Goal: Answer question/provide support

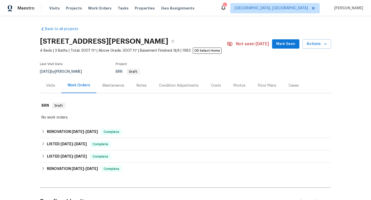
click at [109, 90] on div "Maintenance" at bounding box center [113, 85] width 34 height 15
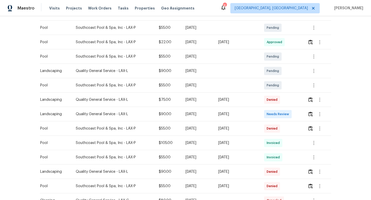
scroll to position [95, 0]
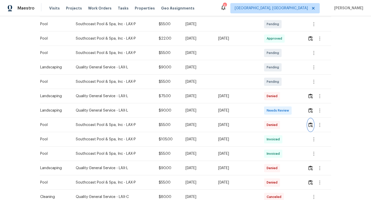
click at [311, 125] on img "button" at bounding box center [310, 125] width 4 height 5
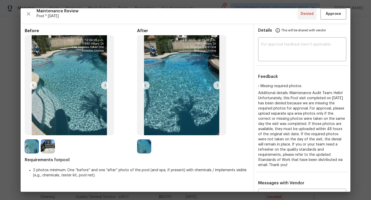
scroll to position [3, 0]
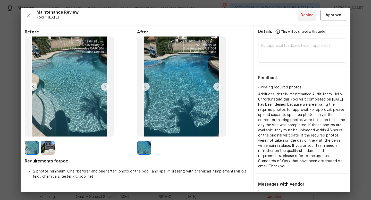
click at [279, 53] on textarea at bounding box center [302, 51] width 82 height 14
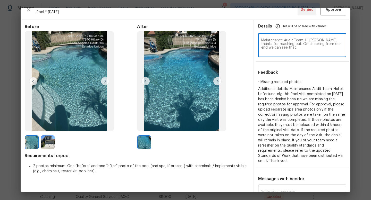
scroll to position [0, 0]
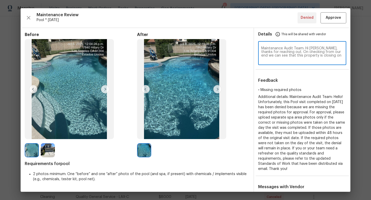
click at [282, 54] on textarea "Maintenance Audit Team: Hi Jackie, thanks for reaching out. On checking from ou…" at bounding box center [302, 54] width 82 height 14
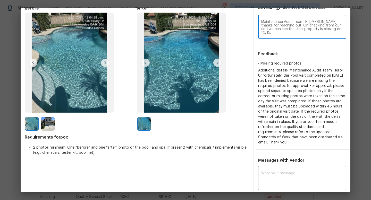
scroll to position [21, 0]
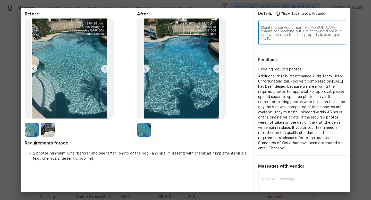
drag, startPoint x: 331, startPoint y: 32, endPoint x: 274, endPoint y: 35, distance: 56.7
click at [274, 35] on textarea "Maintenance Audit Team: Hi Jackie, thanks for reaching out. On checking from ou…" at bounding box center [302, 33] width 82 height 14
type textarea "Maintenance Audit Team: Hi Jackie, thanks for reaching out. On checking from ou…"
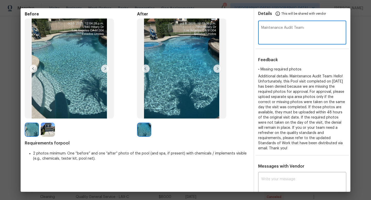
paste textarea "Hi Jackie, thank you for reaching out. Upon checking, we can see that this prop…"
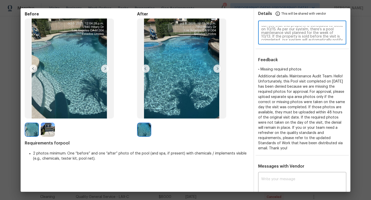
click at [280, 33] on textarea "Maintenance Audit Team: Hi Jackie, thank you for reaching out. Upon checking, w…" at bounding box center [302, 33] width 82 height 14
click at [288, 30] on textarea "Maintenance Audit Team: Hi Jackie, thank you for reaching out. Upon checking, w…" at bounding box center [302, 33] width 82 height 14
click at [293, 29] on textarea "Maintenance Audit Team: Hi Jackie, thank you for reaching out. Upon checking, w…" at bounding box center [302, 33] width 82 height 14
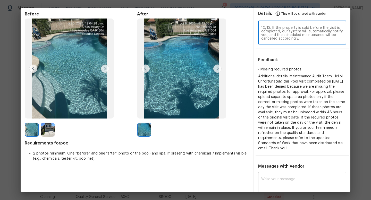
type textarea "Maintenance Audit Team: Hi Jackie, thank you for reaching out. Upon checking, w…"
click at [295, 181] on textarea at bounding box center [302, 185] width 82 height 14
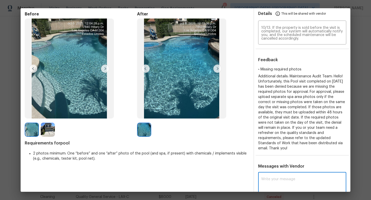
paste textarea "Maintenance Audit Team: Hi Jackie, thank you for reaching out. Upon checking, w…"
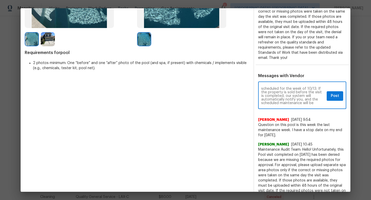
scroll to position [128, 0]
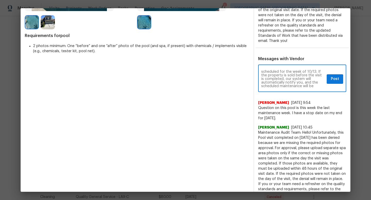
type textarea "Maintenance Audit Team: Hi Jackie, thank you for reaching out. Upon checking, w…"
click at [333, 77] on span "Post" at bounding box center [335, 79] width 8 height 6
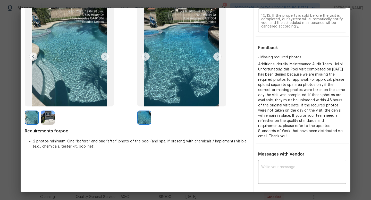
scroll to position [0, 0]
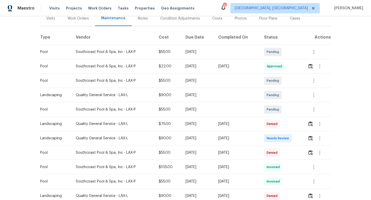
scroll to position [69, 0]
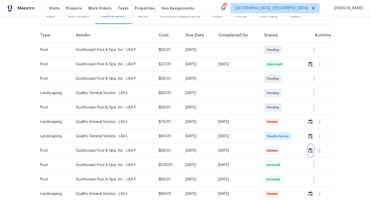
click at [313, 150] on img "button" at bounding box center [310, 150] width 4 height 5
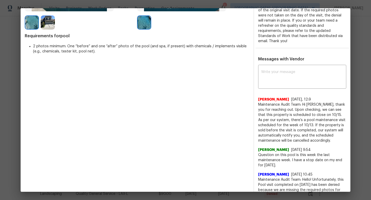
scroll to position [0, 0]
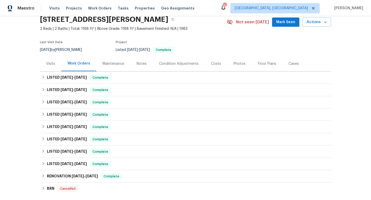
scroll to position [28, 0]
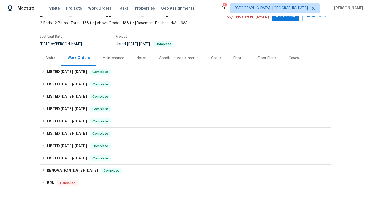
click at [120, 59] on div "Maintenance" at bounding box center [114, 58] width 22 height 5
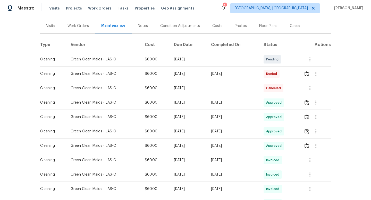
scroll to position [86, 0]
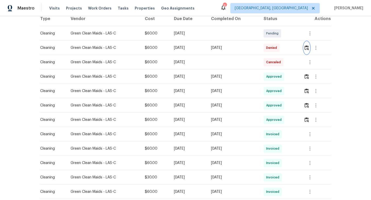
click at [309, 48] on img "button" at bounding box center [307, 47] width 4 height 5
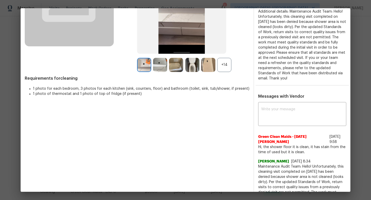
scroll to position [0, 0]
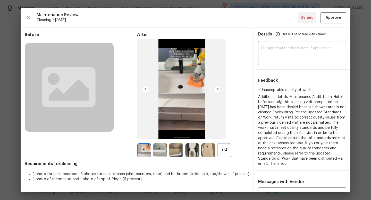
click at [223, 153] on div "+14" at bounding box center [224, 151] width 14 height 14
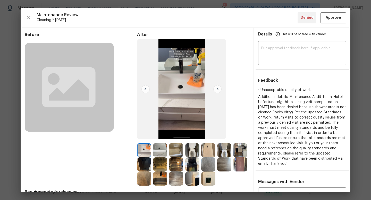
click at [212, 151] on img at bounding box center [208, 151] width 14 height 14
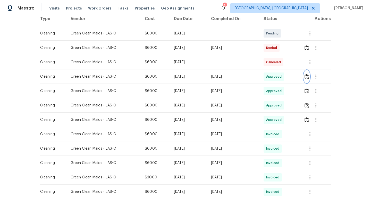
click at [307, 77] on img "button" at bounding box center [307, 76] width 4 height 5
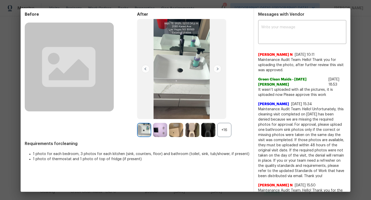
scroll to position [21, 0]
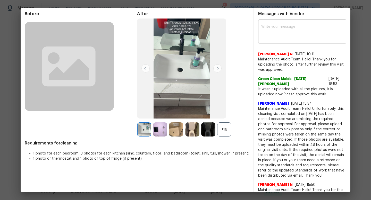
click at [231, 129] on div "+16" at bounding box center [224, 130] width 14 height 14
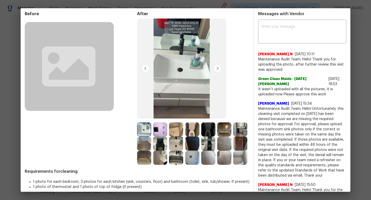
click at [176, 128] on img at bounding box center [176, 130] width 14 height 14
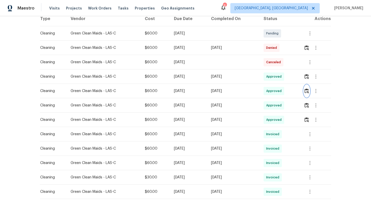
click at [309, 92] on img "button" at bounding box center [307, 91] width 4 height 5
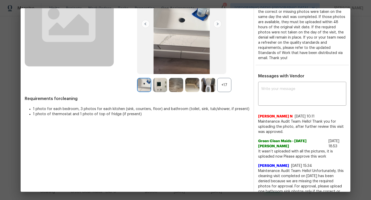
scroll to position [53, 0]
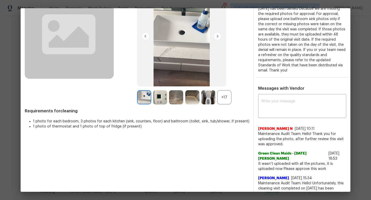
click at [225, 97] on div "+17" at bounding box center [224, 97] width 14 height 14
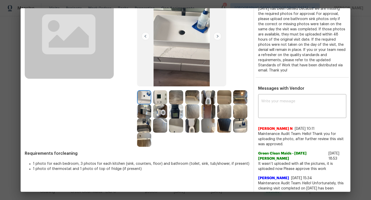
scroll to position [34, 0]
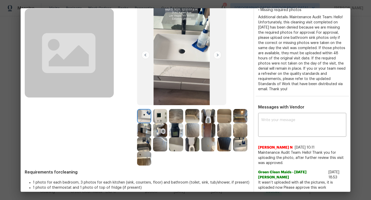
click at [228, 119] on img at bounding box center [224, 116] width 14 height 14
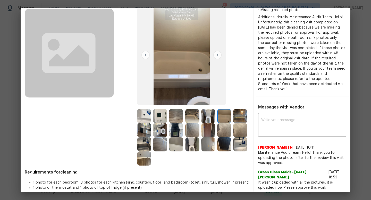
click at [148, 120] on img at bounding box center [144, 116] width 14 height 14
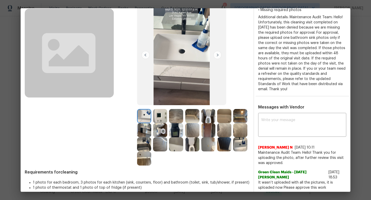
click at [174, 147] on img at bounding box center [176, 145] width 14 height 14
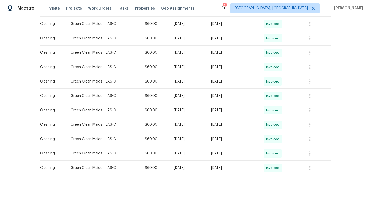
scroll to position [274, 0]
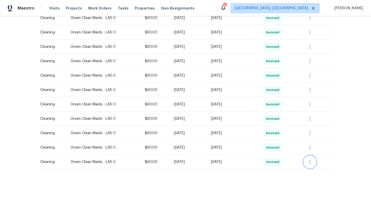
click at [310, 162] on icon "button" at bounding box center [309, 162] width 1 height 4
click at [318, 173] on li "View details" at bounding box center [324, 170] width 36 height 9
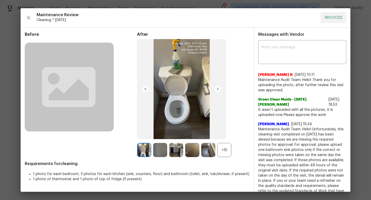
click at [225, 152] on div "+15" at bounding box center [224, 150] width 14 height 14
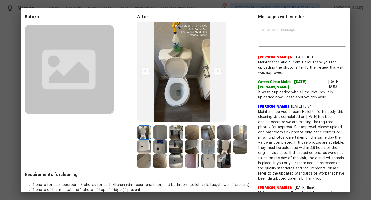
scroll to position [18, 0]
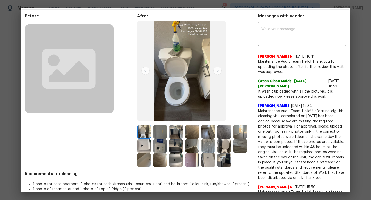
click at [211, 158] on img at bounding box center [208, 160] width 14 height 14
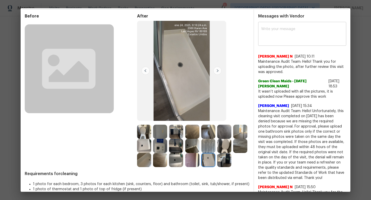
click at [291, 30] on textarea at bounding box center [302, 34] width 82 height 14
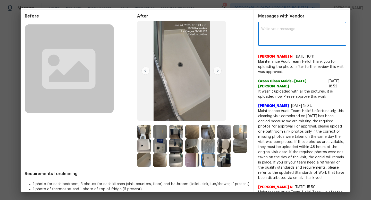
scroll to position [2, 0]
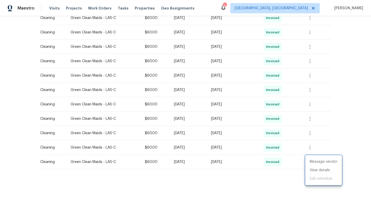
click at [333, 53] on div at bounding box center [185, 100] width 371 height 200
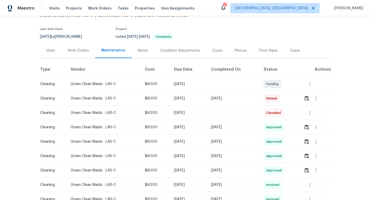
scroll to position [52, 0]
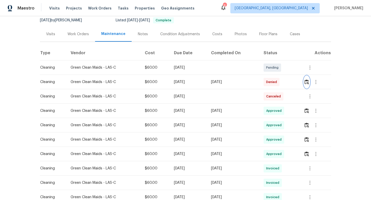
click at [307, 79] on button "button" at bounding box center [307, 82] width 6 height 12
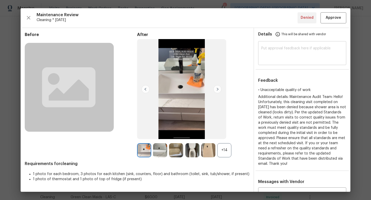
click at [288, 58] on textarea at bounding box center [302, 54] width 82 height 14
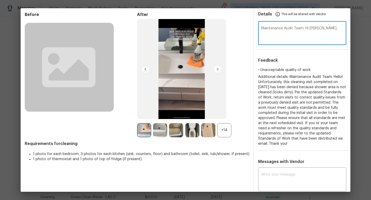
scroll to position [19, 0]
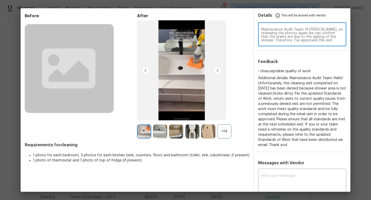
click at [310, 37] on textarea "Maintenance Audit Team: Hi Lucia, on reviewing the photos again we can confirm …" at bounding box center [302, 35] width 82 height 14
type textarea "Maintenance Audit Team: Hi Lucia, on reviewing the photos again we can confirm …"
click at [304, 179] on textarea at bounding box center [302, 181] width 82 height 14
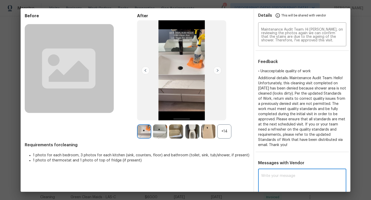
paste textarea "Maintenance Audit Team: Hi Lucia, on reviewing the photos again we can confirm …"
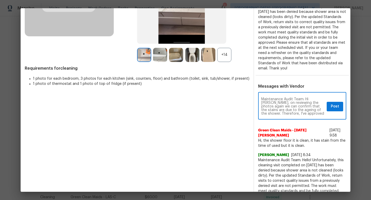
scroll to position [125, 0]
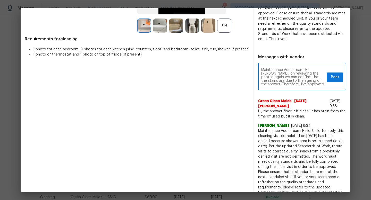
type textarea "Maintenance Audit Team: Hi Lucia, on reviewing the photos again we can confirm …"
click at [333, 80] on span "Post" at bounding box center [335, 77] width 8 height 6
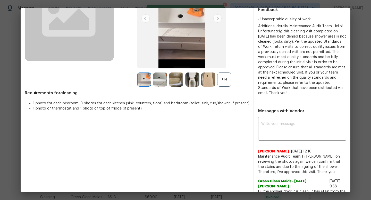
scroll to position [0, 0]
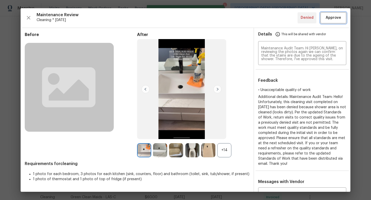
click at [336, 16] on span "Approve" at bounding box center [333, 18] width 15 height 6
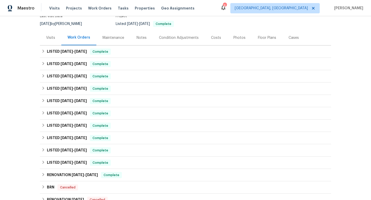
scroll to position [49, 0]
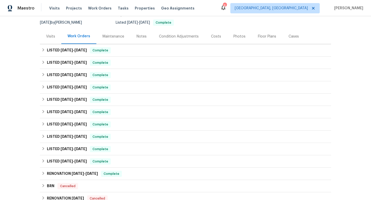
click at [113, 41] on div "Maintenance" at bounding box center [113, 36] width 34 height 15
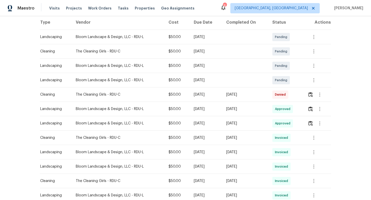
scroll to position [83, 0]
click at [312, 96] on img "button" at bounding box center [310, 94] width 4 height 5
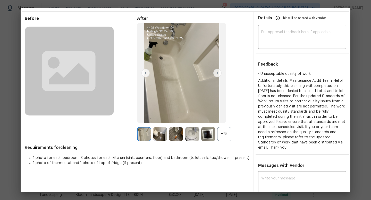
scroll to position [0, 0]
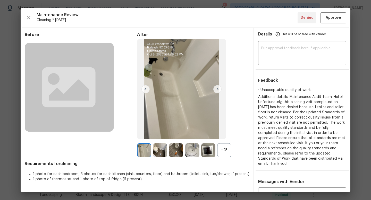
click at [226, 151] on div "+25" at bounding box center [224, 151] width 14 height 14
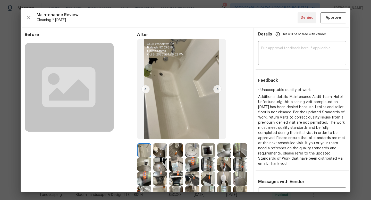
click at [219, 90] on img at bounding box center [217, 89] width 8 height 8
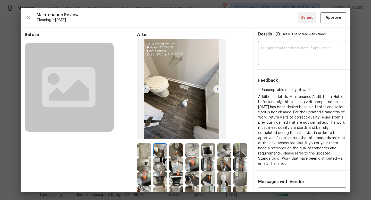
click at [219, 90] on img at bounding box center [217, 89] width 8 height 8
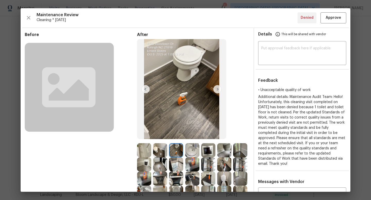
click at [219, 90] on img at bounding box center [217, 89] width 8 height 8
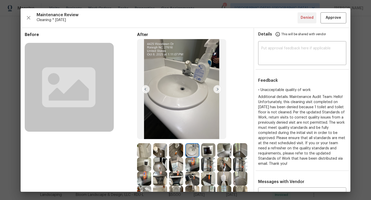
click at [219, 90] on img at bounding box center [217, 89] width 8 height 8
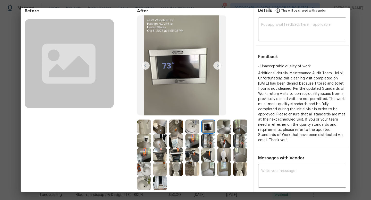
scroll to position [39, 0]
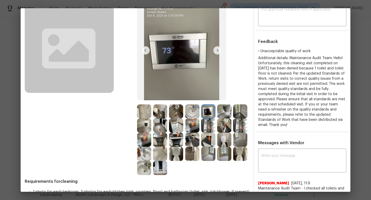
click at [224, 139] on img at bounding box center [224, 140] width 14 height 14
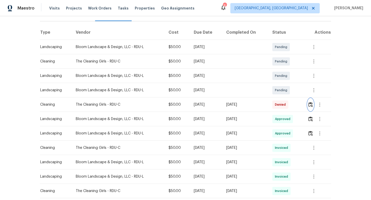
scroll to position [87, 0]
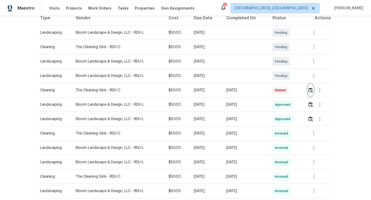
click at [311, 88] on img "button" at bounding box center [310, 90] width 4 height 5
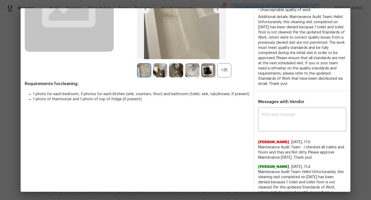
scroll to position [126, 0]
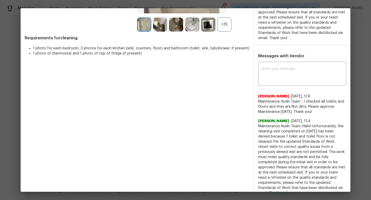
click at [224, 25] on div "+25" at bounding box center [224, 25] width 14 height 14
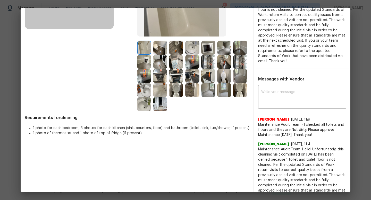
scroll to position [91, 0]
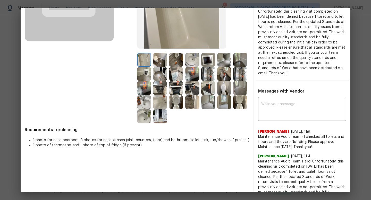
click at [242, 107] on img at bounding box center [240, 102] width 14 height 14
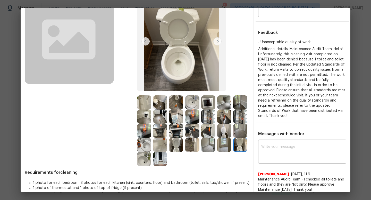
scroll to position [48, 0]
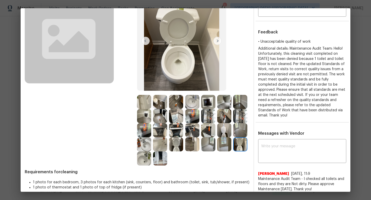
click at [176, 141] on img at bounding box center [176, 145] width 14 height 14
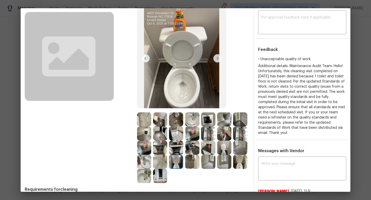
scroll to position [30, 0]
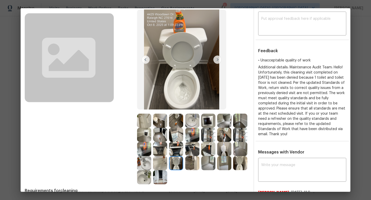
click at [225, 151] on img at bounding box center [224, 149] width 14 height 14
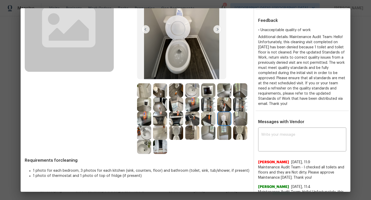
scroll to position [86, 0]
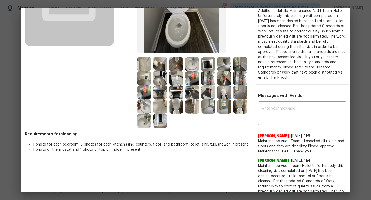
click at [176, 108] on img at bounding box center [176, 107] width 14 height 14
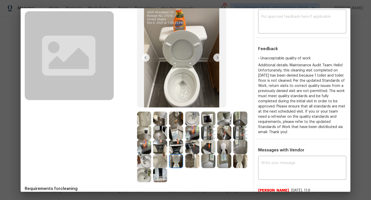
scroll to position [30, 0]
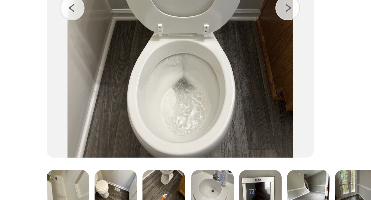
click at [222, 96] on img at bounding box center [181, 59] width 89 height 100
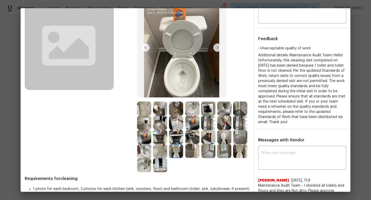
scroll to position [47, 0]
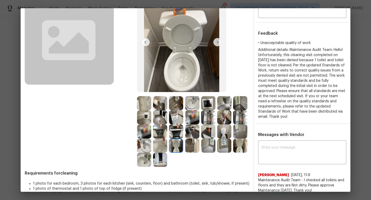
click at [224, 130] on img at bounding box center [224, 132] width 14 height 14
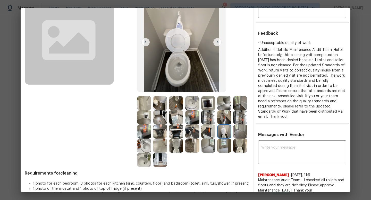
click at [239, 141] on img at bounding box center [240, 146] width 14 height 14
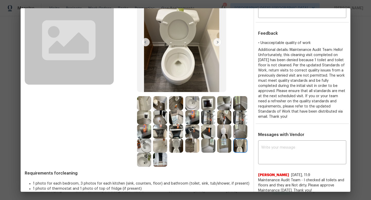
click at [225, 129] on img at bounding box center [224, 132] width 14 height 14
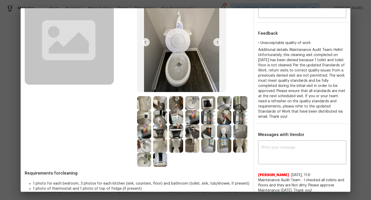
click at [177, 144] on img at bounding box center [176, 146] width 14 height 14
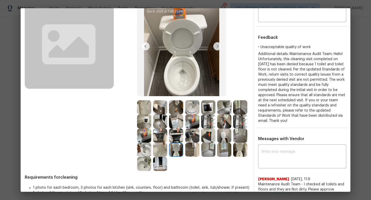
scroll to position [0, 0]
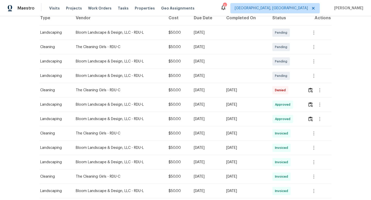
click at [101, 94] on td "The Cleaning Girls - RDU-C" at bounding box center [118, 90] width 93 height 14
copy div "The Cleaning Girls - RDU-C"
click at [312, 89] on img "button" at bounding box center [310, 90] width 4 height 5
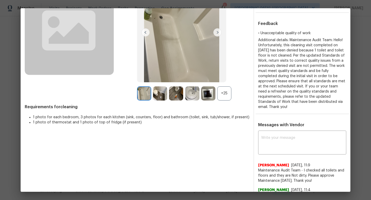
scroll to position [91, 0]
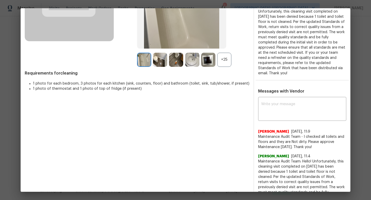
click at [272, 154] on span "Rajkumar Govindraj" at bounding box center [273, 156] width 31 height 5
copy span "Rajkumar Govindraj"
click at [275, 172] on span "Maintenance Audit Team: Hello! Unfortunately, this cleaning visit completed on …" at bounding box center [302, 195] width 88 height 72
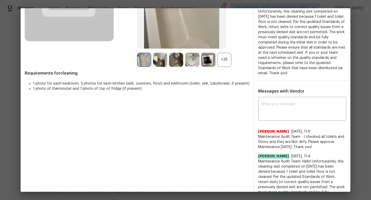
click at [275, 172] on span "Maintenance Audit Team: Hello! Unfortunately, this cleaning visit completed on …" at bounding box center [302, 195] width 88 height 72
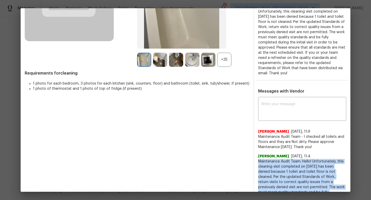
copy span "Maintenance Audit Team: Hello! Unfortunately, this cleaning visit completed on …"
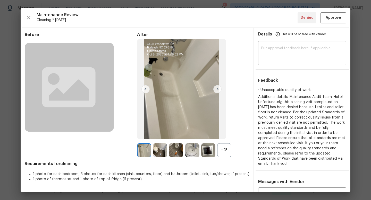
click at [289, 44] on div "​" at bounding box center [302, 54] width 88 height 23
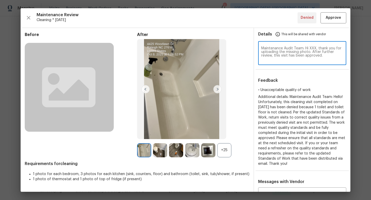
click at [312, 49] on textarea "Maintenance Audit Team: Hi XXX, thank you for uploading the missing photo. Afte…" at bounding box center [302, 54] width 82 height 14
click at [270, 53] on textarea "Maintenance Audit Team: Hi Nia, after further review, this visit has been appro…" at bounding box center [302, 54] width 82 height 14
click at [288, 54] on textarea "Maintenance Audit Team: Hi Nia, after further review of the photos, this visit …" at bounding box center [302, 54] width 82 height 14
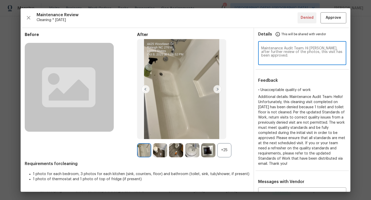
click at [288, 54] on textarea "Maintenance Audit Team: Hi Nia, after further review of the photos, this visit …" at bounding box center [302, 54] width 82 height 14
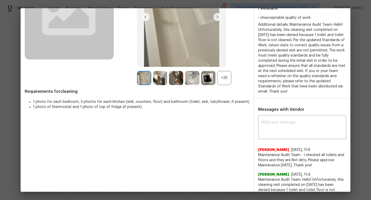
scroll to position [93, 0]
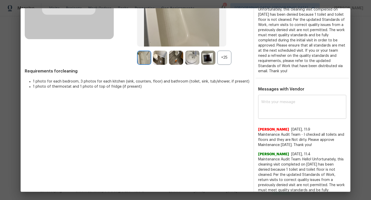
type textarea "Maintenance Audit Team: Hi Nia, after further review of the photos, this visit …"
click at [285, 103] on textarea at bounding box center [302, 107] width 82 height 14
paste textarea "Maintenance Audit Team: Hi Nia, after further review of the photos, this visit …"
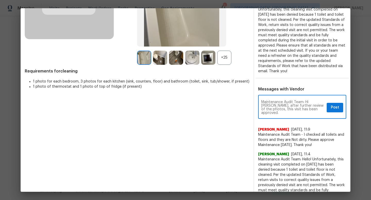
type textarea "Maintenance Audit Team: Hi Nia, after further review of the photos, this visit …"
click at [338, 107] on span "Post" at bounding box center [335, 108] width 8 height 6
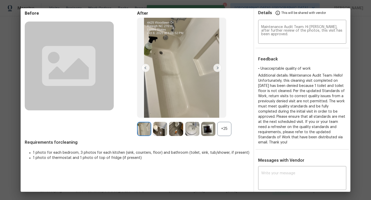
scroll to position [0, 0]
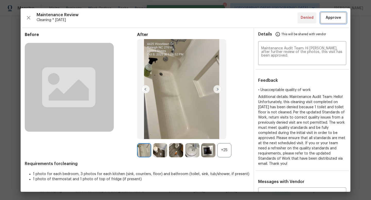
click at [330, 21] on button "Approve" at bounding box center [334, 17] width 26 height 11
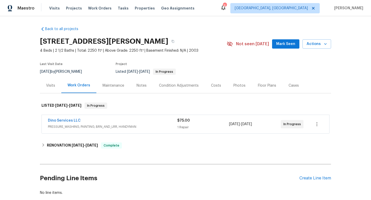
click at [118, 88] on div "Maintenance" at bounding box center [114, 85] width 22 height 5
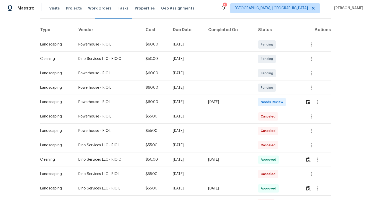
scroll to position [66, 0]
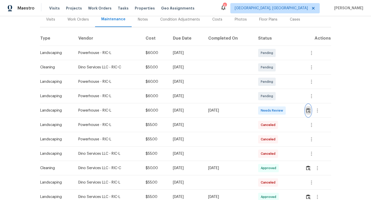
click at [309, 111] on img "button" at bounding box center [308, 110] width 4 height 5
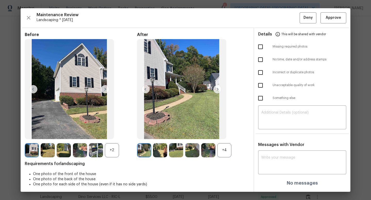
scroll to position [3, 0]
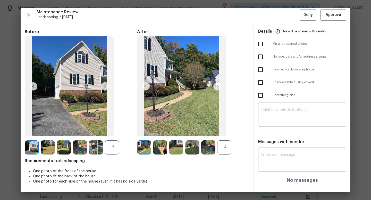
click at [228, 152] on div "+4" at bounding box center [224, 148] width 14 height 14
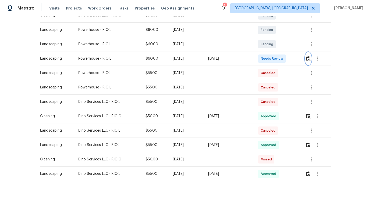
scroll to position [130, 0]
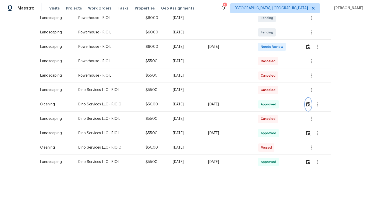
click at [309, 105] on img "button" at bounding box center [308, 104] width 4 height 5
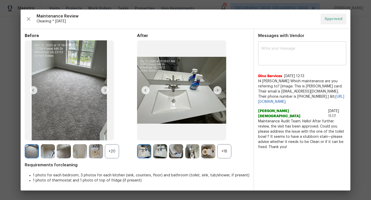
click at [279, 55] on textarea at bounding box center [302, 54] width 82 height 14
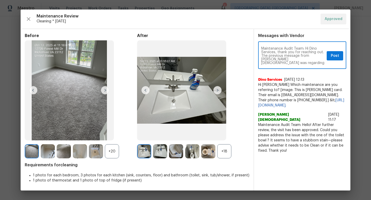
click at [221, 150] on div "+18" at bounding box center [224, 152] width 14 height 14
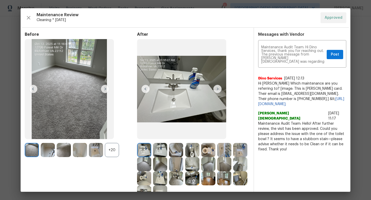
click at [206, 149] on img at bounding box center [208, 150] width 14 height 14
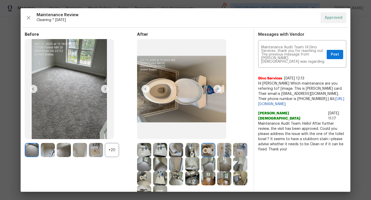
click at [189, 153] on img at bounding box center [192, 150] width 14 height 14
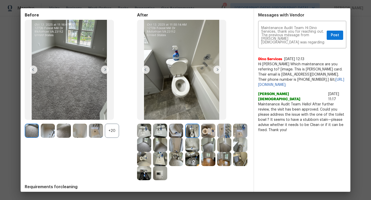
scroll to position [31, 0]
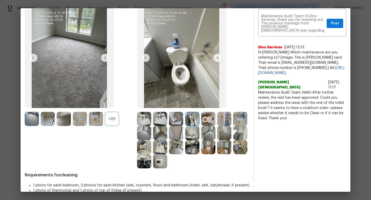
click at [208, 125] on img at bounding box center [208, 119] width 14 height 14
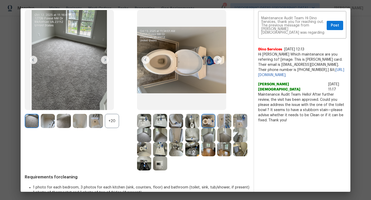
scroll to position [29, 0]
click at [144, 149] on img at bounding box center [144, 150] width 14 height 14
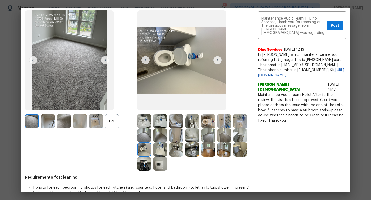
click at [192, 116] on img at bounding box center [192, 121] width 14 height 14
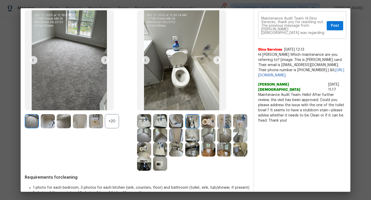
click at [319, 32] on textarea "Maintenance Audit Team: Hi Dino Services, thank you for reaching out. The previ…" at bounding box center [292, 26] width 63 height 18
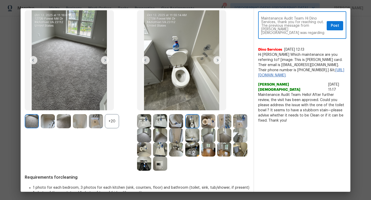
scroll to position [0, 0]
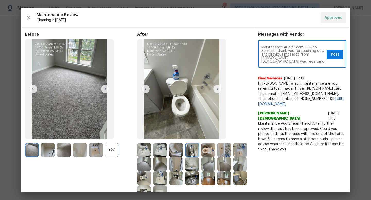
type textarea "Maintenance Audit Team: Hi Dino Services, thank you for reaching out. The previ…"
click at [338, 52] on span "Post" at bounding box center [335, 55] width 8 height 6
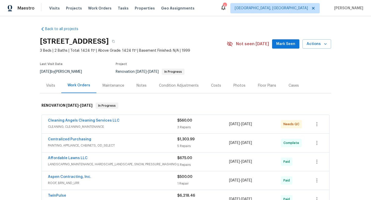
click at [110, 92] on div "Maintenance" at bounding box center [113, 85] width 34 height 15
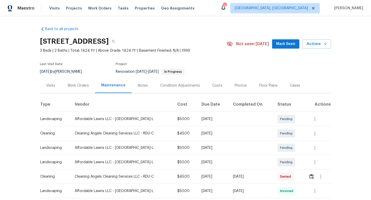
scroll to position [29, 0]
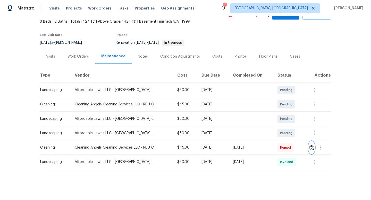
click at [314, 148] on img "button" at bounding box center [311, 147] width 4 height 5
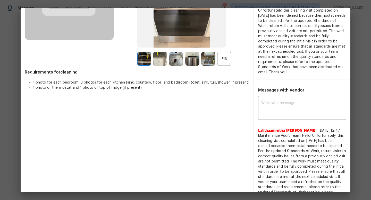
scroll to position [113, 0]
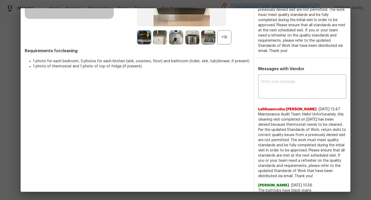
click at [221, 34] on div "+16" at bounding box center [224, 37] width 14 height 14
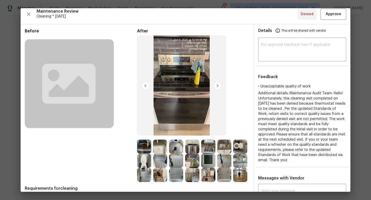
scroll to position [2, 0]
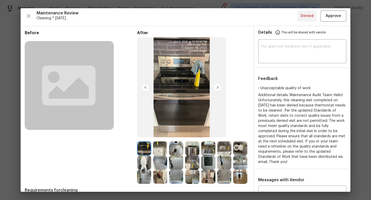
click at [220, 86] on img at bounding box center [217, 87] width 8 height 8
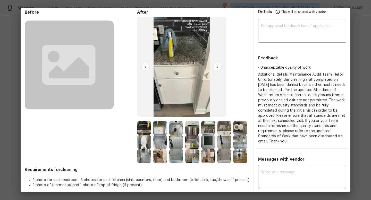
scroll to position [32, 0]
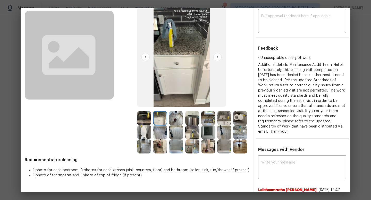
click at [213, 121] on img at bounding box center [208, 118] width 14 height 14
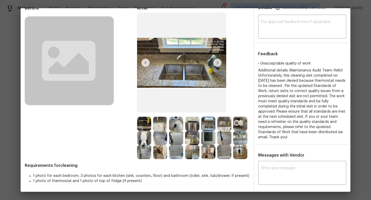
scroll to position [24, 0]
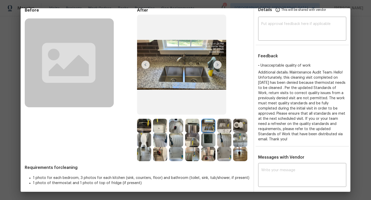
click at [224, 124] on img at bounding box center [224, 126] width 14 height 14
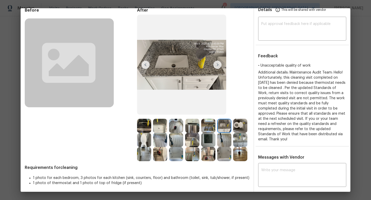
click at [237, 126] on img at bounding box center [240, 126] width 14 height 14
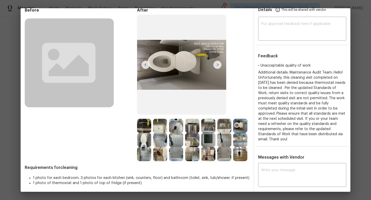
click at [177, 155] on img at bounding box center [176, 154] width 14 height 14
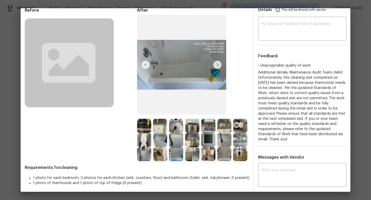
click at [223, 160] on img at bounding box center [224, 154] width 14 height 14
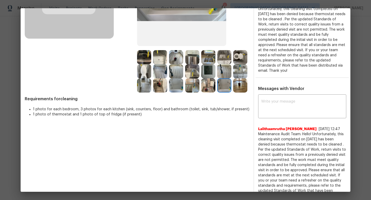
scroll to position [93, 0]
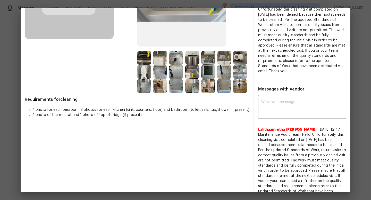
click at [144, 55] on img at bounding box center [144, 58] width 14 height 14
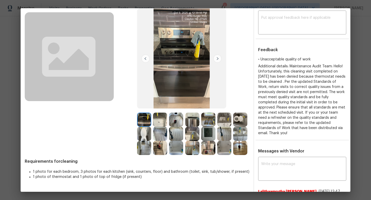
scroll to position [20, 0]
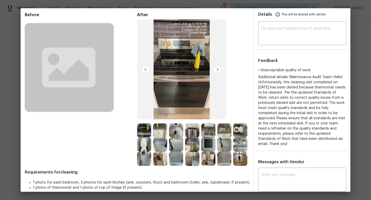
click at [193, 131] on img at bounding box center [192, 131] width 14 height 14
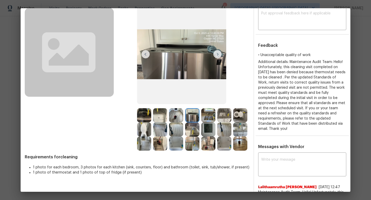
scroll to position [35, 0]
click at [239, 116] on img at bounding box center [240, 115] width 14 height 14
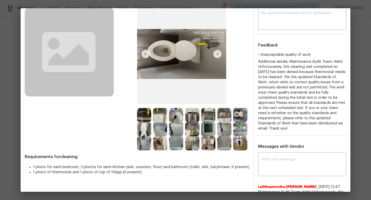
click at [177, 139] on img at bounding box center [176, 144] width 14 height 14
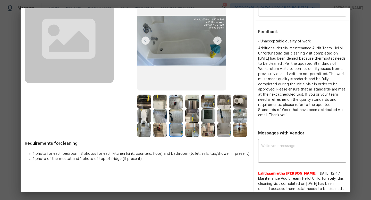
scroll to position [38, 0]
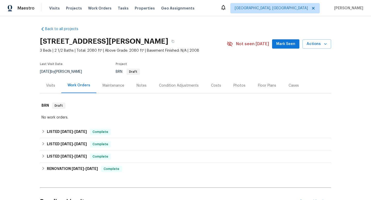
click at [106, 88] on div "Maintenance" at bounding box center [113, 85] width 34 height 15
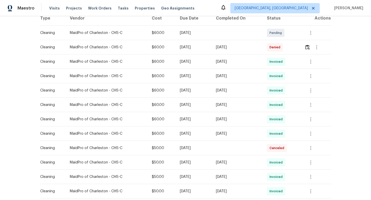
scroll to position [77, 0]
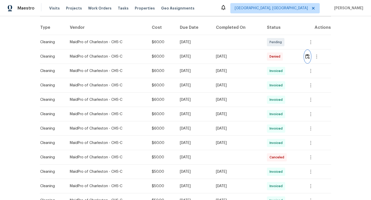
click at [309, 58] on img "button" at bounding box center [307, 56] width 4 height 5
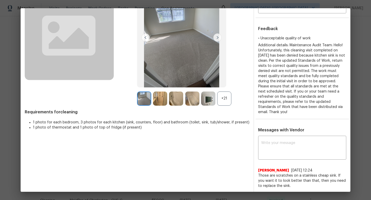
scroll to position [0, 0]
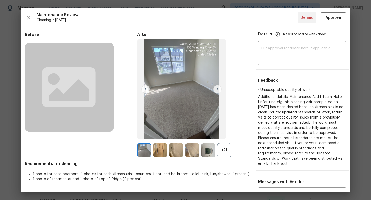
click at [225, 152] on div "+21" at bounding box center [224, 151] width 14 height 14
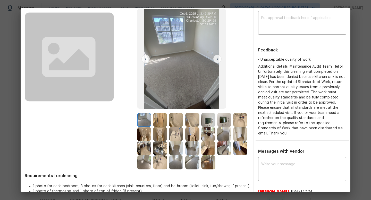
scroll to position [30, 0]
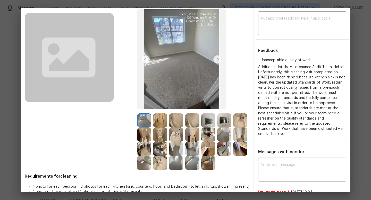
click at [158, 149] on img at bounding box center [160, 149] width 14 height 14
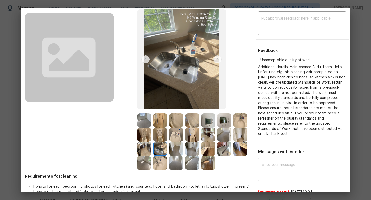
click at [190, 67] on img at bounding box center [181, 59] width 89 height 100
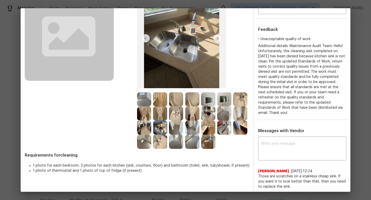
scroll to position [63, 0]
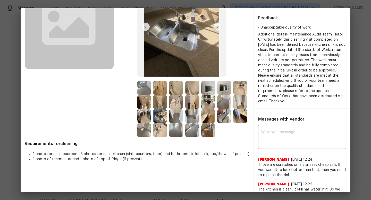
click at [262, 157] on span "John Byrum" at bounding box center [273, 159] width 31 height 5
copy span "John"
click at [300, 131] on textarea at bounding box center [302, 138] width 82 height 14
click at [277, 134] on textarea at bounding box center [302, 138] width 82 height 14
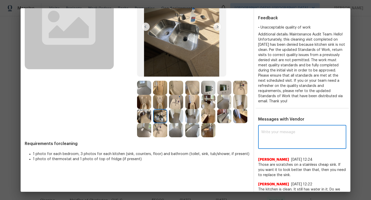
click at [277, 134] on textarea at bounding box center [302, 138] width 82 height 14
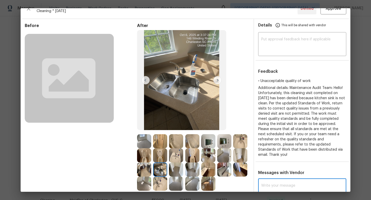
scroll to position [8, 0]
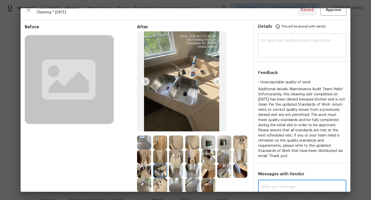
click at [272, 44] on textarea at bounding box center [302, 46] width 82 height 14
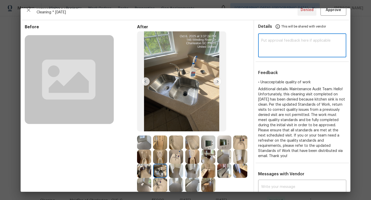
click at [272, 44] on textarea at bounding box center [302, 46] width 82 height 14
click at [272, 49] on textarea at bounding box center [302, 46] width 82 height 14
paste textarea "Hi John, thank you for bringing this up. We can see that the sink has been clea…"
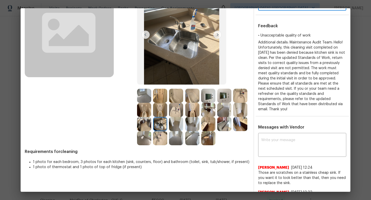
scroll to position [73, 0]
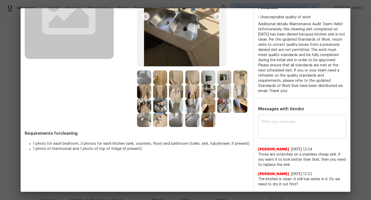
type textarea "Maintenance Audit Team: Hi John, thank you for bringing this up. We can see tha…"
click at [278, 131] on div "x ​" at bounding box center [302, 127] width 88 height 23
paste textarea "Hi John, thank you for bringing this up. We can see that the sink has been clea…"
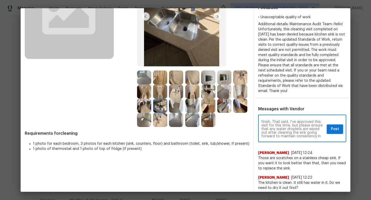
scroll to position [0, 0]
click at [260, 117] on div "Hi John, thank you for bringing this up. We can see that the sink has been clea…" at bounding box center [302, 129] width 88 height 26
click at [262, 120] on textarea "Hi John, thank you for bringing this up. We can see that the sink has been clea…" at bounding box center [292, 129] width 63 height 18
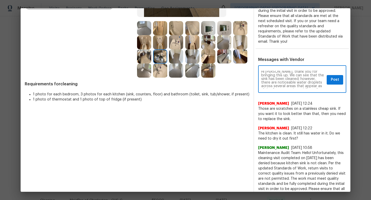
scroll to position [0, 0]
click at [263, 71] on textarea "Hi John, thank you for bringing this up. We can see that the sink has been clea…" at bounding box center [292, 80] width 63 height 18
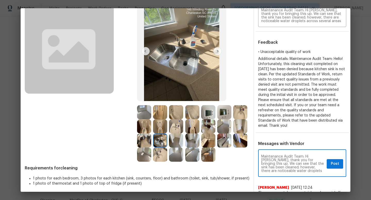
scroll to position [71, 0]
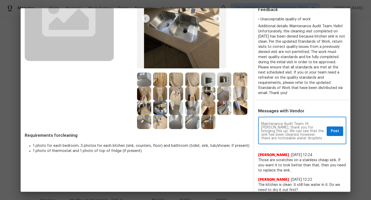
type textarea "Maintenance Audit Team: Hi John, thank you for bringing this up. We can see tha…"
click at [338, 128] on span "Post" at bounding box center [335, 131] width 8 height 6
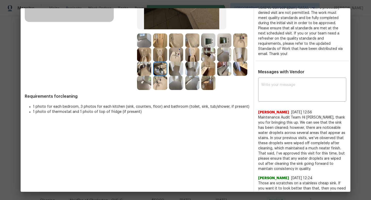
scroll to position [0, 0]
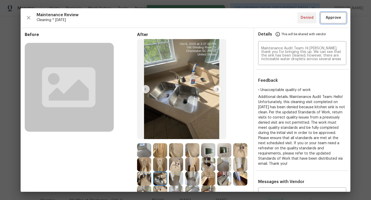
click at [331, 16] on span "Approve" at bounding box center [333, 18] width 15 height 6
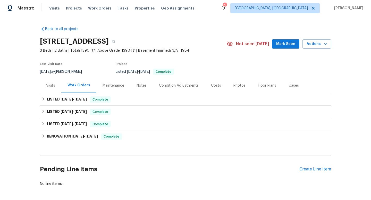
scroll to position [21, 0]
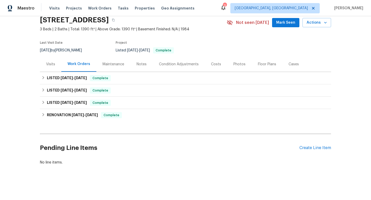
click at [114, 65] on div "Maintenance" at bounding box center [114, 64] width 22 height 5
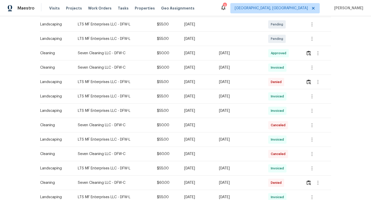
scroll to position [127, 0]
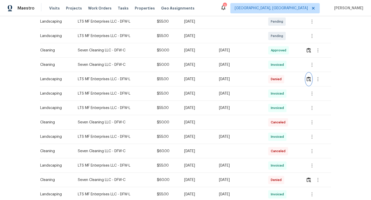
click at [311, 83] on button "button" at bounding box center [309, 79] width 6 height 12
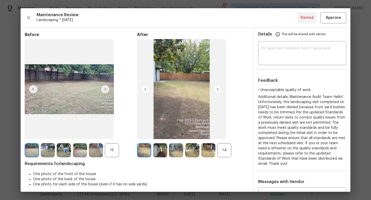
scroll to position [25, 0]
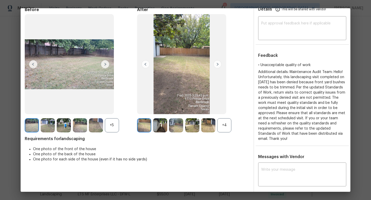
click at [224, 124] on div "+4" at bounding box center [224, 126] width 14 height 14
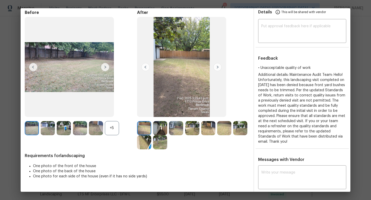
scroll to position [21, 0]
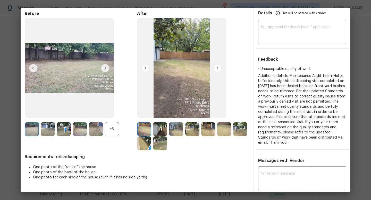
click at [159, 133] on img at bounding box center [160, 129] width 14 height 14
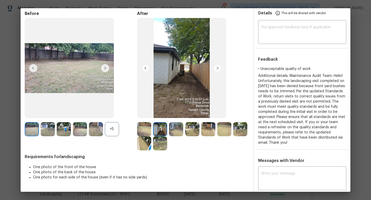
click at [173, 128] on img at bounding box center [176, 129] width 14 height 14
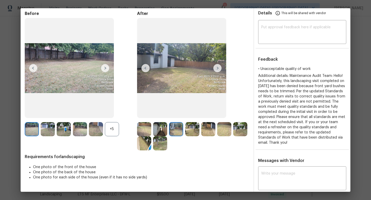
click at [191, 125] on img at bounding box center [192, 129] width 14 height 14
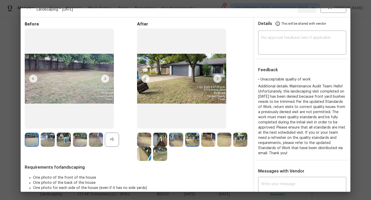
scroll to position [0, 0]
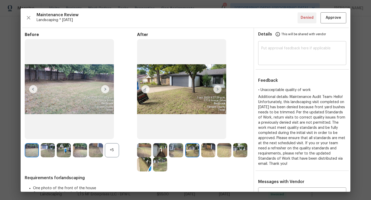
click at [267, 50] on textarea at bounding box center [302, 54] width 82 height 14
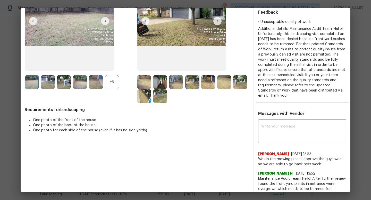
scroll to position [69, 0]
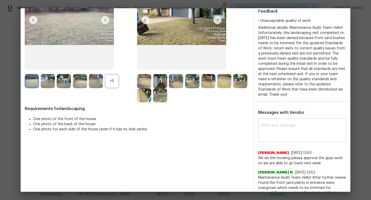
click at [272, 125] on textarea at bounding box center [302, 131] width 82 height 14
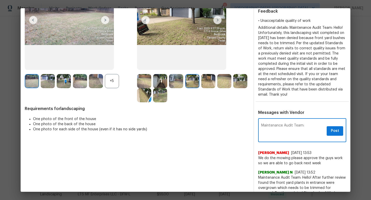
paste textarea "Hi [PERSON_NAME], I wanted to take a moment to clarify the expectations outline…"
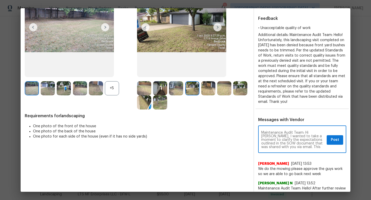
scroll to position [95, 0]
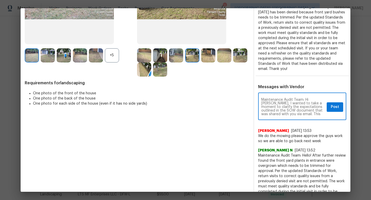
type textarea "Maintenance Audit Team: Hi [PERSON_NAME], I wanted to take a moment to clarify …"
click at [334, 104] on span "Post" at bounding box center [335, 107] width 8 height 6
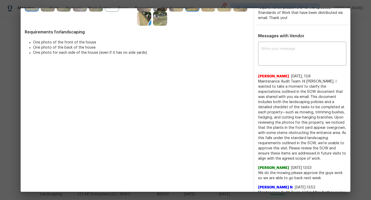
scroll to position [0, 0]
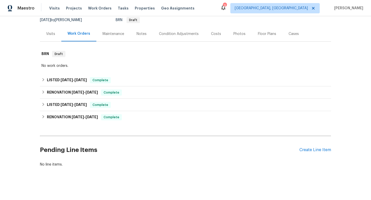
scroll to position [54, 0]
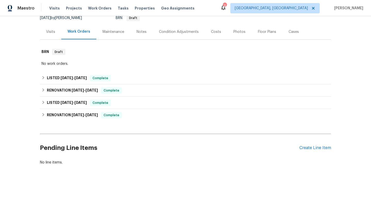
click at [113, 30] on div "Maintenance" at bounding box center [114, 31] width 22 height 5
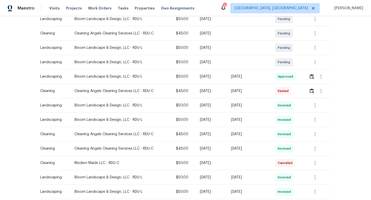
scroll to position [95, 0]
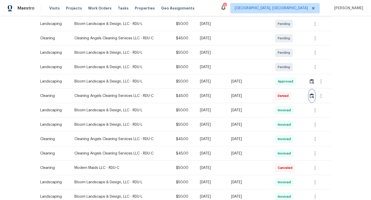
click at [312, 97] on img "button" at bounding box center [312, 96] width 4 height 5
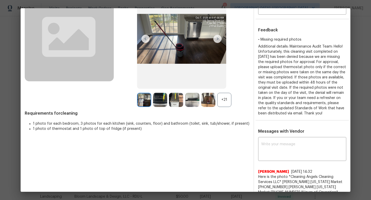
scroll to position [36, 0]
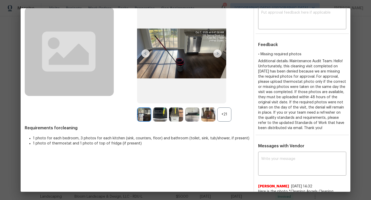
click at [231, 119] on div "+21" at bounding box center [224, 115] width 14 height 14
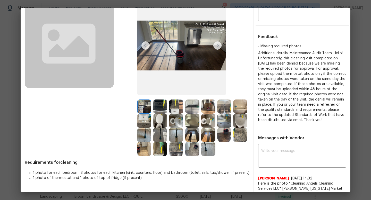
scroll to position [44, 0]
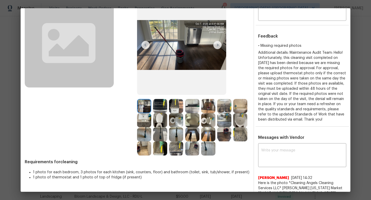
click at [144, 103] on img at bounding box center [144, 106] width 14 height 14
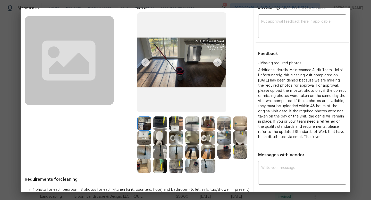
scroll to position [35, 0]
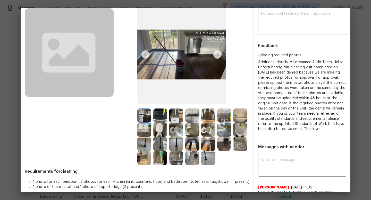
click at [217, 56] on img at bounding box center [217, 54] width 8 height 8
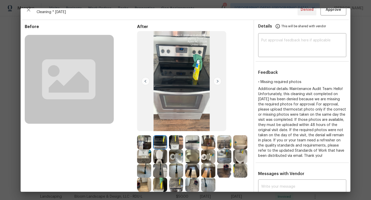
scroll to position [100, 0]
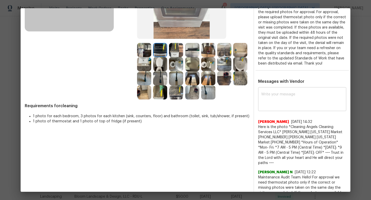
click at [288, 107] on textarea at bounding box center [302, 100] width 82 height 14
click at [283, 102] on textarea at bounding box center [302, 100] width 82 height 14
click at [280, 99] on textarea at bounding box center [302, 100] width 82 height 14
paste textarea "Hi [Trade Partner’s Name], I wanted to follow up regarding the thermostat photo…"
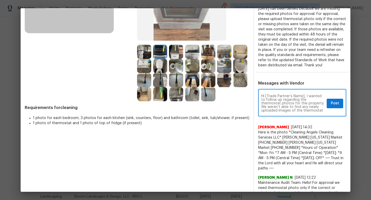
scroll to position [98, 0]
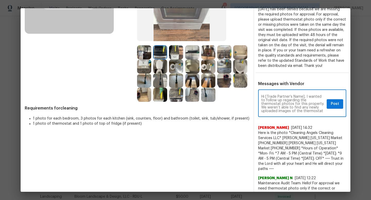
drag, startPoint x: 267, startPoint y: 103, endPoint x: 304, endPoint y: 101, distance: 37.2
click at [304, 101] on textarea "Hi [Trade Partner’s Name], I wanted to follow up regarding the thermostat photo…" at bounding box center [292, 104] width 63 height 18
click at [261, 102] on div "Hi Sherrian, I wanted to follow up regarding the thermostat photos for this pro…" at bounding box center [302, 104] width 88 height 26
click at [261, 105] on div "Hi Sherrian, I wanted to follow up regarding the thermostat photos for this pro…" at bounding box center [302, 104] width 88 height 26
click at [261, 103] on div "Hi Sherrian, I wanted to follow up regarding the thermostat photos for this pro…" at bounding box center [302, 104] width 88 height 26
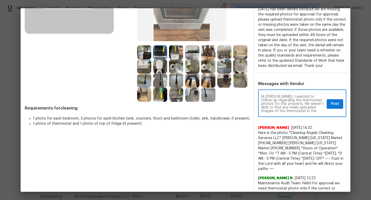
click at [261, 101] on textarea "Hi Sherrian, I wanted to follow up regarding the thermostat photos for this pro…" at bounding box center [292, 104] width 63 height 18
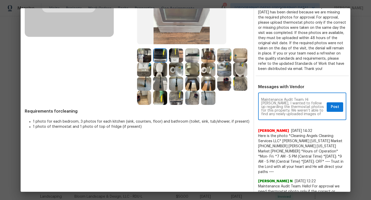
scroll to position [95, 0]
drag, startPoint x: 278, startPoint y: 108, endPoint x: 288, endPoint y: 116, distance: 12.4
click at [288, 116] on textarea "Maintenance Audit Team: Hi Sherrian, I wanted to follow up regarding the thermo…" at bounding box center [292, 107] width 63 height 18
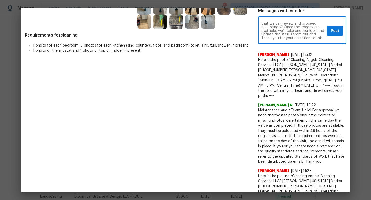
scroll to position [173, 0]
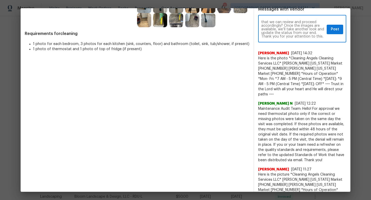
type textarea "Maintenance Audit Team: Hi Sherrian, we weren’t able to find any newly uploaded…"
click at [334, 32] on span "Post" at bounding box center [335, 29] width 8 height 6
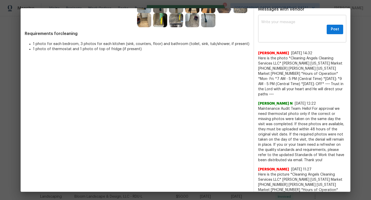
scroll to position [0, 0]
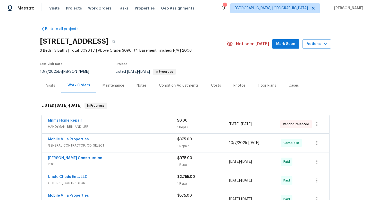
click at [120, 86] on div "Maintenance" at bounding box center [114, 85] width 22 height 5
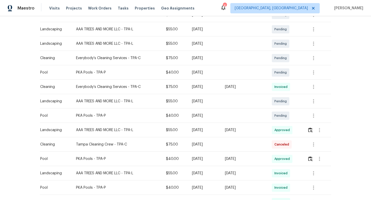
scroll to position [104, 0]
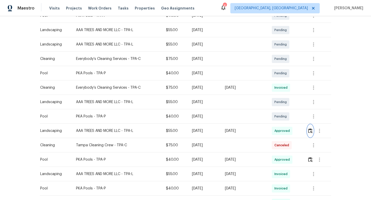
click at [312, 131] on img "button" at bounding box center [310, 131] width 4 height 5
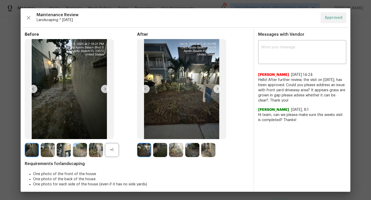
scroll to position [3, 0]
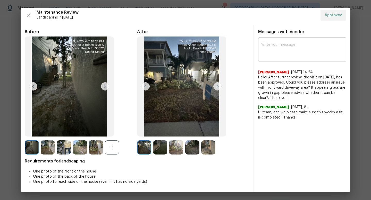
click at [161, 147] on img at bounding box center [160, 148] width 14 height 14
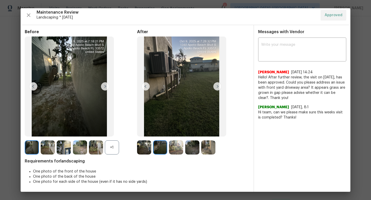
click at [218, 85] on img at bounding box center [217, 86] width 8 height 8
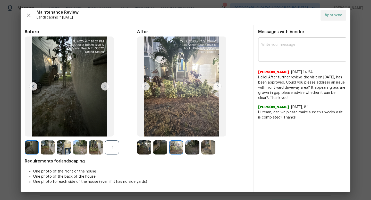
click at [216, 87] on img at bounding box center [217, 86] width 8 height 8
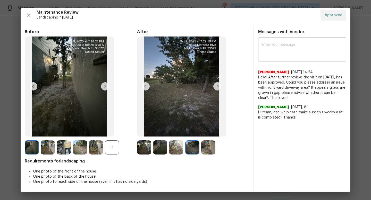
click at [216, 87] on img at bounding box center [217, 86] width 8 height 8
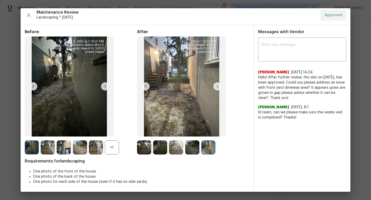
click at [216, 87] on img at bounding box center [217, 86] width 8 height 8
click at [111, 149] on div "+1" at bounding box center [112, 148] width 14 height 14
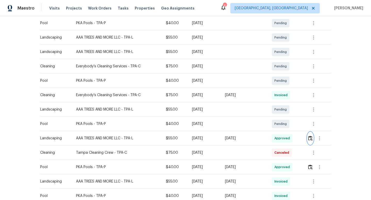
scroll to position [95, 0]
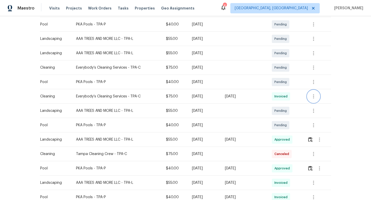
click at [316, 97] on icon "button" at bounding box center [313, 97] width 6 height 6
click at [316, 105] on li "View details" at bounding box center [327, 105] width 36 height 9
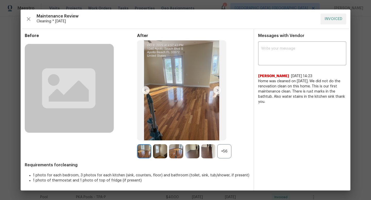
click at [219, 149] on div "+56" at bounding box center [224, 152] width 14 height 14
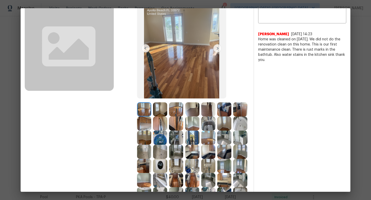
scroll to position [42, 0]
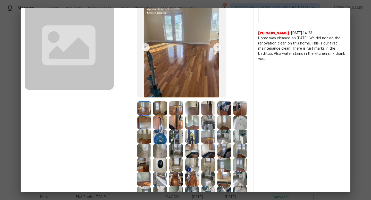
click at [212, 123] on img at bounding box center [208, 123] width 14 height 14
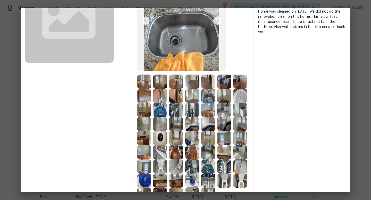
scroll to position [72, 0]
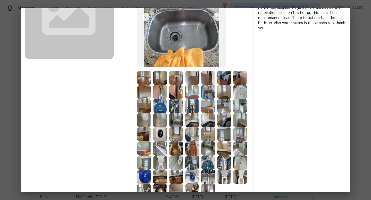
click at [242, 92] on img at bounding box center [240, 92] width 14 height 14
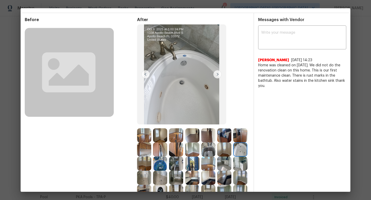
scroll to position [8, 0]
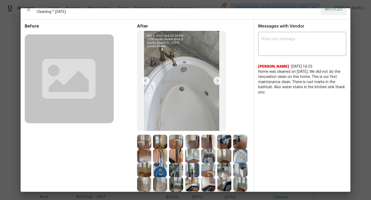
click at [175, 79] on img at bounding box center [181, 81] width 89 height 100
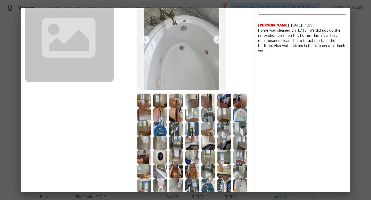
scroll to position [53, 0]
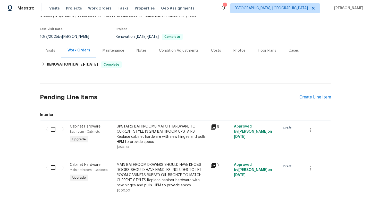
scroll to position [13, 0]
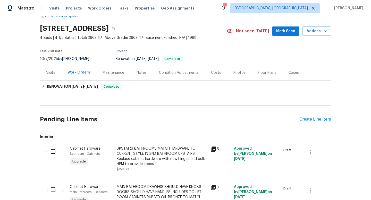
click at [113, 75] on div "Maintenance" at bounding box center [114, 72] width 22 height 5
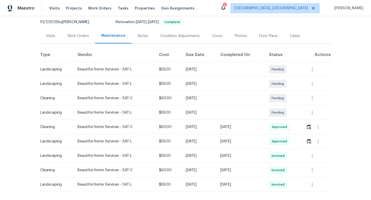
scroll to position [72, 0]
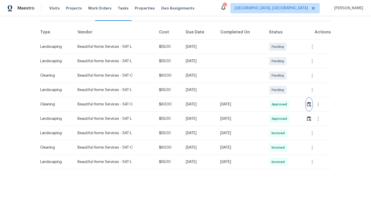
click at [308, 105] on img "button" at bounding box center [309, 104] width 4 height 5
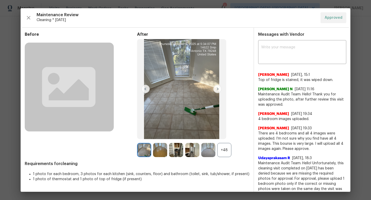
click at [222, 150] on div "+48" at bounding box center [224, 150] width 14 height 14
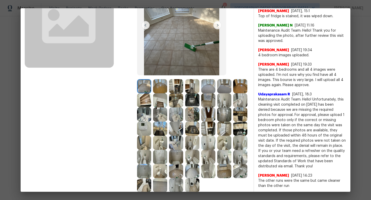
scroll to position [65, 0]
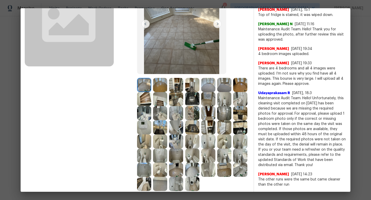
click at [192, 83] on img at bounding box center [192, 85] width 14 height 14
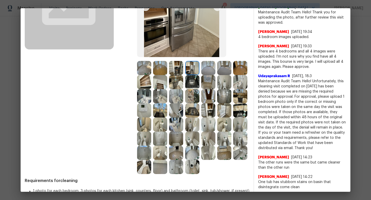
scroll to position [83, 0]
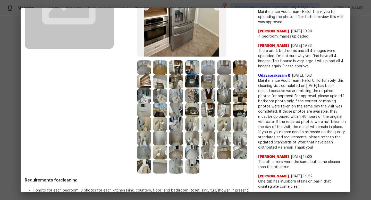
click at [149, 87] on img at bounding box center [144, 82] width 14 height 14
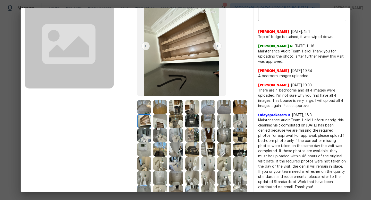
scroll to position [43, 0]
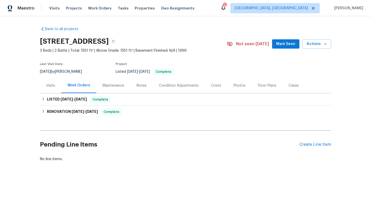
click at [115, 89] on div "Maintenance" at bounding box center [113, 85] width 34 height 15
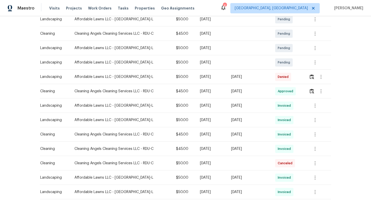
scroll to position [46, 0]
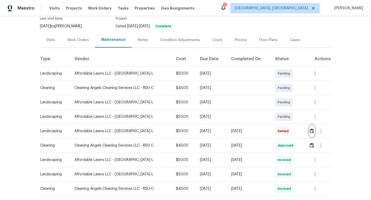
click at [314, 131] on img "button" at bounding box center [312, 131] width 4 height 5
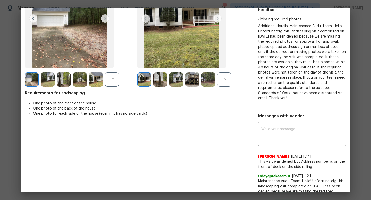
scroll to position [23, 0]
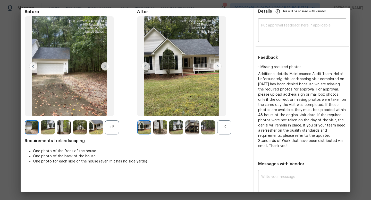
click at [222, 119] on div "After +2" at bounding box center [193, 71] width 112 height 125
click at [223, 128] on div "+2" at bounding box center [224, 128] width 14 height 14
click at [111, 131] on div "+2" at bounding box center [112, 128] width 14 height 14
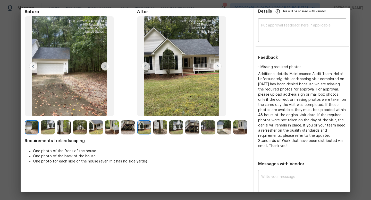
click at [145, 127] on img at bounding box center [144, 128] width 14 height 14
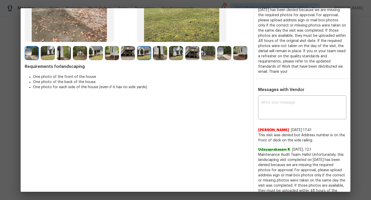
scroll to position [98, 0]
click at [266, 129] on span "William" at bounding box center [273, 130] width 31 height 5
copy span "William"
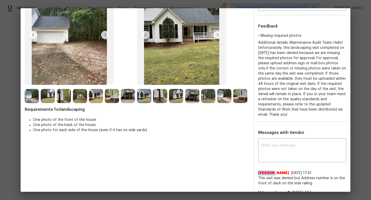
scroll to position [0, 0]
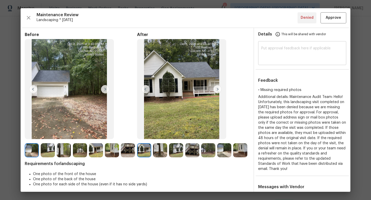
click at [283, 58] on textarea at bounding box center [302, 54] width 82 height 14
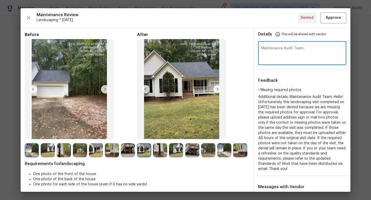
paste textarea "Hi William, our apologies for the earlier error in denying this visit. Upon fur…"
drag, startPoint x: 304, startPoint y: 52, endPoint x: 322, endPoint y: 53, distance: 18.6
click at [322, 53] on textarea "Maintenance Audit Team: Hi William, our apologies for the earlier error in deny…" at bounding box center [302, 54] width 82 height 14
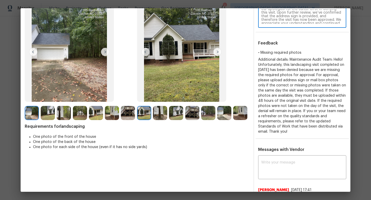
scroll to position [52, 0]
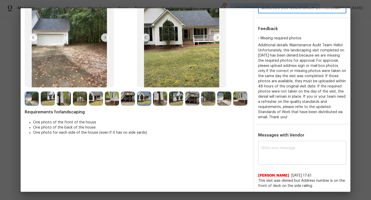
type textarea "Maintenance Audit Team: Hi William, our apologies for the earlier error in deny…"
click at [289, 147] on textarea at bounding box center [302, 154] width 82 height 14
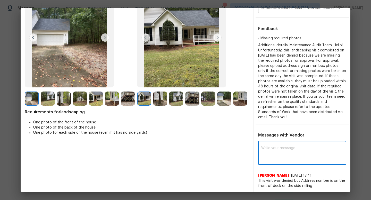
paste textarea "Maintenance Audit Team: Hi William, our apologies for the earlier error in deny…"
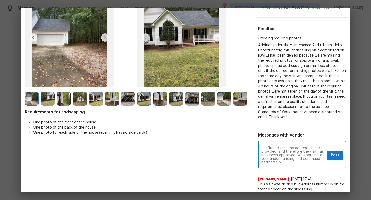
scroll to position [0, 0]
type textarea "Maintenance Audit Team: Hi William, our apologies for the earlier error in deny…"
click at [338, 159] on button "Post" at bounding box center [335, 156] width 16 height 10
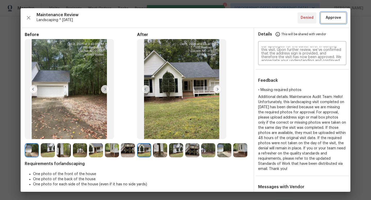
click at [331, 21] on button "Approve" at bounding box center [334, 17] width 26 height 11
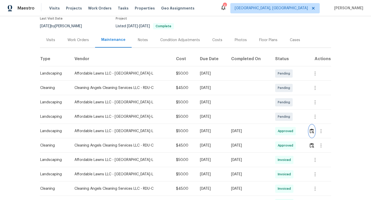
click at [312, 132] on img "button" at bounding box center [312, 131] width 4 height 5
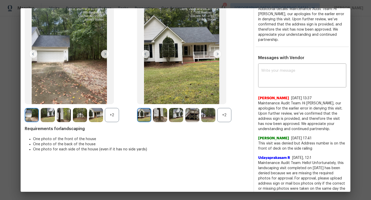
scroll to position [52, 0]
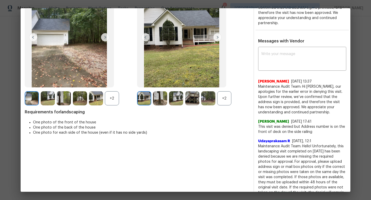
click at [269, 139] on span "Udayaprakasam R" at bounding box center [274, 141] width 32 height 5
copy span "Udayaprakasam R"
click at [294, 91] on span "Maintenance Audit Team: Hi William, our apologies for the earlier error in deny…" at bounding box center [302, 99] width 88 height 31
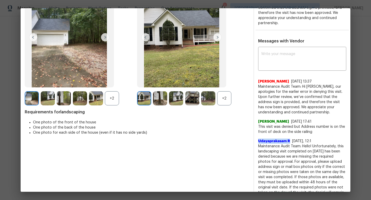
click at [294, 91] on span "Maintenance Audit Team: Hi William, our apologies for the earlier error in deny…" at bounding box center [302, 99] width 88 height 31
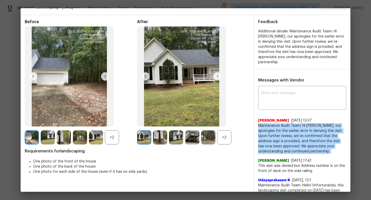
scroll to position [0, 0]
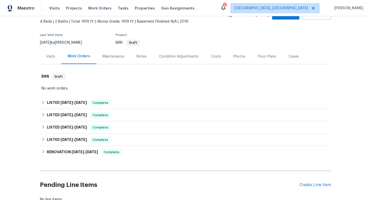
scroll to position [39, 0]
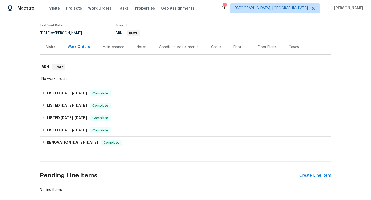
click at [111, 44] on div "Maintenance" at bounding box center [113, 46] width 34 height 15
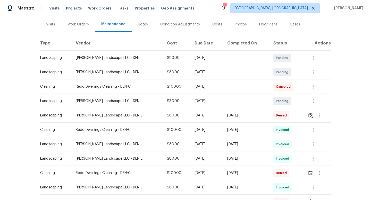
scroll to position [60, 0]
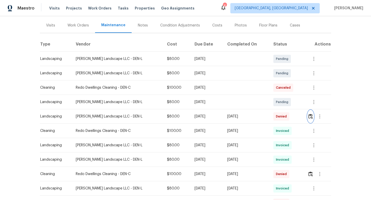
click at [312, 118] on img "button" at bounding box center [310, 116] width 4 height 5
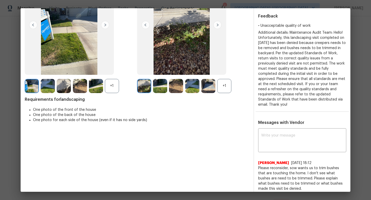
scroll to position [58, 0]
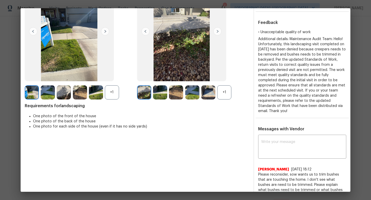
click at [226, 90] on div "+1" at bounding box center [224, 93] width 14 height 14
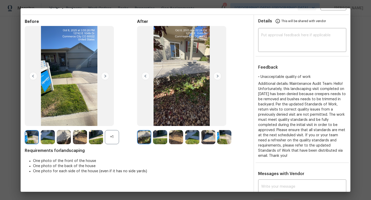
scroll to position [0, 0]
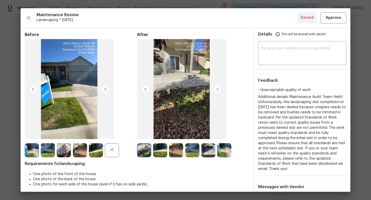
click at [45, 145] on img at bounding box center [48, 151] width 14 height 14
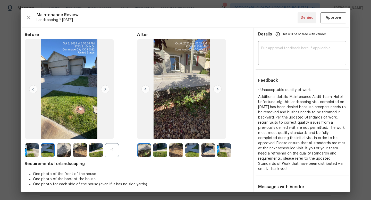
click at [65, 146] on img at bounding box center [64, 151] width 14 height 14
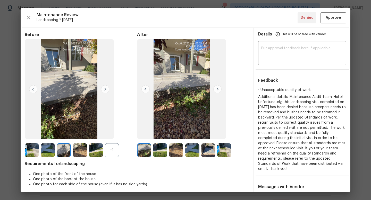
click at [116, 149] on div "+1" at bounding box center [112, 151] width 14 height 14
click at [81, 152] on img at bounding box center [80, 151] width 14 height 14
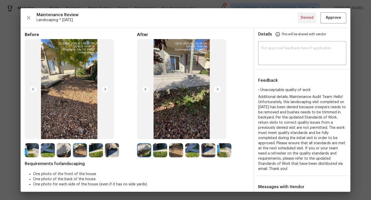
click at [97, 153] on img at bounding box center [96, 151] width 14 height 14
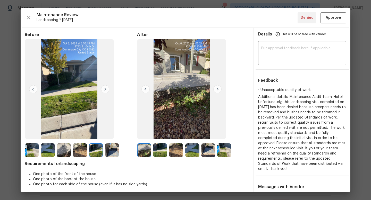
click at [112, 146] on img at bounding box center [112, 151] width 14 height 14
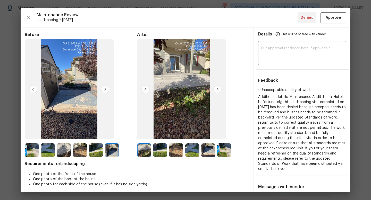
click at [226, 148] on img at bounding box center [224, 151] width 14 height 14
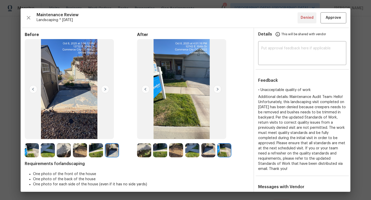
click at [143, 151] on img at bounding box center [144, 151] width 14 height 14
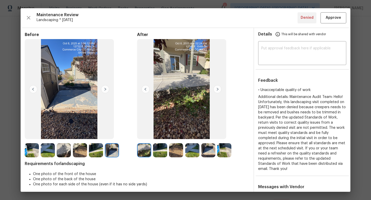
click at [174, 149] on img at bounding box center [176, 151] width 14 height 14
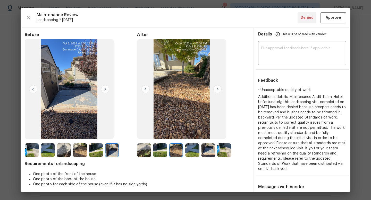
click at [191, 147] on img at bounding box center [192, 151] width 14 height 14
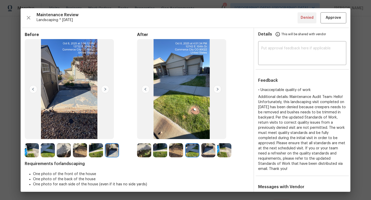
click at [206, 147] on img at bounding box center [208, 151] width 14 height 14
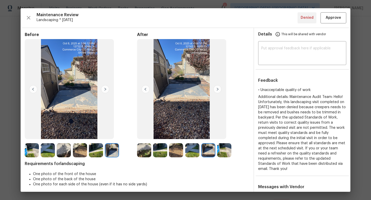
click at [226, 153] on img at bounding box center [224, 151] width 14 height 14
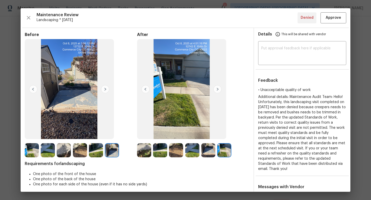
click at [218, 90] on img at bounding box center [217, 89] width 8 height 8
click at [209, 153] on img at bounding box center [208, 151] width 14 height 14
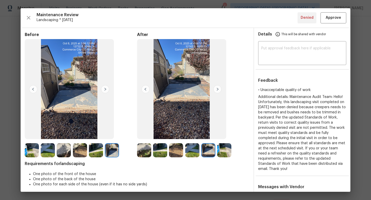
click at [192, 153] on img at bounding box center [192, 151] width 14 height 14
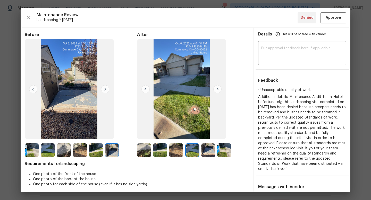
click at [171, 153] on img at bounding box center [176, 151] width 14 height 14
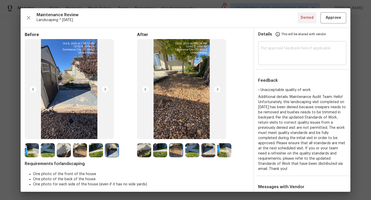
click at [282, 57] on textarea at bounding box center [302, 54] width 82 height 14
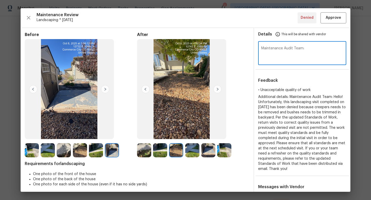
paste textarea "Hi [Trade Partner’s Name], upon review, the landscaping visit has been denied d…"
click at [308, 49] on textarea "Maintenance Audit Team: Hi [Trade Partner’s Name], upon review, the landscaping…" at bounding box center [302, 54] width 82 height 14
drag, startPoint x: 272, startPoint y: 55, endPoint x: 314, endPoint y: 56, distance: 42.0
click at [314, 56] on textarea "Maintenance Audit Team: Hi Antonio, upon review, the landscaping visit has been…" at bounding box center [302, 54] width 82 height 14
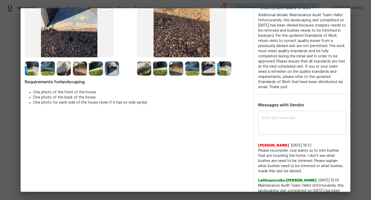
scroll to position [90, 0]
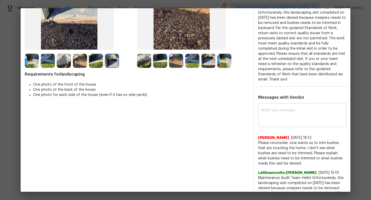
type textarea "Maintenance Audit Team: Hi Antonio, upon review, the landscaping visit has been…"
click at [293, 117] on textarea at bounding box center [302, 116] width 82 height 14
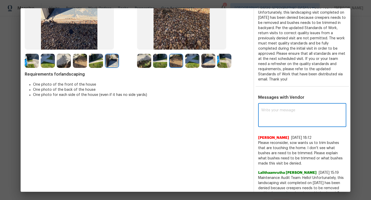
paste textarea "Maintenance Audit Team: Hi Antonio, upon review, the landscaping visit has been…"
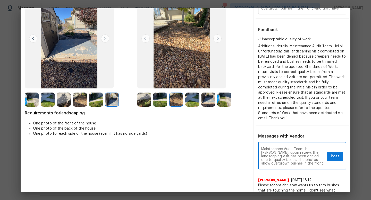
scroll to position [47, 0]
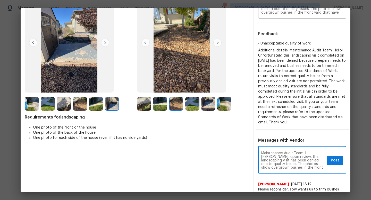
type textarea "Maintenance Audit Team: Hi Antonio, upon review, the landscaping visit has been…"
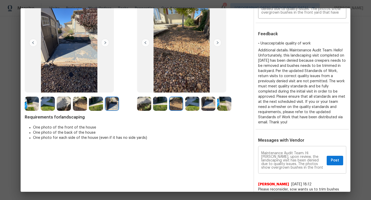
click at [339, 161] on div "Maintenance Audit Team: Hi Antonio, upon review, the landscaping visit has been…" at bounding box center [302, 161] width 88 height 26
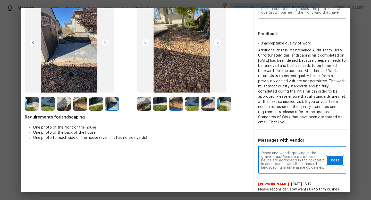
click at [337, 158] on span "Post" at bounding box center [335, 161] width 8 height 6
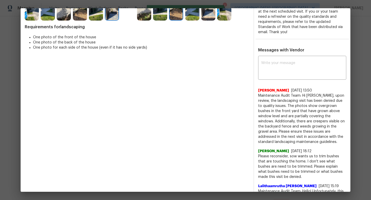
scroll to position [166, 0]
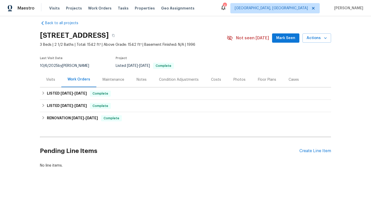
scroll to position [7, 0]
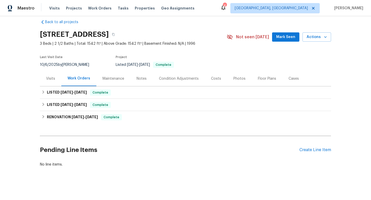
click at [122, 77] on div "Maintenance" at bounding box center [114, 78] width 22 height 5
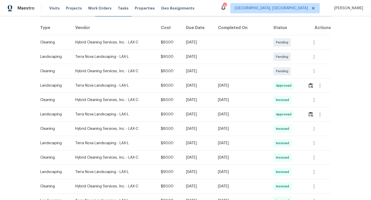
scroll to position [72, 0]
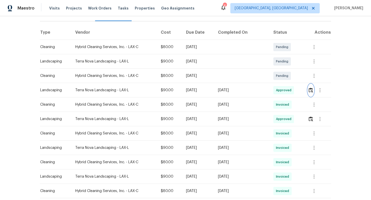
click at [311, 92] on img "button" at bounding box center [311, 90] width 4 height 5
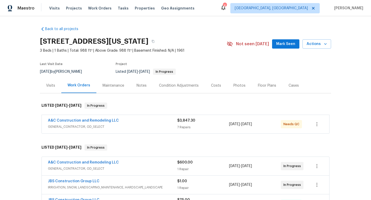
click at [113, 84] on div "Maintenance" at bounding box center [114, 85] width 22 height 5
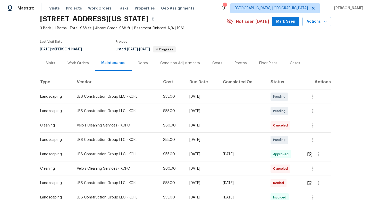
scroll to position [38, 0]
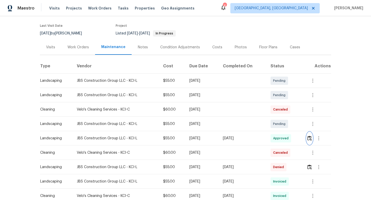
click at [311, 142] on button "button" at bounding box center [310, 138] width 6 height 12
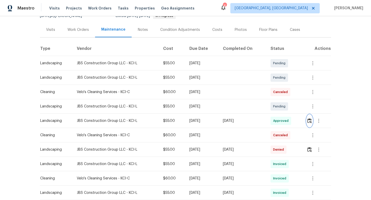
scroll to position [56, 0]
click at [310, 152] on button "button" at bounding box center [310, 149] width 6 height 12
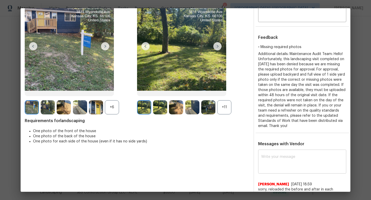
scroll to position [30, 0]
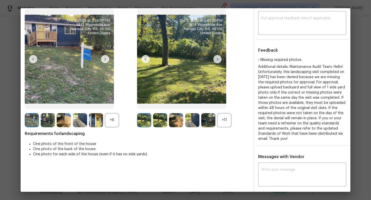
click at [224, 120] on div "+11" at bounding box center [224, 120] width 14 height 14
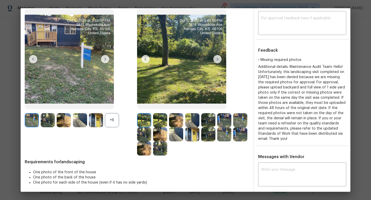
click at [160, 118] on img at bounding box center [160, 120] width 14 height 14
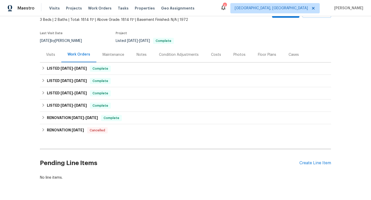
scroll to position [35, 0]
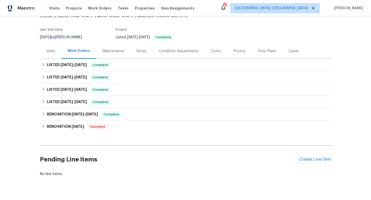
click at [116, 54] on div "Maintenance" at bounding box center [113, 51] width 34 height 15
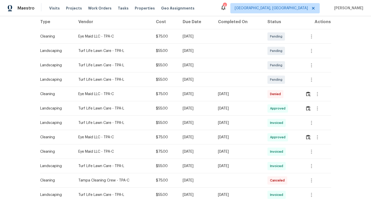
scroll to position [136, 0]
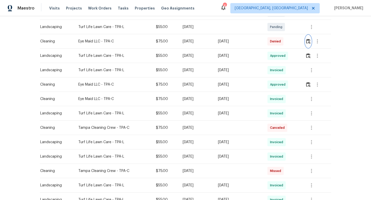
click at [310, 42] on img "button" at bounding box center [308, 41] width 4 height 5
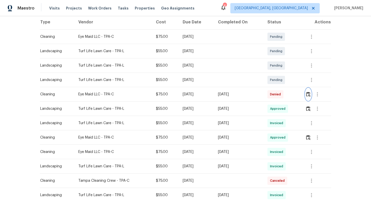
scroll to position [80, 0]
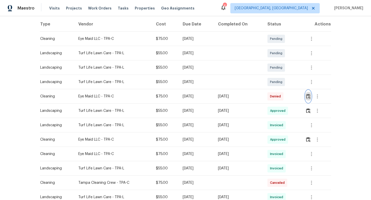
click at [311, 96] on button "button" at bounding box center [308, 96] width 6 height 12
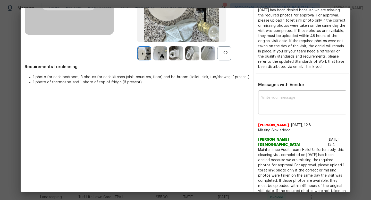
scroll to position [102, 0]
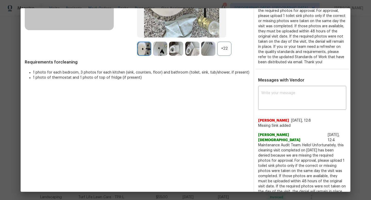
click at [226, 49] on div "+22" at bounding box center [224, 49] width 14 height 14
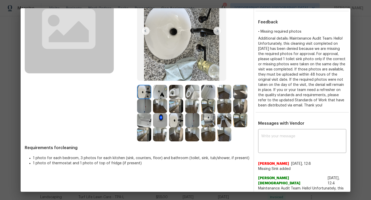
scroll to position [21, 0]
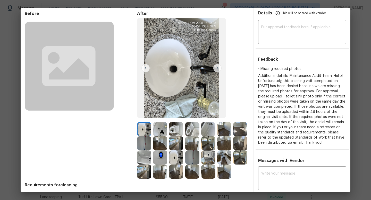
click at [175, 127] on img at bounding box center [176, 129] width 14 height 14
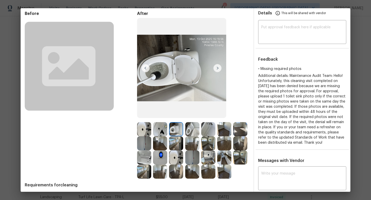
click at [192, 128] on img at bounding box center [192, 129] width 14 height 14
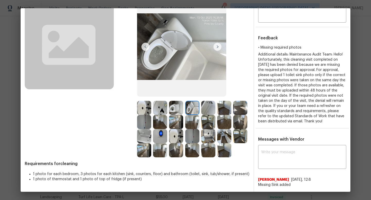
scroll to position [42, 0]
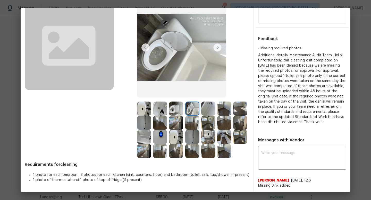
click at [146, 108] on img at bounding box center [144, 109] width 14 height 14
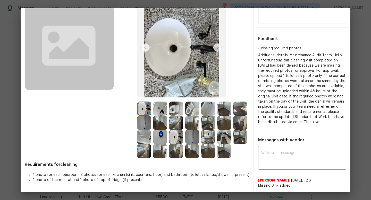
click at [160, 111] on img at bounding box center [160, 109] width 14 height 14
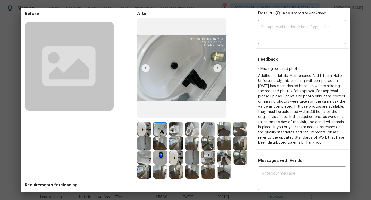
scroll to position [19, 0]
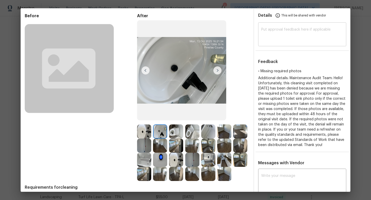
click at [286, 44] on div "​" at bounding box center [302, 35] width 88 height 23
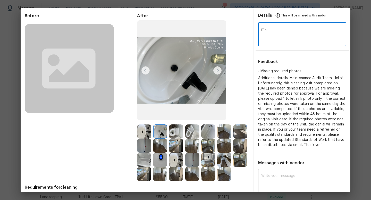
type textarea "m"
click at [313, 28] on textarea "Maintenance Audit Team: Hi XXX, thank you for uploading the missing photo. Afte…" at bounding box center [302, 35] width 82 height 14
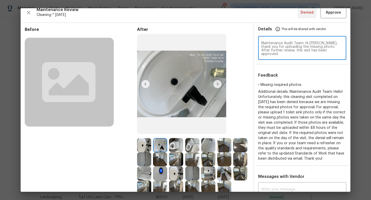
scroll to position [0, 0]
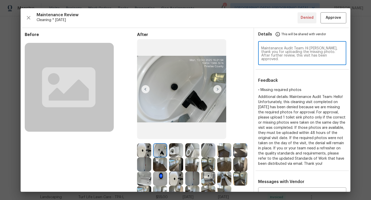
click at [292, 54] on textarea "Maintenance Audit Team: Hi Atama, thank you for uploading the missing photo. Af…" at bounding box center [302, 54] width 82 height 14
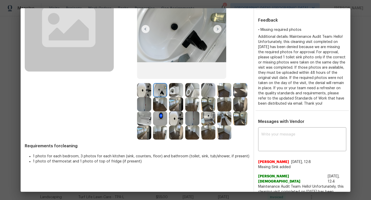
scroll to position [124, 0]
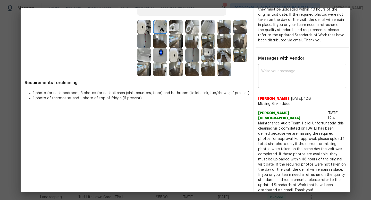
type textarea "Maintenance Audit Team: Hi Atama, thank you for uploading the missing photo. Af…"
click at [287, 77] on textarea at bounding box center [302, 77] width 82 height 14
paste textarea "Maintenance Audit Team: Hi [PERSON_NAME], thank you for uploading the missing p…"
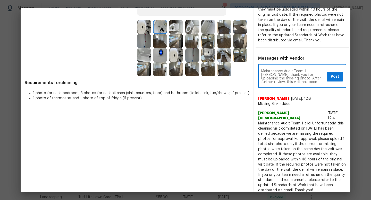
type textarea "Maintenance Audit Team: Hi [PERSON_NAME], thank you for uploading the missing p…"
click at [334, 80] on span "Post" at bounding box center [335, 77] width 8 height 6
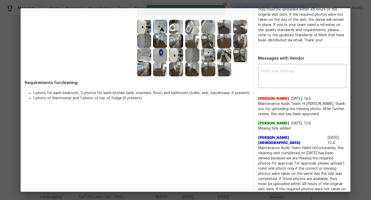
scroll to position [0, 0]
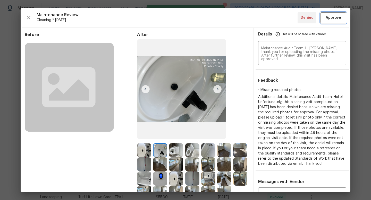
click at [332, 23] on button "Approve" at bounding box center [334, 17] width 26 height 11
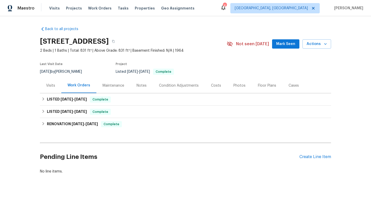
click at [118, 83] on div "Maintenance" at bounding box center [114, 85] width 22 height 5
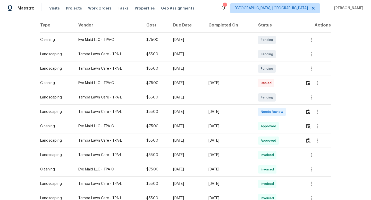
scroll to position [94, 0]
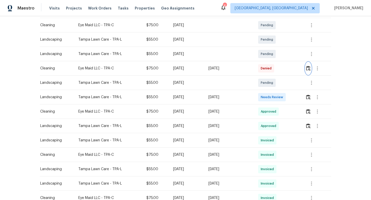
click at [310, 66] on img "button" at bounding box center [308, 68] width 4 height 5
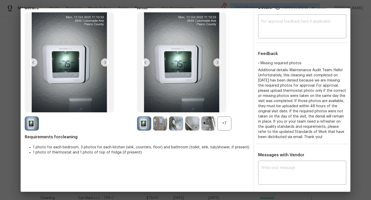
scroll to position [0, 0]
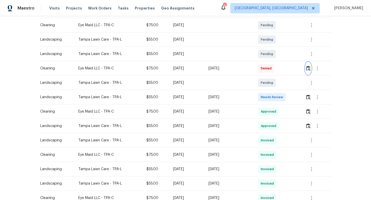
click at [310, 67] on img "button" at bounding box center [308, 68] width 4 height 5
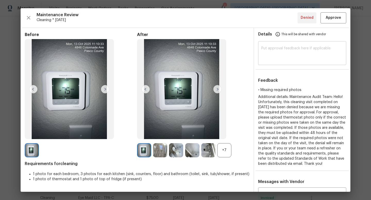
click at [277, 49] on textarea at bounding box center [302, 54] width 82 height 14
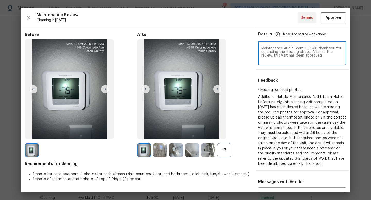
click at [313, 49] on textarea "Maintenance Audit Team: Hi XXX, thank you for uploading the missing photo. Afte…" at bounding box center [302, 54] width 82 height 14
click at [313, 52] on textarea "Maintenance Audit Team: Hi Atama, thank you for uploading the missing photo. Af…" at bounding box center [302, 54] width 82 height 14
click at [305, 59] on textarea "Maintenance Audit Team: Hi Atama, thank you for uploading the missing photo of …" at bounding box center [302, 54] width 82 height 14
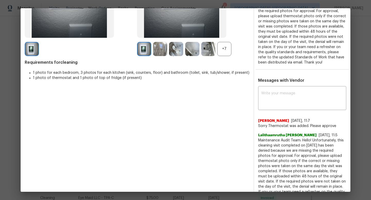
scroll to position [107, 0]
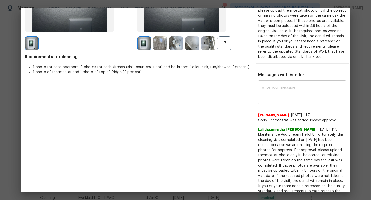
type textarea "Maintenance Audit Team: Hi Atama, thank you for uploading the missing photo of …"
click at [290, 98] on textarea at bounding box center [302, 93] width 82 height 14
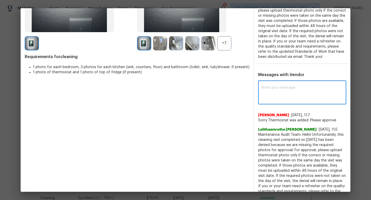
paste textarea "Maintenance Audit Team: Hi Atama, thank you for uploading the missing photo of …"
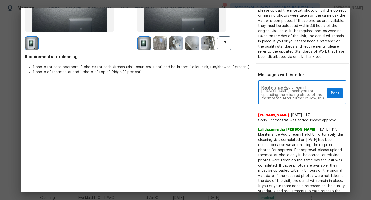
type textarea "Maintenance Audit Team: Hi Atama, thank you for uploading the missing photo of …"
click at [335, 96] on span "Post" at bounding box center [335, 93] width 8 height 6
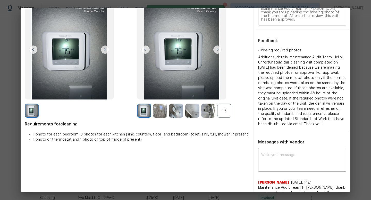
scroll to position [0, 0]
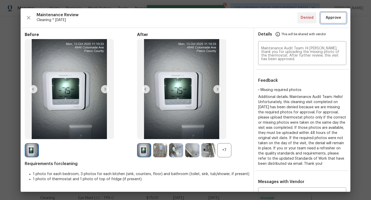
click at [332, 20] on span "Approve" at bounding box center [333, 18] width 15 height 6
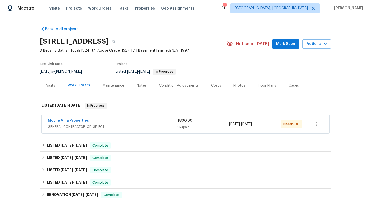
click at [120, 88] on div "Maintenance" at bounding box center [114, 85] width 22 height 5
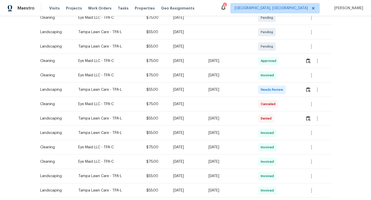
scroll to position [115, 0]
click at [240, 76] on div "[DATE]" at bounding box center [228, 76] width 41 height 5
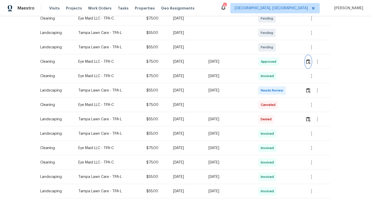
click at [310, 61] on img "button" at bounding box center [308, 61] width 4 height 5
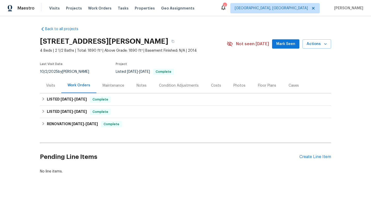
click at [109, 89] on div "Maintenance" at bounding box center [113, 85] width 34 height 15
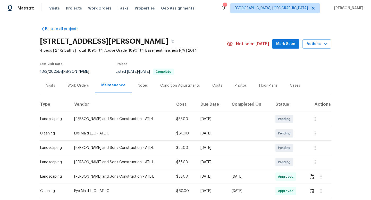
scroll to position [72, 0]
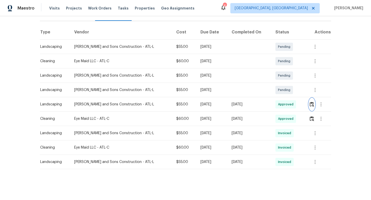
click at [313, 106] on img "button" at bounding box center [312, 104] width 4 height 5
click at [310, 119] on img "button" at bounding box center [312, 118] width 4 height 5
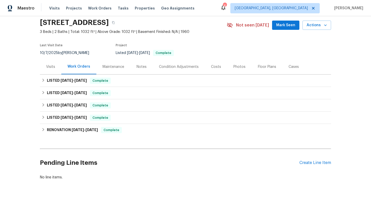
scroll to position [22, 0]
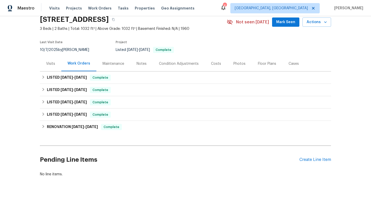
click at [116, 64] on div "Maintenance" at bounding box center [114, 63] width 22 height 5
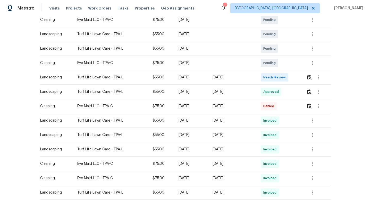
scroll to position [118, 0]
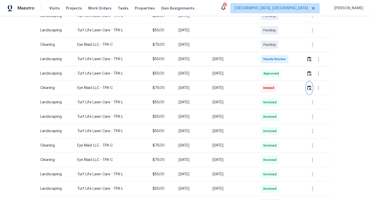
click at [311, 87] on img "button" at bounding box center [309, 88] width 4 height 5
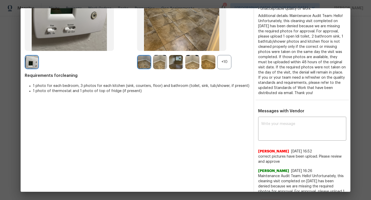
scroll to position [77, 0]
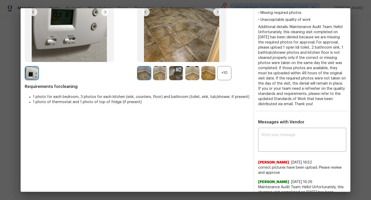
click at [225, 75] on div "+10" at bounding box center [224, 73] width 14 height 14
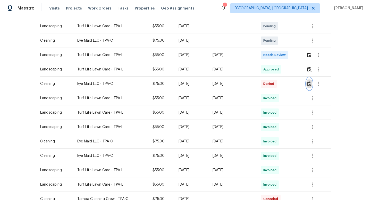
scroll to position [121, 0]
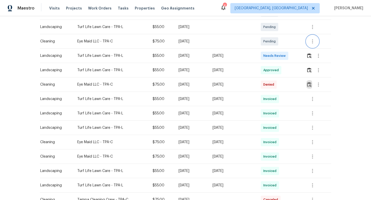
click at [313, 42] on icon "button" at bounding box center [312, 41] width 1 height 4
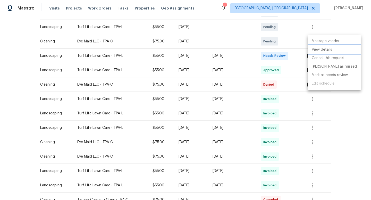
click at [318, 52] on li "View details" at bounding box center [334, 50] width 53 height 9
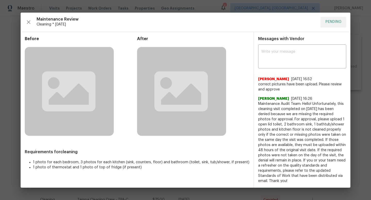
click at [348, 93] on div "x ​ Atama Dindyal 10/13/25, 16:52 correct pictures have been upload. Please rev…" at bounding box center [302, 115] width 96 height 138
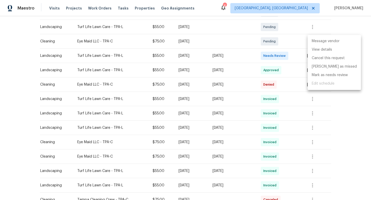
click at [241, 60] on div at bounding box center [185, 100] width 371 height 200
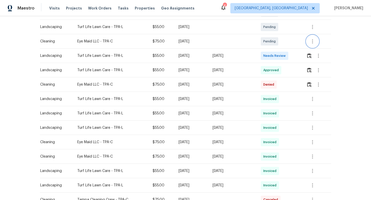
click at [315, 44] on icon "button" at bounding box center [312, 41] width 6 height 6
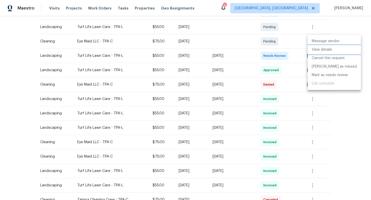
click at [319, 52] on li "View details" at bounding box center [334, 50] width 53 height 9
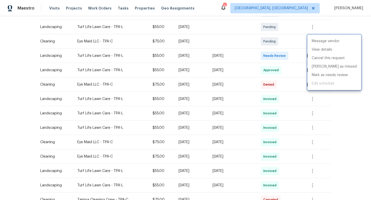
click at [336, 104] on div at bounding box center [185, 100] width 371 height 200
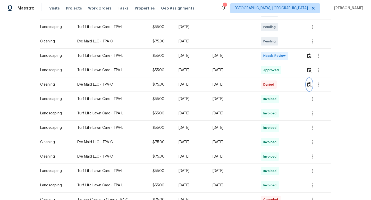
click at [310, 85] on img "button" at bounding box center [309, 84] width 4 height 5
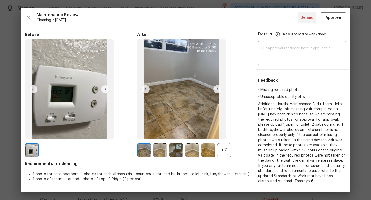
click at [225, 153] on div "+10" at bounding box center [224, 151] width 14 height 14
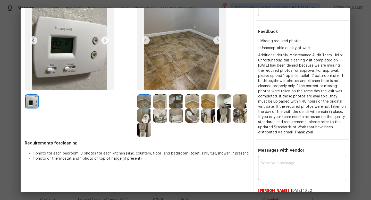
scroll to position [52, 0]
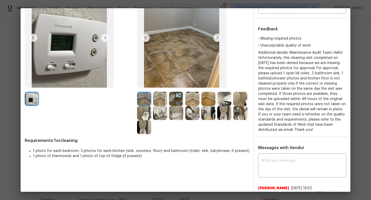
click at [231, 112] on div at bounding box center [225, 113] width 16 height 14
click at [225, 114] on img at bounding box center [224, 113] width 14 height 14
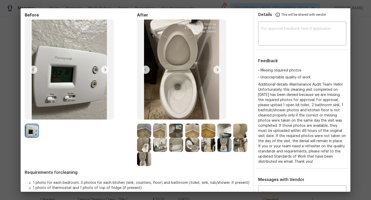
scroll to position [2, 0]
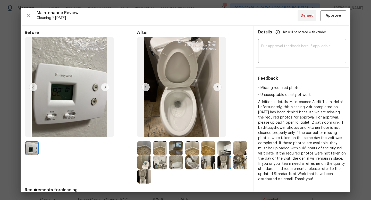
click at [242, 161] on img at bounding box center [240, 163] width 14 height 14
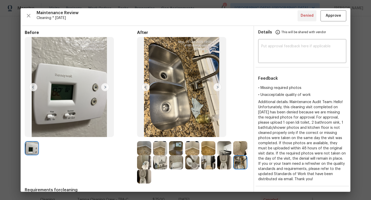
click at [143, 176] on img at bounding box center [144, 177] width 14 height 14
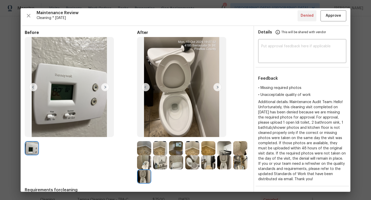
click at [142, 167] on img at bounding box center [144, 163] width 14 height 14
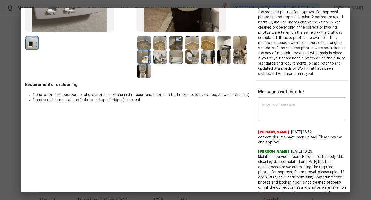
scroll to position [108, 0]
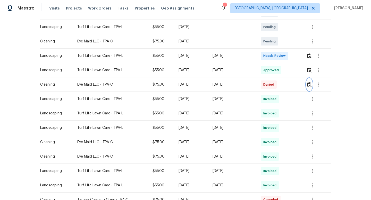
click at [309, 86] on img "button" at bounding box center [309, 84] width 4 height 5
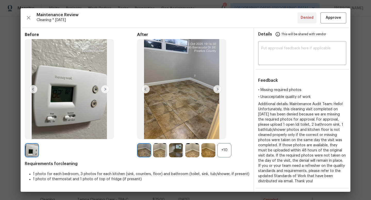
click at [225, 151] on div "+10" at bounding box center [224, 151] width 14 height 14
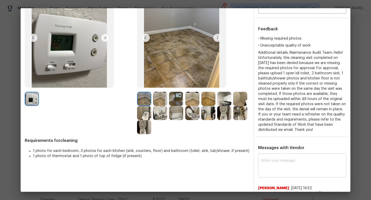
scroll to position [0, 0]
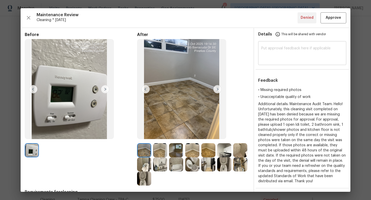
click at [291, 54] on textarea at bounding box center [302, 54] width 82 height 14
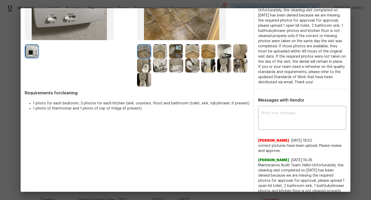
scroll to position [108, 0]
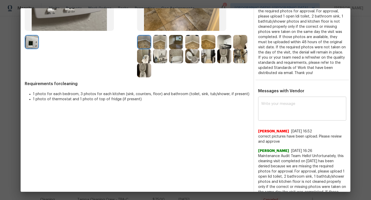
click at [296, 117] on textarea at bounding box center [302, 109] width 82 height 14
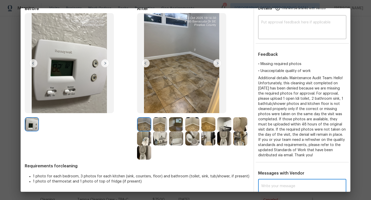
scroll to position [4, 0]
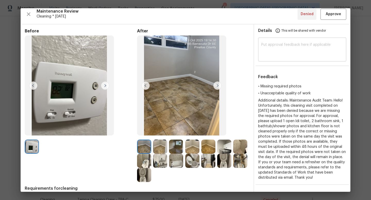
click at [283, 52] on textarea at bounding box center [302, 50] width 82 height 14
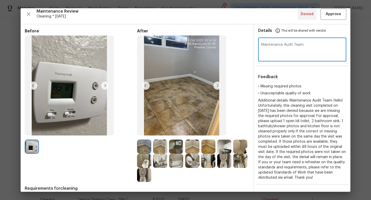
paste textarea "Hi Atama, upon review of the denied cleaning visit completed on 09/27, we notic…"
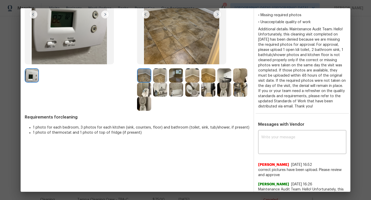
scroll to position [162, 0]
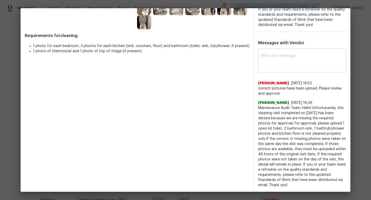
type textarea "Maintenance Audit Team: Hi Atama, upon review of the denied cleaning visit comp…"
click at [292, 63] on textarea at bounding box center [302, 61] width 82 height 14
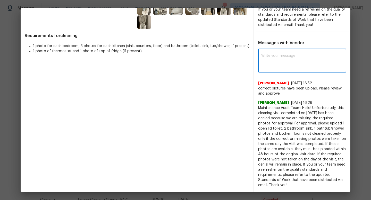
paste textarea "Maintenance Audit Team: Hi Atama, upon review of the denied cleaning visit comp…"
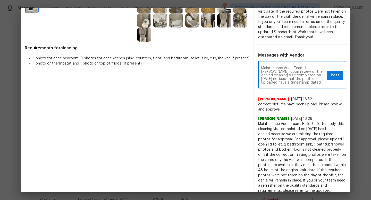
scroll to position [140, 0]
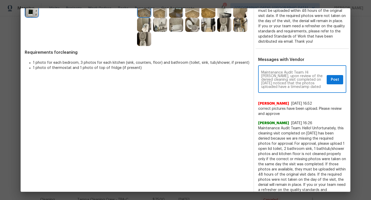
type textarea "Maintenance Audit Team: Hi Atama, upon review of the denied cleaning visit comp…"
click at [333, 83] on span "Post" at bounding box center [335, 80] width 8 height 6
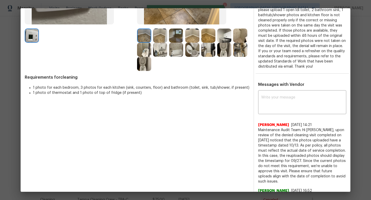
scroll to position [123, 0]
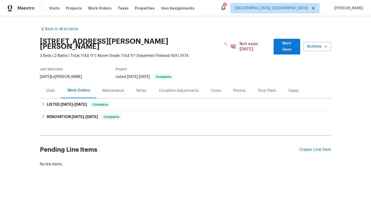
click at [124, 91] on div "Maintenance" at bounding box center [113, 90] width 34 height 15
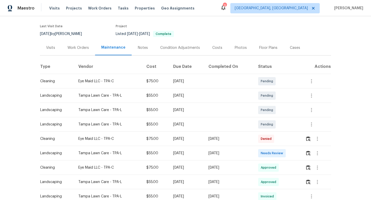
scroll to position [65, 0]
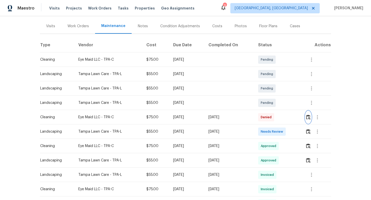
click at [309, 115] on img "button" at bounding box center [308, 117] width 4 height 5
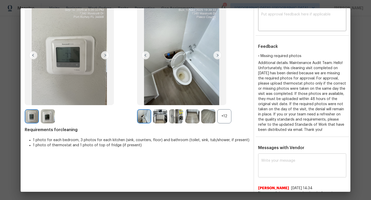
scroll to position [16, 0]
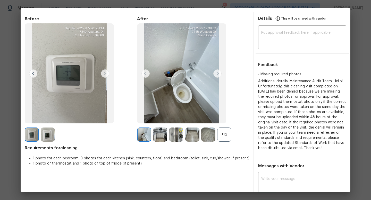
click at [229, 137] on div "+12" at bounding box center [224, 135] width 14 height 14
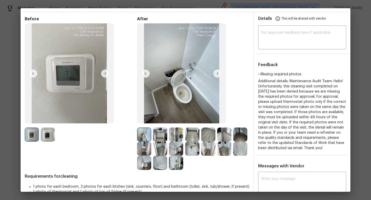
click at [177, 151] on img at bounding box center [176, 149] width 14 height 14
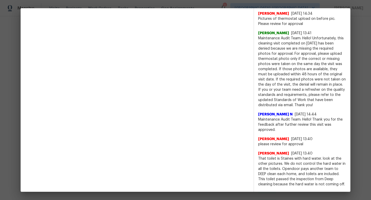
scroll to position [0, 0]
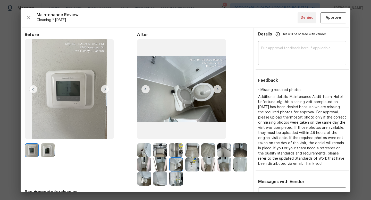
click at [301, 65] on div "​" at bounding box center [302, 54] width 88 height 23
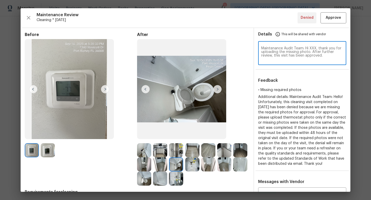
click at [313, 48] on textarea "Maintenance Audit Team: Hi XXX, thank you for uploading the missing photo. Afte…" at bounding box center [302, 54] width 82 height 14
click at [316, 52] on textarea "Maintenance Audit Team: Hi Atama, thank you for uploading the missing photo. Af…" at bounding box center [302, 54] width 82 height 14
click at [303, 58] on textarea "Maintenance Audit Team: Hi Atama, thank you for uploading the missing photo of …" at bounding box center [302, 54] width 82 height 14
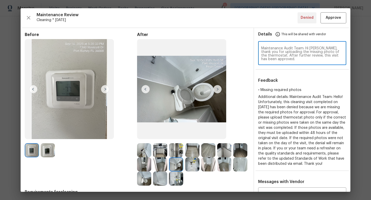
click at [303, 58] on textarea "Maintenance Audit Team: Hi Atama, thank you for uploading the missing photo of …" at bounding box center [302, 54] width 82 height 14
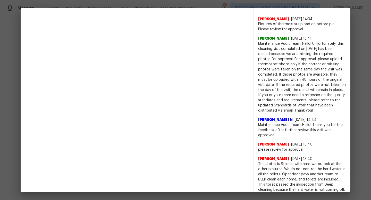
scroll to position [179, 0]
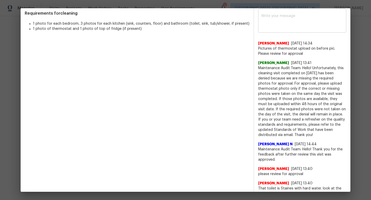
type textarea "Maintenance Audit Team: Hi Atama, thank you for uploading the missing photo of …"
click at [283, 29] on textarea at bounding box center [302, 21] width 82 height 14
paste textarea "Maintenance Audit Team: Hi Atama, thank you for uploading the missing photo of …"
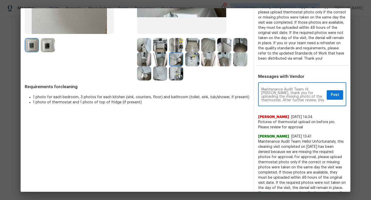
scroll to position [105, 0]
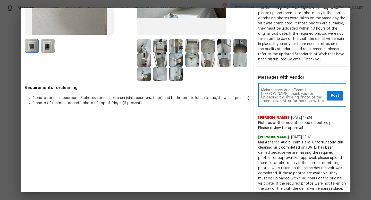
type textarea "Maintenance Audit Team: Hi Atama, thank you for uploading the missing photo of …"
click at [336, 99] on span "Post" at bounding box center [335, 96] width 8 height 6
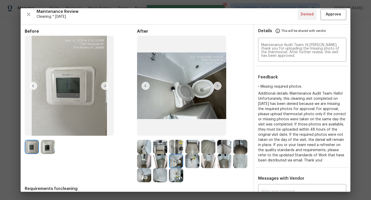
scroll to position [0, 0]
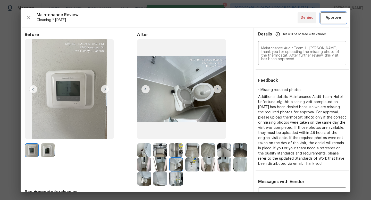
click at [333, 18] on span "Approve" at bounding box center [333, 18] width 15 height 6
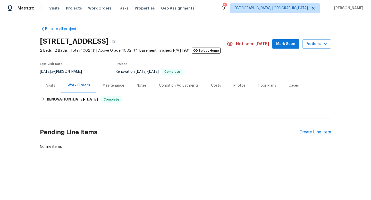
click at [112, 91] on div "Maintenance" at bounding box center [113, 85] width 34 height 15
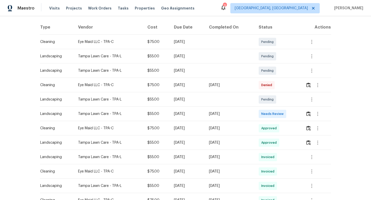
scroll to position [78, 0]
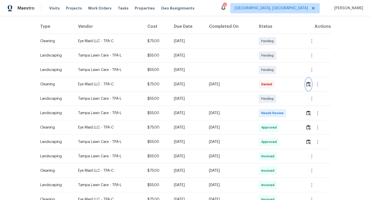
click at [311, 86] on img "button" at bounding box center [308, 84] width 4 height 5
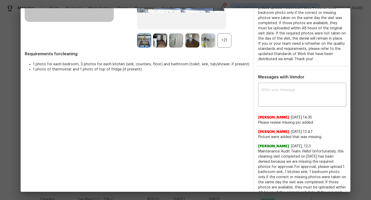
scroll to position [111, 0]
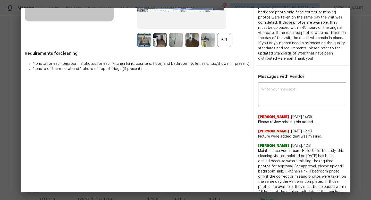
click at [222, 39] on div "+21" at bounding box center [224, 40] width 14 height 14
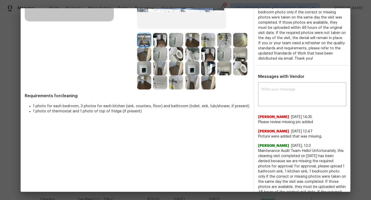
click at [229, 39] on img at bounding box center [224, 40] width 14 height 14
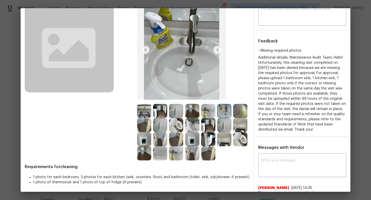
scroll to position [20, 0]
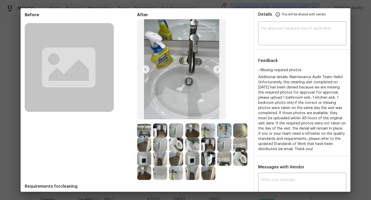
click at [148, 129] on img at bounding box center [144, 131] width 14 height 14
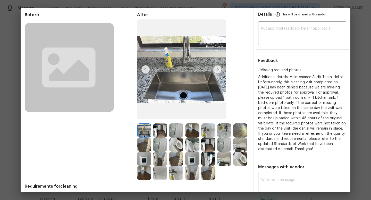
click at [158, 130] on img at bounding box center [160, 131] width 14 height 14
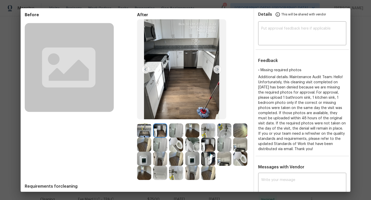
click at [180, 130] on img at bounding box center [176, 131] width 14 height 14
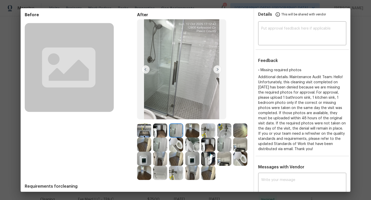
click at [196, 132] on img at bounding box center [192, 131] width 14 height 14
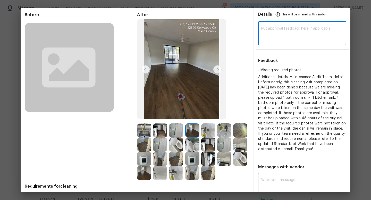
click at [294, 29] on textarea at bounding box center [302, 34] width 82 height 14
click at [313, 29] on textarea "Maintenance Audit Team: Hi XXX, thank you for uploading the missing photo. Afte…" at bounding box center [302, 34] width 82 height 14
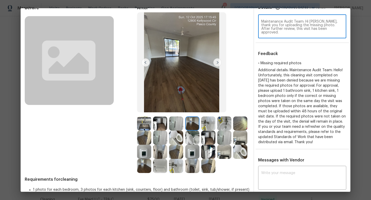
scroll to position [0, 0]
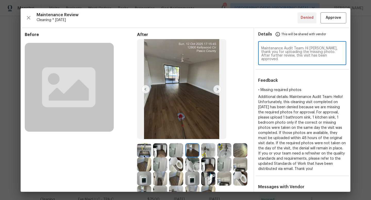
click at [304, 52] on textarea "Maintenance Audit Team: Hi Atama, thank you for uploading the missing photo. Af…" at bounding box center [302, 54] width 82 height 14
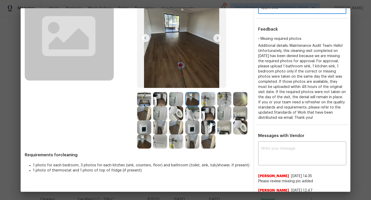
scroll to position [61, 0]
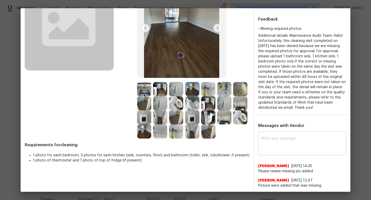
type textarea "Maintenance Audit Team: Hi Atama, thank you for uploading the missing photo. Af…"
click at [296, 152] on div "x ​" at bounding box center [302, 144] width 88 height 23
paste textarea "Maintenance Audit Team: Hi Atama, thank you for uploading the missing photo. Af…"
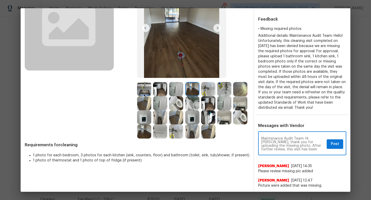
type textarea "Maintenance Audit Team: Hi Atama, thank you for uploading the missing photo. Af…"
click at [337, 145] on span "Post" at bounding box center [335, 144] width 8 height 6
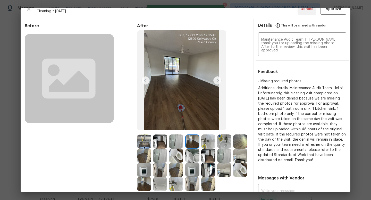
scroll to position [0, 0]
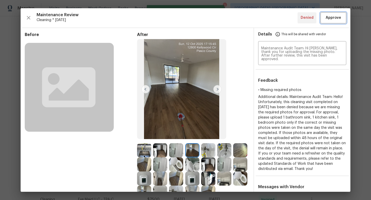
click at [335, 20] on span "Approve" at bounding box center [333, 18] width 15 height 6
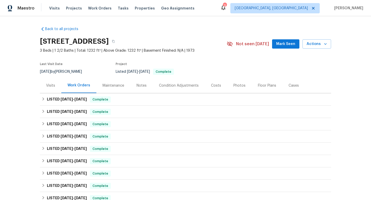
click at [107, 87] on div "Maintenance" at bounding box center [114, 85] width 22 height 5
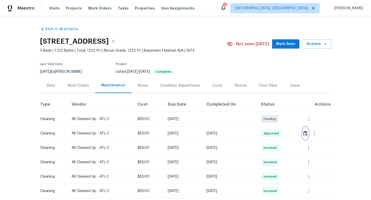
click at [307, 135] on img "button" at bounding box center [305, 133] width 4 height 5
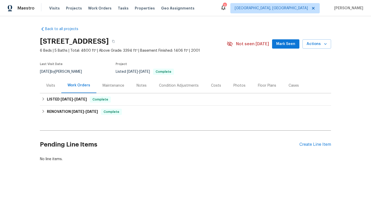
click at [112, 86] on div "Maintenance" at bounding box center [114, 85] width 22 height 5
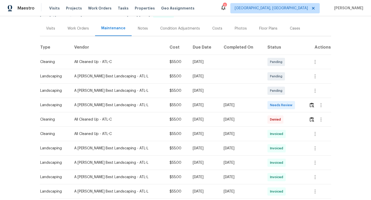
scroll to position [65, 0]
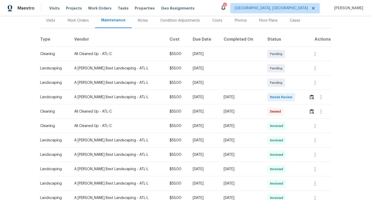
click at [307, 111] on td at bounding box center [318, 112] width 26 height 14
click at [310, 111] on img "button" at bounding box center [312, 111] width 4 height 5
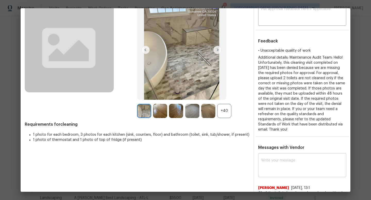
scroll to position [35, 0]
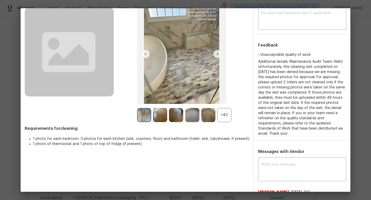
click at [226, 121] on div "+40" at bounding box center [224, 115] width 14 height 14
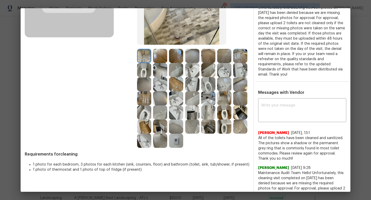
scroll to position [92, 0]
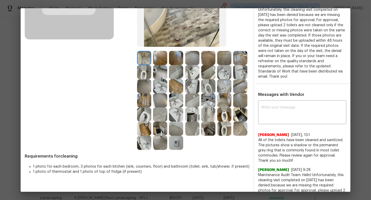
click at [226, 112] on img at bounding box center [224, 115] width 14 height 14
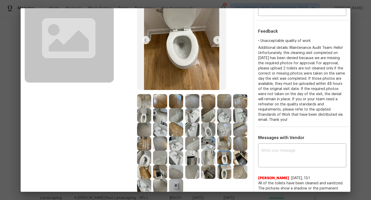
scroll to position [50, 0]
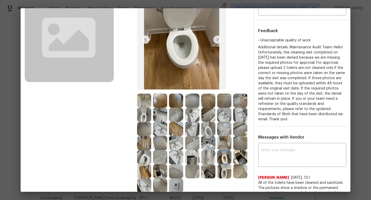
click at [225, 171] on img at bounding box center [224, 172] width 14 height 14
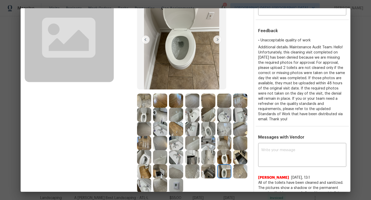
click at [159, 114] on img at bounding box center [160, 115] width 14 height 14
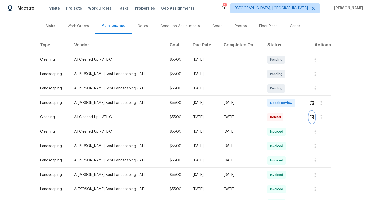
scroll to position [91, 0]
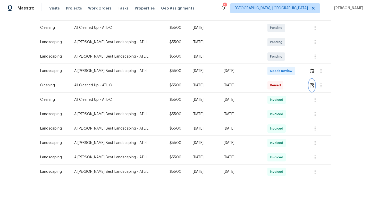
click at [310, 85] on img "button" at bounding box center [312, 85] width 4 height 5
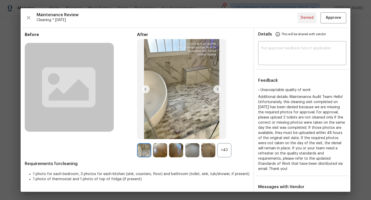
click at [226, 150] on div "+40" at bounding box center [224, 151] width 14 height 14
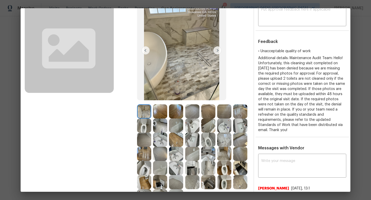
scroll to position [40, 0]
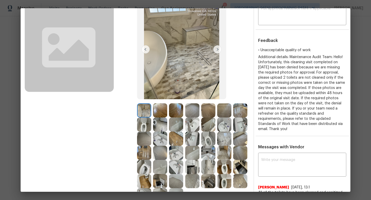
click at [139, 126] on img at bounding box center [144, 125] width 14 height 14
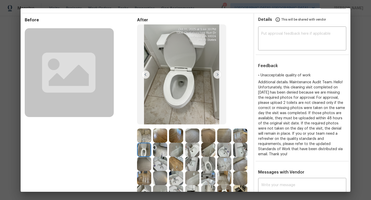
scroll to position [40, 0]
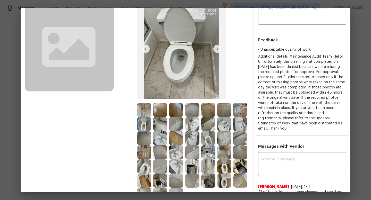
click at [156, 122] on img at bounding box center [160, 124] width 14 height 14
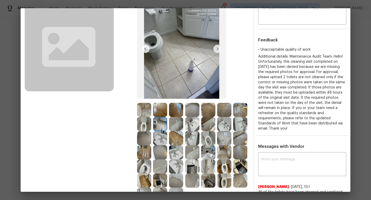
click at [142, 120] on img at bounding box center [144, 124] width 14 height 14
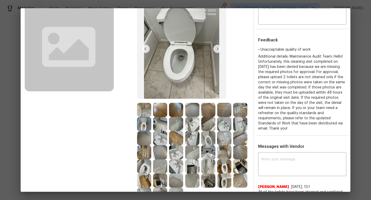
click at [161, 122] on img at bounding box center [160, 124] width 14 height 14
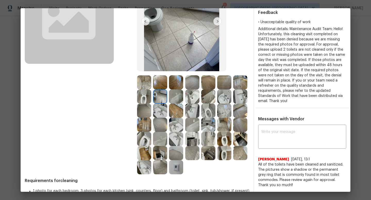
scroll to position [70, 0]
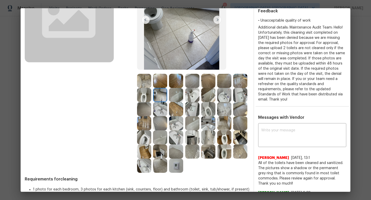
click at [208, 108] on img at bounding box center [208, 109] width 14 height 14
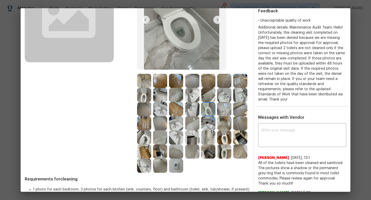
click at [144, 137] on img at bounding box center [144, 138] width 14 height 14
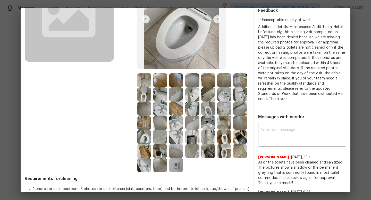
scroll to position [87, 0]
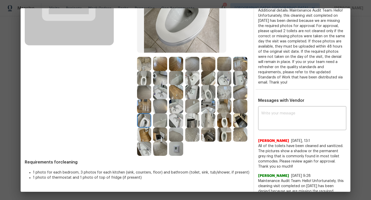
click at [221, 125] on img at bounding box center [224, 121] width 14 height 14
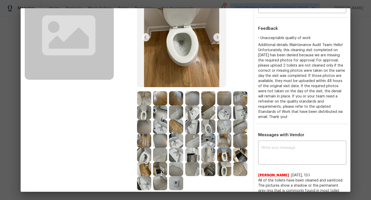
scroll to position [43, 0]
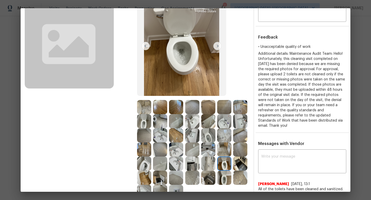
click at [224, 176] on img at bounding box center [224, 178] width 14 height 14
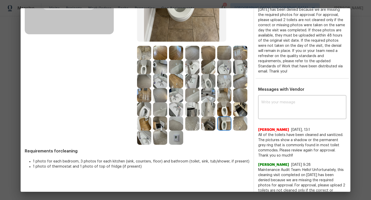
scroll to position [115, 0]
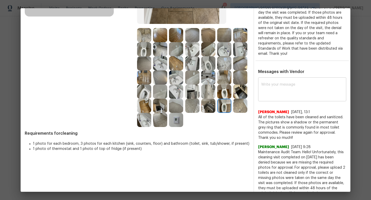
click at [288, 91] on textarea at bounding box center [302, 90] width 82 height 14
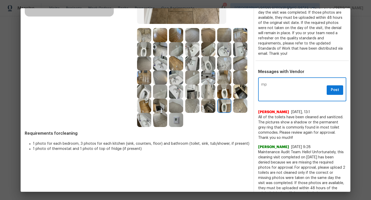
type textarea "m"
click at [315, 86] on textarea "Maintenance Audit Team: Hi XXX, thank you for uploading the missing photo. Afte…" at bounding box center [292, 90] width 63 height 14
drag, startPoint x: 272, startPoint y: 92, endPoint x: 261, endPoint y: 90, distance: 11.0
click at [261, 90] on textarea "Maintenance Audit Team: Hi Sonya, thank you for uploading the missing photo. Af…" at bounding box center [292, 90] width 63 height 14
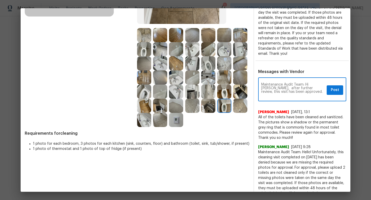
click at [292, 94] on textarea "Maintenance Audit Team: Hi Sonya, after further review, this visit has been app…" at bounding box center [292, 90] width 63 height 14
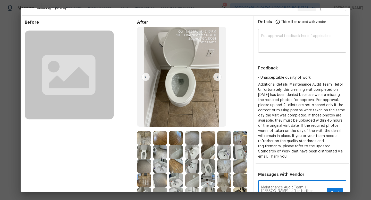
scroll to position [0, 0]
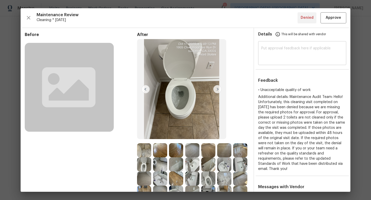
type textarea "Maintenance Audit Team: Hi Sonya, after further review, this visit has been app…"
click at [285, 47] on textarea at bounding box center [302, 54] width 82 height 14
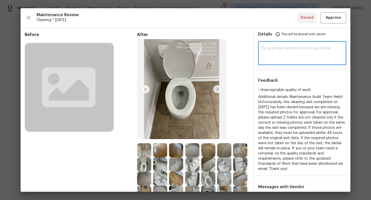
paste textarea "Maintenance Audit Team: Hi Sonya, after further review, this visit has been app…"
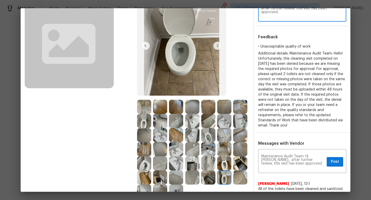
scroll to position [65, 0]
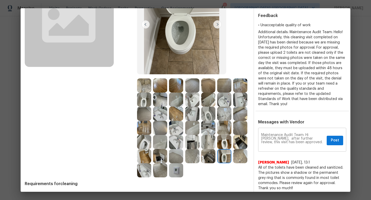
type textarea "Maintenance Audit Team: Hi Sonya, after further review, this visit has been app…"
click at [341, 137] on button "Post" at bounding box center [335, 141] width 16 height 10
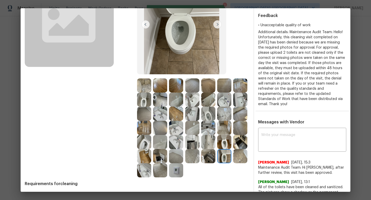
scroll to position [0, 0]
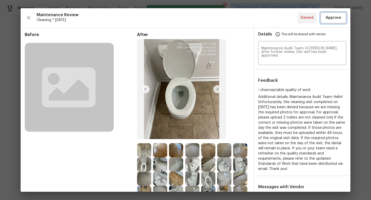
click at [332, 18] on span "Approve" at bounding box center [333, 18] width 15 height 6
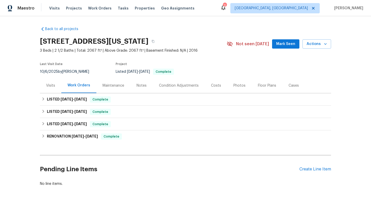
click at [110, 84] on div "Maintenance" at bounding box center [114, 85] width 22 height 5
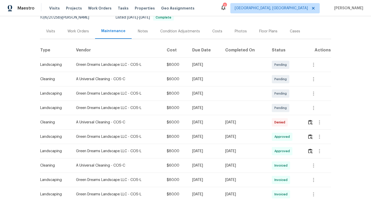
scroll to position [55, 0]
click at [312, 122] on img "button" at bounding box center [310, 122] width 4 height 5
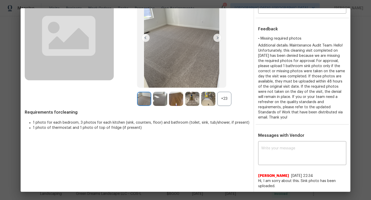
scroll to position [10, 0]
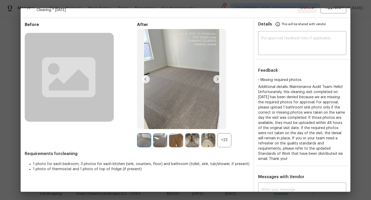
click at [221, 138] on div "+23" at bounding box center [224, 140] width 14 height 14
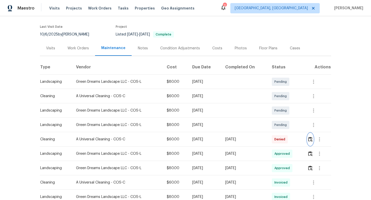
scroll to position [45, 0]
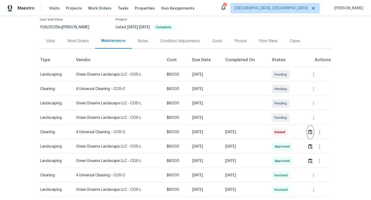
click at [313, 133] on img "button" at bounding box center [310, 132] width 4 height 5
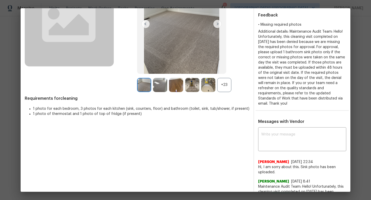
scroll to position [127, 0]
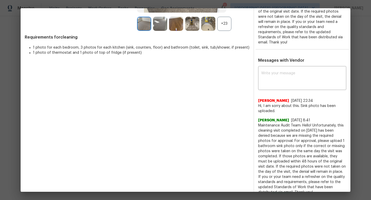
click at [229, 24] on div "+23" at bounding box center [224, 24] width 14 height 14
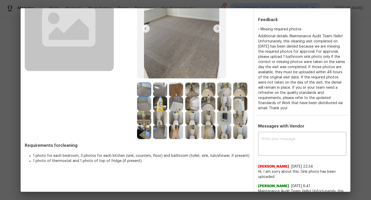
scroll to position [58, 0]
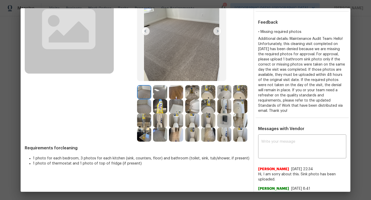
click at [195, 94] on img at bounding box center [192, 92] width 14 height 14
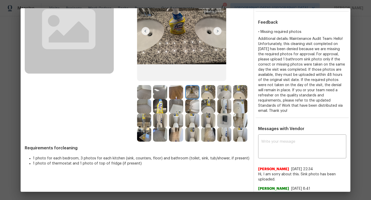
scroll to position [37, 0]
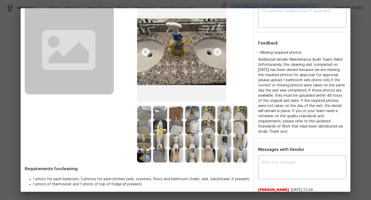
click at [208, 117] on img at bounding box center [208, 113] width 14 height 14
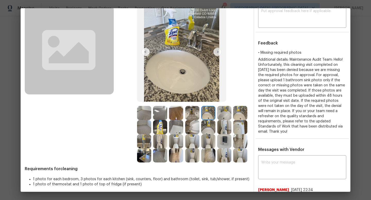
click at [225, 115] on img at bounding box center [224, 113] width 14 height 14
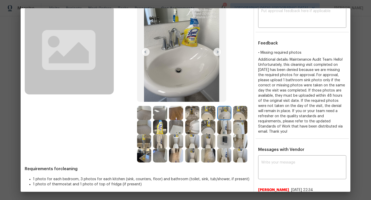
click at [244, 114] on img at bounding box center [240, 113] width 14 height 14
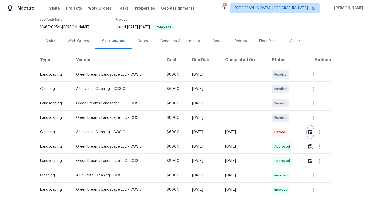
click at [312, 131] on img "button" at bounding box center [310, 132] width 4 height 5
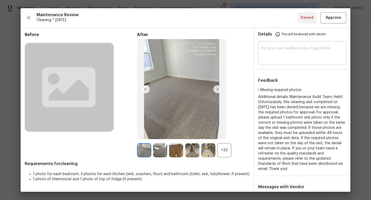
click at [296, 52] on textarea at bounding box center [302, 54] width 82 height 14
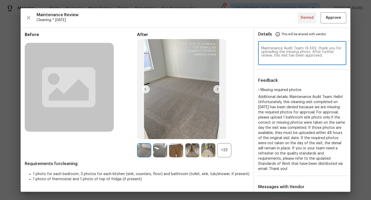
click at [313, 48] on textarea "Maintenance Audit Team: Hi XXX, thank you for uploading the missing photo. Afte…" at bounding box center [302, 54] width 82 height 14
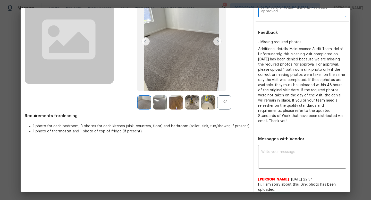
scroll to position [0, 0]
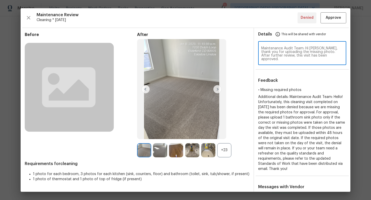
click at [288, 52] on textarea "Maintenance Audit Team: Hi [PERSON_NAME], thank you for uploading the missing p…" at bounding box center [302, 54] width 82 height 14
click at [317, 51] on textarea "Maintenance Audit Team: Hi [PERSON_NAME], thank you for uploading the missing p…" at bounding box center [302, 54] width 82 height 14
click at [297, 53] on textarea "Maintenance Audit Team: Hi [PERSON_NAME], thank you for uploading the missing p…" at bounding box center [302, 54] width 82 height 14
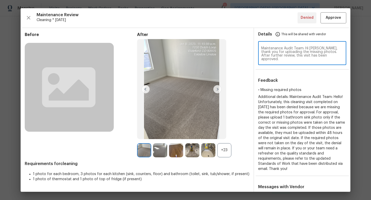
click at [297, 53] on textarea "Maintenance Audit Team: Hi [PERSON_NAME], thank you for uploading the missing p…" at bounding box center [302, 54] width 82 height 14
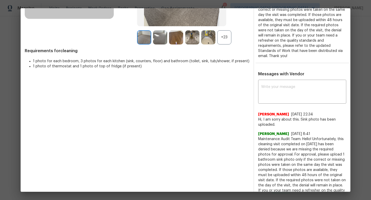
scroll to position [161, 0]
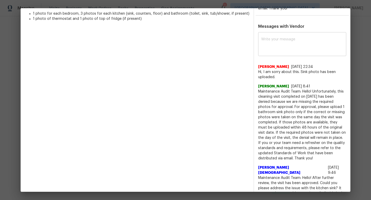
type textarea "Maintenance Audit Team: Hi [PERSON_NAME], thank you for uploading the missing p…"
click at [296, 50] on textarea at bounding box center [302, 45] width 82 height 14
paste textarea "Maintenance Audit Team: Hi [PERSON_NAME], thank you for uploading the missing p…"
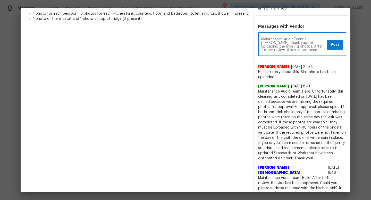
type textarea "Maintenance Audit Team: Hi [PERSON_NAME], thank you for uploading the missing p…"
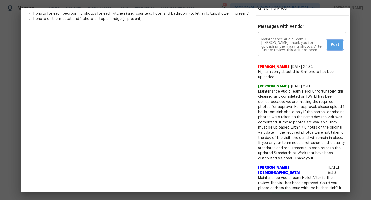
click at [338, 47] on span "Post" at bounding box center [335, 45] width 8 height 6
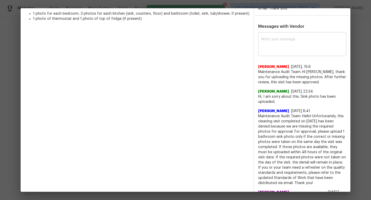
scroll to position [0, 0]
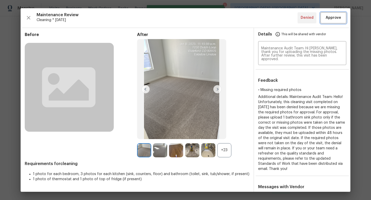
click at [331, 19] on span "Approve" at bounding box center [333, 18] width 15 height 6
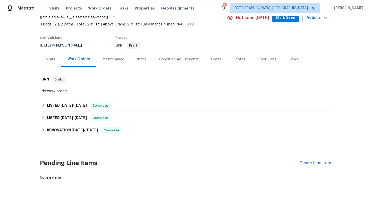
scroll to position [31, 0]
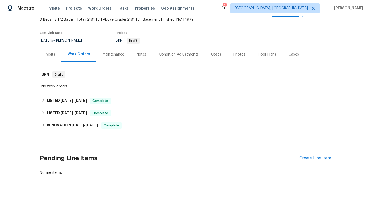
click at [107, 59] on div "Maintenance" at bounding box center [113, 54] width 34 height 15
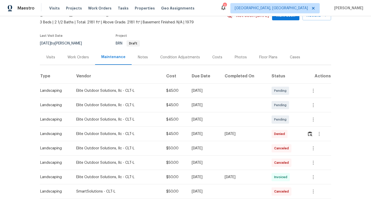
scroll to position [48, 0]
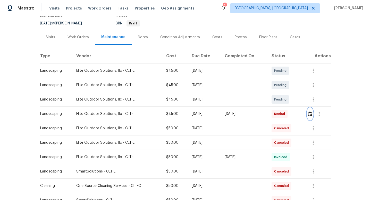
click at [310, 115] on img "button" at bounding box center [310, 114] width 4 height 5
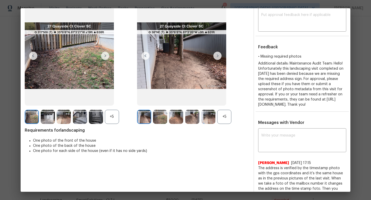
scroll to position [47, 0]
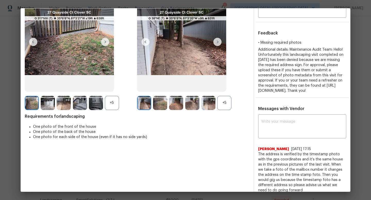
click at [229, 104] on div "+5" at bounding box center [224, 103] width 14 height 14
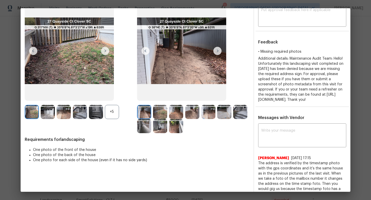
scroll to position [0, 0]
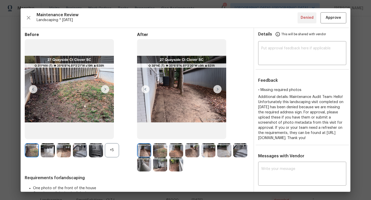
click at [109, 153] on div "+5" at bounding box center [112, 151] width 14 height 14
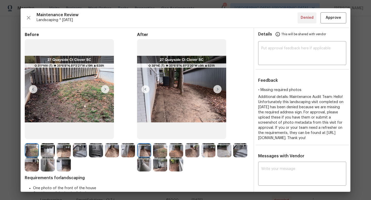
click at [45, 149] on img at bounding box center [48, 151] width 14 height 14
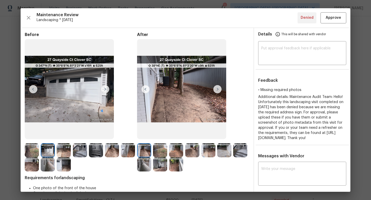
click at [227, 149] on img at bounding box center [224, 151] width 14 height 14
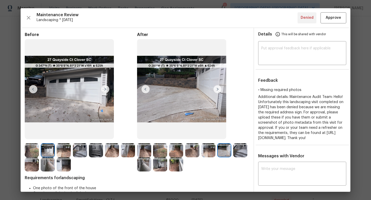
click at [242, 149] on img at bounding box center [240, 151] width 14 height 14
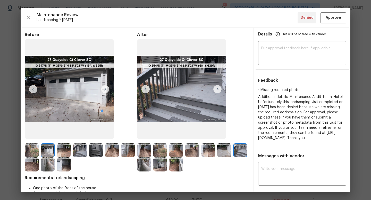
click at [44, 166] on img at bounding box center [48, 165] width 14 height 14
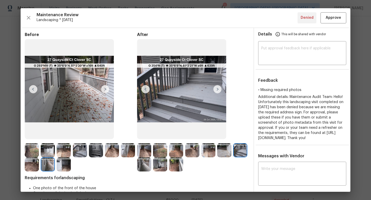
click at [62, 166] on img at bounding box center [64, 165] width 14 height 14
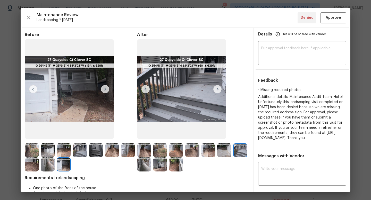
click at [33, 151] on img at bounding box center [32, 151] width 14 height 14
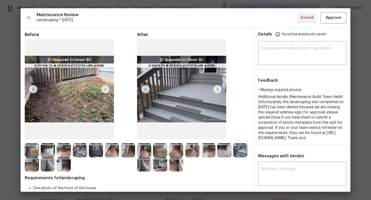
click at [47, 152] on img at bounding box center [48, 151] width 14 height 14
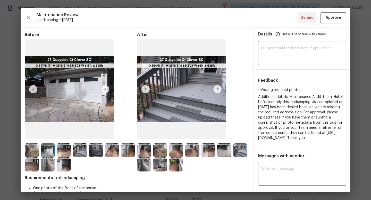
click at [65, 149] on img at bounding box center [64, 151] width 14 height 14
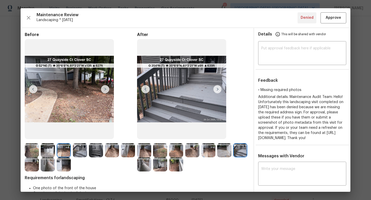
click at [81, 155] on img at bounding box center [80, 151] width 14 height 14
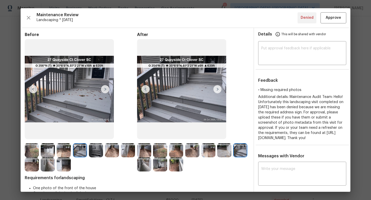
click at [99, 151] on img at bounding box center [96, 151] width 14 height 14
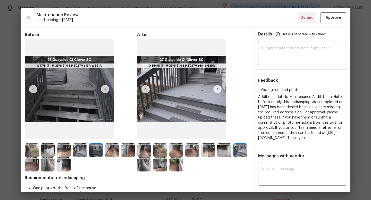
click at [109, 150] on img at bounding box center [112, 151] width 14 height 14
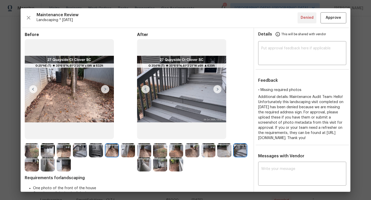
click at [64, 165] on img at bounding box center [64, 165] width 14 height 14
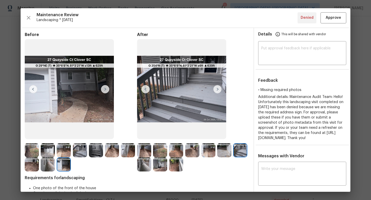
click at [146, 147] on img at bounding box center [144, 151] width 14 height 14
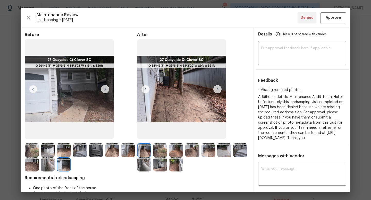
click at [162, 148] on img at bounding box center [160, 151] width 14 height 14
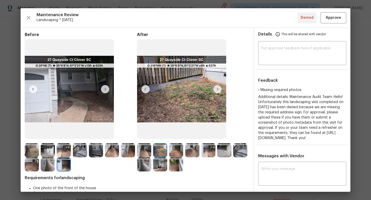
click at [176, 149] on img at bounding box center [176, 151] width 14 height 14
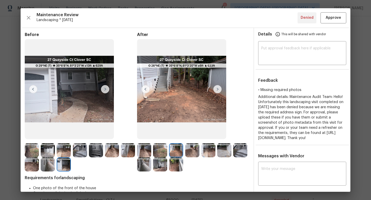
click at [194, 151] on img at bounding box center [192, 151] width 14 height 14
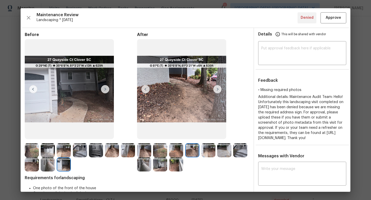
click at [209, 150] on img at bounding box center [208, 151] width 14 height 14
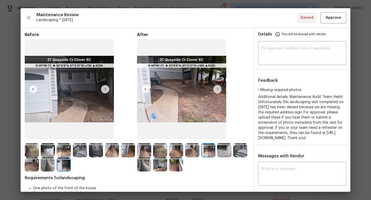
click at [226, 154] on img at bounding box center [224, 151] width 14 height 14
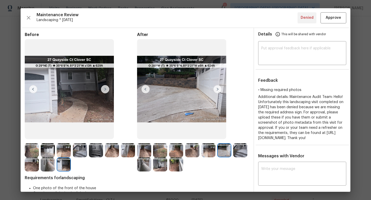
click at [236, 150] on img at bounding box center [240, 151] width 14 height 14
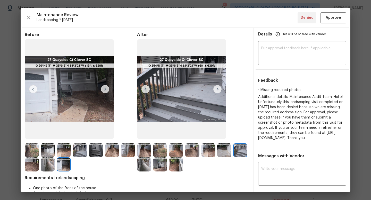
click at [141, 165] on img at bounding box center [144, 165] width 14 height 14
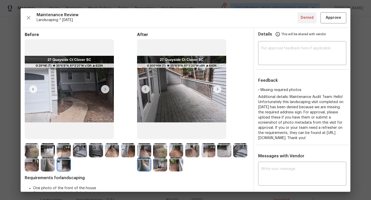
click at [157, 164] on img at bounding box center [160, 165] width 14 height 14
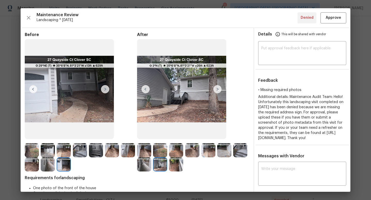
click at [175, 166] on img at bounding box center [176, 165] width 14 height 14
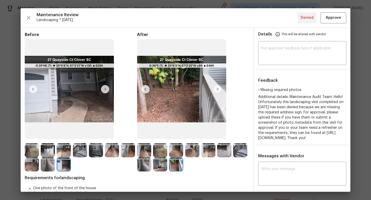
click at [143, 152] on img at bounding box center [144, 151] width 14 height 14
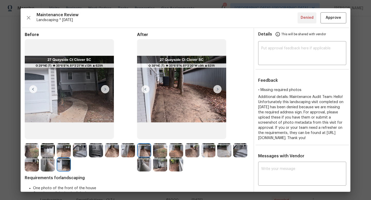
click at [30, 151] on img at bounding box center [32, 151] width 14 height 14
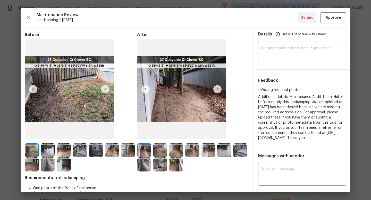
click at [274, 52] on textarea at bounding box center [302, 54] width 82 height 14
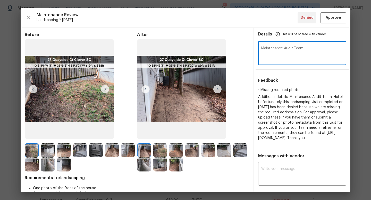
paste textarea "Hi Walter, as per the updated SOW, each visit requires photos that include the …"
click at [284, 58] on textarea "Maintenance Audit Team: Hi Walter, as per the updated SOW, each visit requires …" at bounding box center [302, 54] width 82 height 14
type textarea "Maintenance Audit Team: Hi Walter, as per the updated SOW, each visit requires …"
click at [294, 182] on textarea at bounding box center [302, 174] width 82 height 14
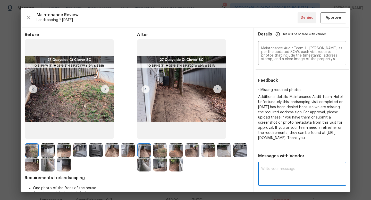
paste textarea "Maintenance Audit Team: Hi Walter, as per the updated SOW, each visit requires …"
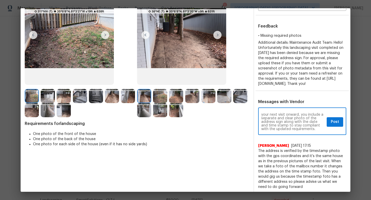
scroll to position [78, 0]
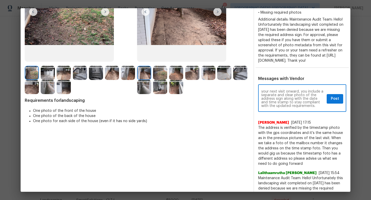
type textarea "Maintenance Audit Team: Hi Walter, as per the updated SOW, each visit requires …"
click at [333, 102] on span "Post" at bounding box center [335, 99] width 8 height 6
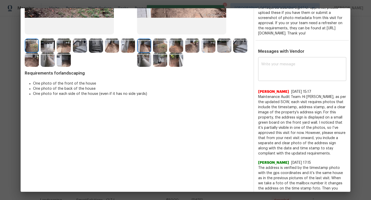
scroll to position [0, 0]
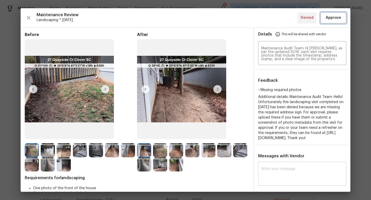
click at [331, 18] on span "Approve" at bounding box center [333, 18] width 15 height 6
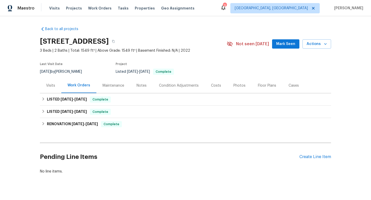
scroll to position [9, 0]
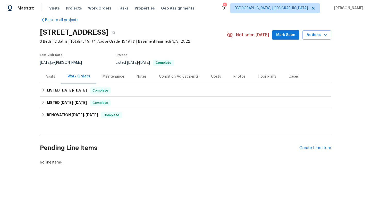
click at [117, 80] on div "Maintenance" at bounding box center [113, 76] width 34 height 15
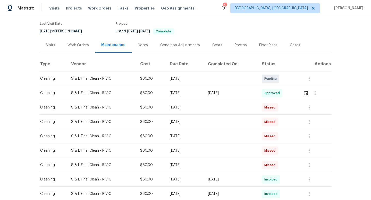
scroll to position [6, 0]
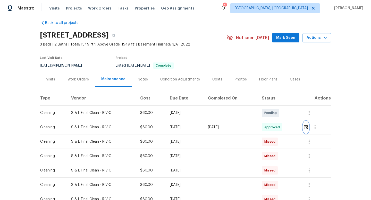
click at [306, 129] on img "button" at bounding box center [306, 127] width 4 height 5
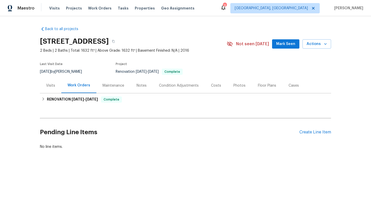
click at [114, 84] on div "Maintenance" at bounding box center [114, 85] width 22 height 5
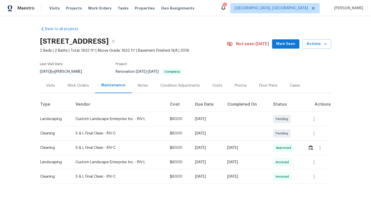
scroll to position [15, 0]
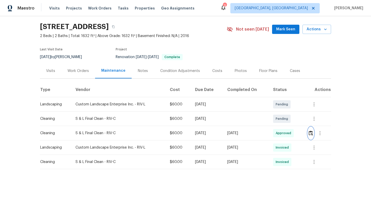
click at [312, 134] on img "button" at bounding box center [311, 133] width 4 height 5
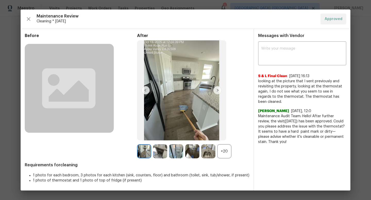
click at [216, 88] on img at bounding box center [217, 90] width 8 height 8
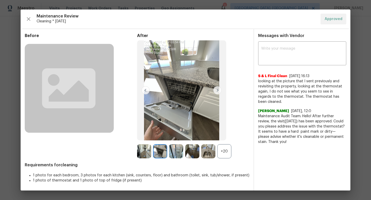
click at [218, 91] on img at bounding box center [217, 90] width 8 height 8
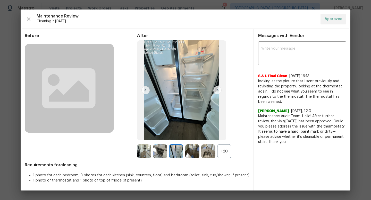
click at [218, 91] on img at bounding box center [217, 90] width 8 height 8
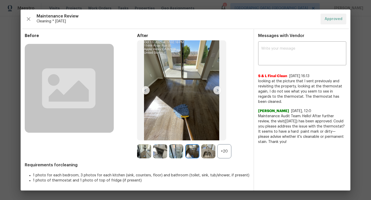
click at [218, 91] on img at bounding box center [217, 90] width 8 height 8
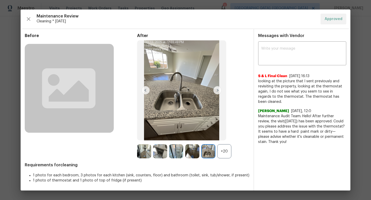
click at [218, 91] on img at bounding box center [217, 90] width 8 height 8
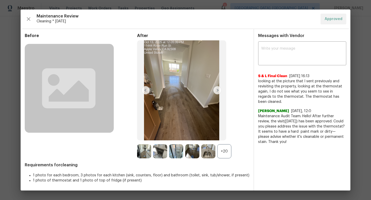
click at [225, 152] on div "+20" at bounding box center [224, 152] width 14 height 14
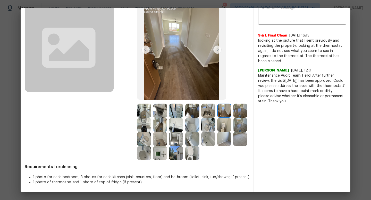
scroll to position [40, 0]
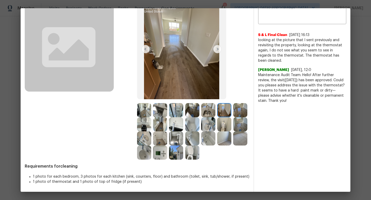
click at [157, 153] on img at bounding box center [160, 153] width 14 height 14
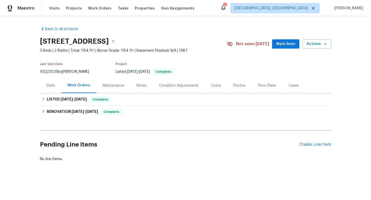
click at [119, 85] on div "Maintenance" at bounding box center [114, 85] width 22 height 5
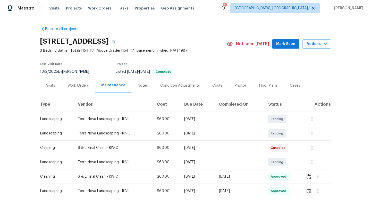
scroll to position [29, 0]
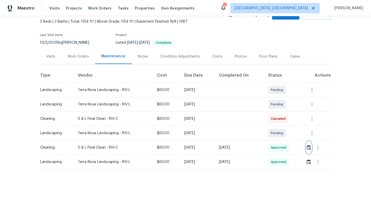
click at [311, 148] on img "button" at bounding box center [309, 147] width 4 height 5
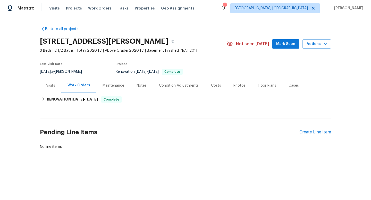
click at [108, 89] on div "Maintenance" at bounding box center [113, 85] width 34 height 15
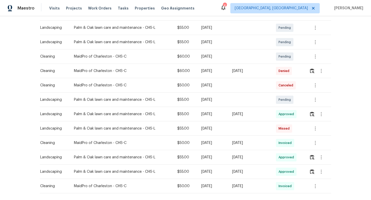
scroll to position [82, 0]
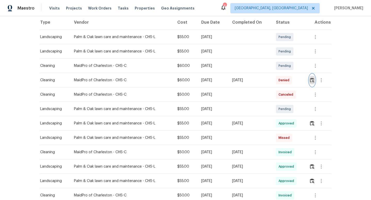
click at [315, 79] on button "button" at bounding box center [312, 80] width 6 height 12
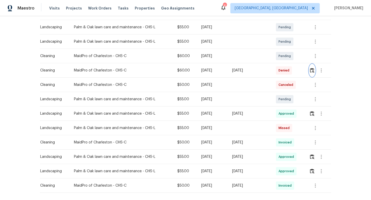
scroll to position [101, 0]
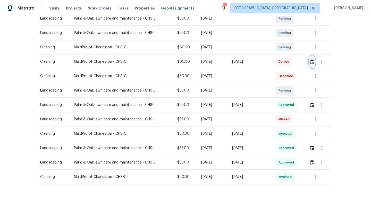
click at [314, 65] on button "button" at bounding box center [312, 62] width 6 height 12
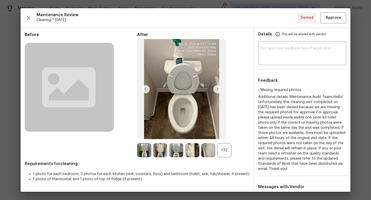
click at [224, 150] on div "+32" at bounding box center [224, 151] width 14 height 14
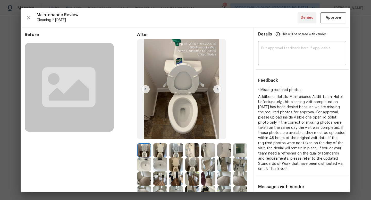
click at [160, 151] on img at bounding box center [160, 151] width 14 height 14
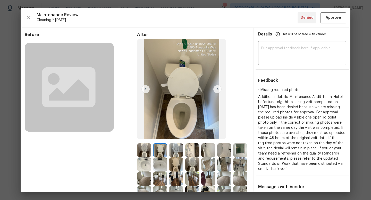
click at [179, 150] on img at bounding box center [176, 151] width 14 height 14
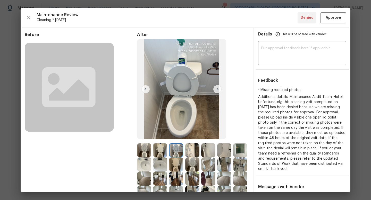
scroll to position [0, 0]
click at [238, 178] on img at bounding box center [240, 179] width 14 height 14
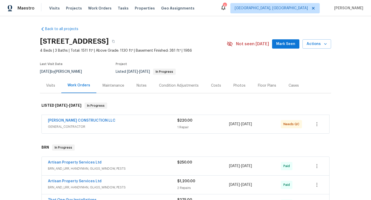
click at [107, 83] on div "Maintenance" at bounding box center [114, 85] width 22 height 5
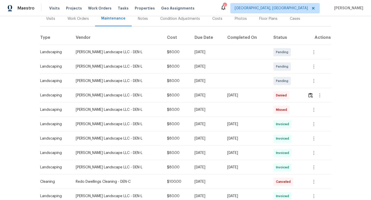
scroll to position [106, 0]
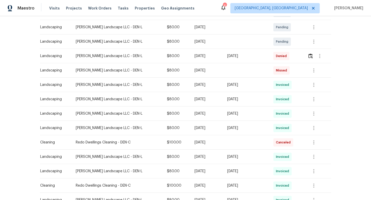
click at [307, 57] on td at bounding box center [318, 56] width 28 height 14
click at [310, 57] on img "button" at bounding box center [310, 56] width 4 height 5
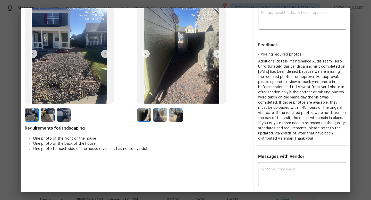
scroll to position [21, 0]
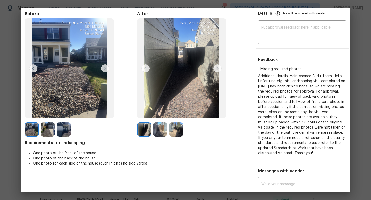
click at [217, 70] on img at bounding box center [217, 68] width 8 height 8
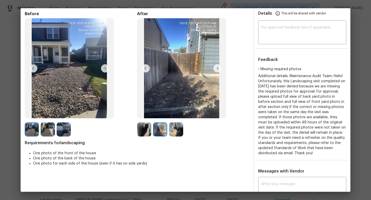
click at [217, 70] on img at bounding box center [217, 68] width 8 height 8
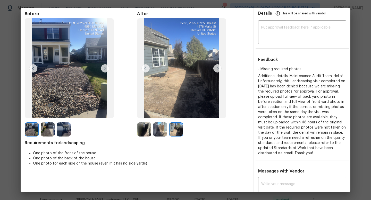
click at [149, 129] on img at bounding box center [144, 130] width 14 height 14
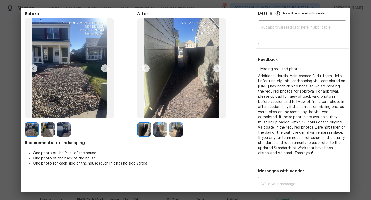
click at [161, 129] on img at bounding box center [160, 130] width 14 height 14
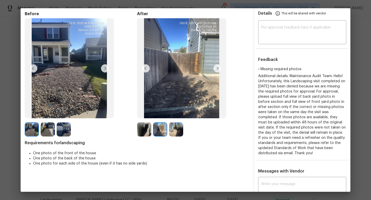
click at [176, 129] on img at bounding box center [176, 130] width 14 height 14
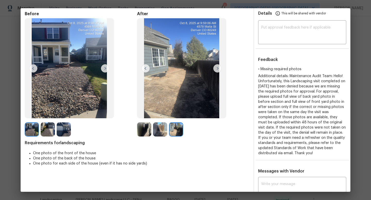
click at [50, 132] on img at bounding box center [48, 130] width 14 height 14
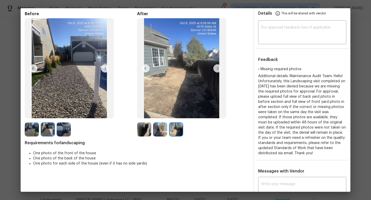
click at [64, 131] on img at bounding box center [64, 130] width 14 height 14
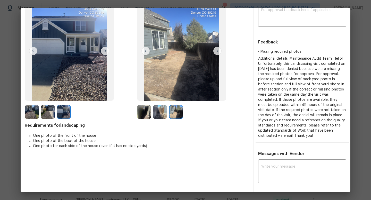
scroll to position [0, 0]
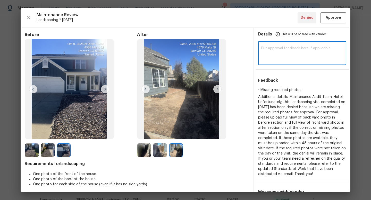
click at [269, 54] on textarea at bounding box center [302, 54] width 82 height 14
paste textarea "Hi Antonio, I wanted to take a moment to clarify the photo requirements outline…"
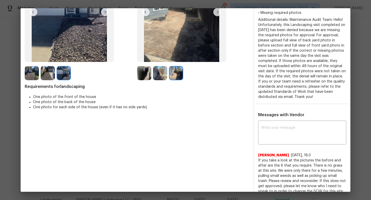
scroll to position [100, 0]
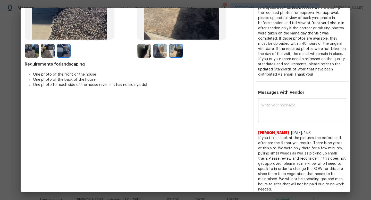
type textarea "Maintenance Audit Team: Hi Antonio, I wanted to take a moment to clarify the ph…"
click at [286, 114] on textarea at bounding box center [302, 111] width 82 height 14
paste textarea "Maintenance Audit Team: Hi Antonio, I wanted to take a moment to clarify the ph…"
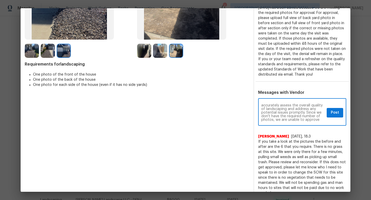
click at [286, 114] on textarea "Maintenance Audit Team: Hi Antonio, I wanted to take a moment to clarify the ph…" at bounding box center [292, 113] width 63 height 18
type textarea "Maintenance Audit Team: Hi Antonio, I wanted to take a moment to clarify the ph…"
click at [338, 113] on span "Post" at bounding box center [335, 113] width 8 height 6
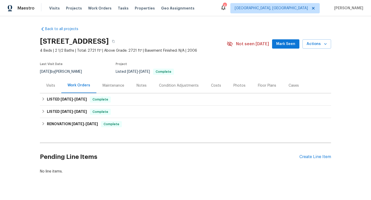
click at [109, 89] on div "Maintenance" at bounding box center [113, 85] width 34 height 15
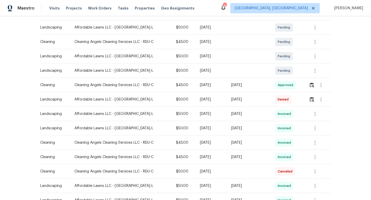
scroll to position [105, 0]
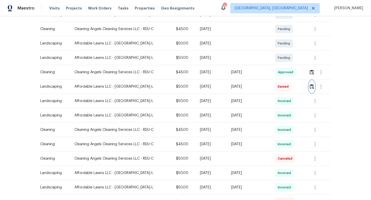
click at [313, 86] on img "button" at bounding box center [312, 86] width 4 height 5
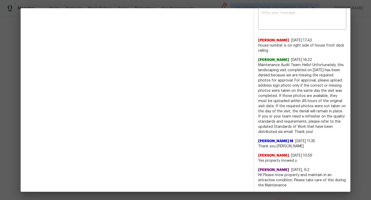
scroll to position [0, 0]
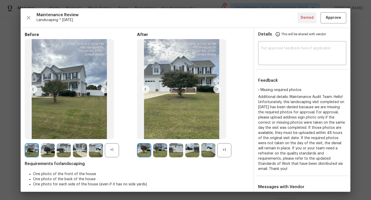
click at [222, 147] on div "+1" at bounding box center [224, 151] width 14 height 14
click at [110, 146] on div "+1" at bounding box center [112, 151] width 14 height 14
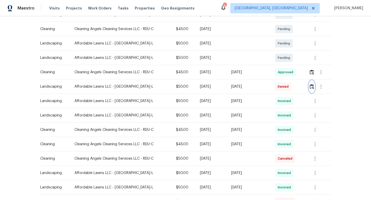
click at [314, 89] on button "button" at bounding box center [312, 87] width 6 height 12
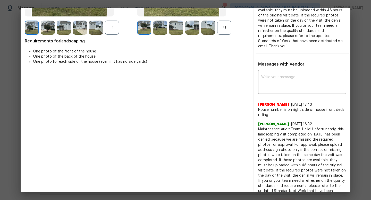
scroll to position [124, 0]
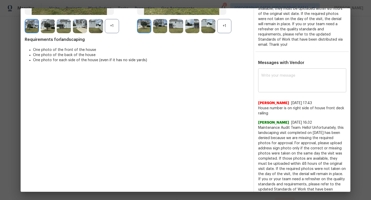
click at [279, 76] on textarea at bounding box center [302, 81] width 82 height 14
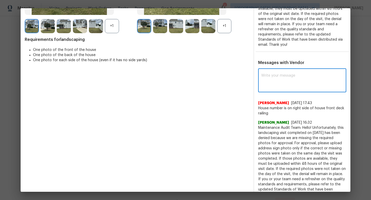
scroll to position [124, 0]
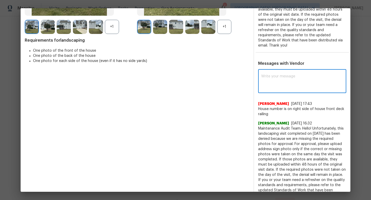
paste textarea "Hi William, I sincerely apologize for the oversight in denying this visit earli…"
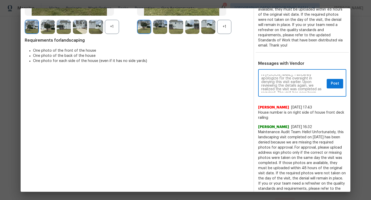
scroll to position [0, 0]
type textarea "Hi William, I sincerely apologize for the oversight in denying this visit earli…"
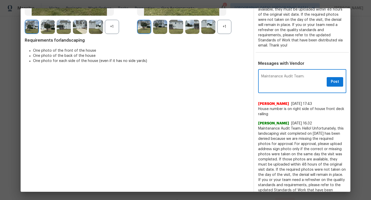
paste textarea "Hi William, our apologies for the earlier error in denying this visit. Upon fur…"
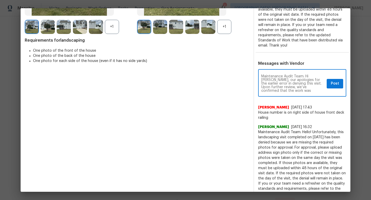
scroll to position [5, 0]
drag, startPoint x: 262, startPoint y: 86, endPoint x: 315, endPoint y: 86, distance: 53.3
click at [315, 86] on textarea "Maintenance Audit Team: Hi William, our apologies for the earlier error in deny…" at bounding box center [292, 84] width 63 height 18
click at [311, 86] on textarea "Maintenance Audit Team: Hi William, our apologies for the earlier error in deny…" at bounding box center [292, 84] width 63 height 18
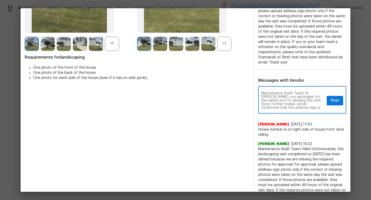
scroll to position [98, 0]
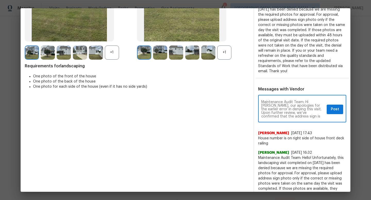
click at [294, 110] on textarea "Maintenance Audit Team: Hi William, our apologies for the earlier error in deny…" at bounding box center [292, 109] width 63 height 18
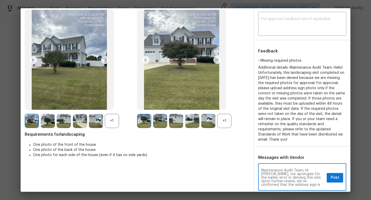
scroll to position [0, 0]
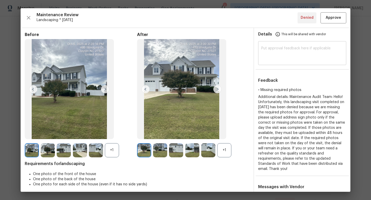
type textarea "Maintenance Audit Team: Hi William, our apologies for the earlier error in deny…"
click at [287, 55] on textarea at bounding box center [302, 54] width 82 height 14
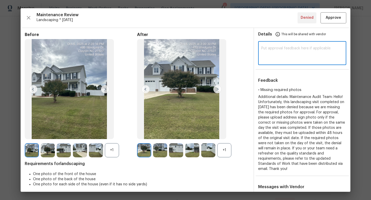
paste textarea "Maintenance Audit Team: Hi William, our apologies for the earlier error in deny…"
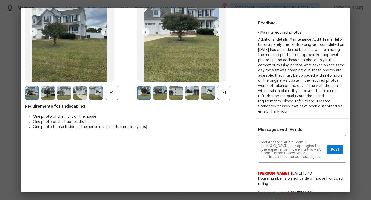
scroll to position [84, 0]
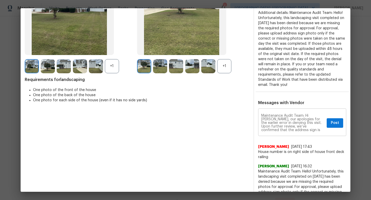
type textarea "Maintenance Audit Team: Hi William, our apologies for the earlier error in deny…"
click at [334, 120] on span "Post" at bounding box center [335, 123] width 8 height 6
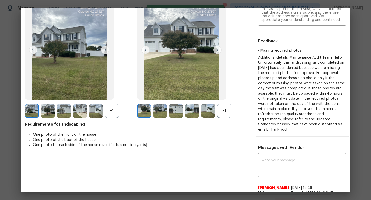
scroll to position [0, 0]
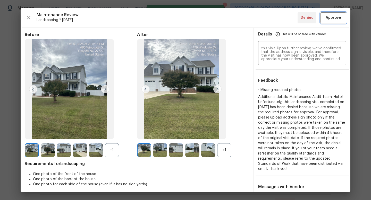
click at [336, 21] on span "Approve" at bounding box center [333, 18] width 15 height 6
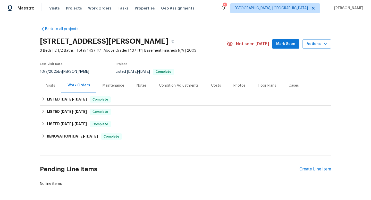
click at [112, 87] on div "Maintenance" at bounding box center [114, 85] width 22 height 5
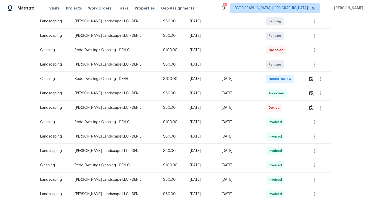
scroll to position [111, 0]
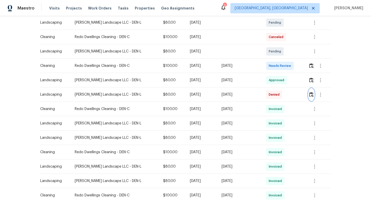
click at [310, 96] on img "button" at bounding box center [311, 94] width 4 height 5
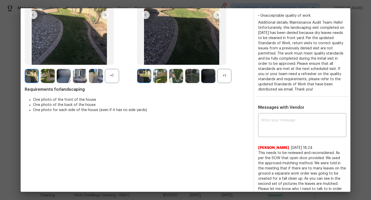
scroll to position [0, 0]
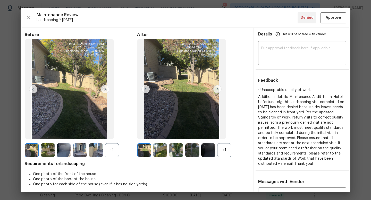
click at [222, 151] on div "+1" at bounding box center [224, 151] width 14 height 14
click at [157, 148] on img at bounding box center [160, 151] width 14 height 14
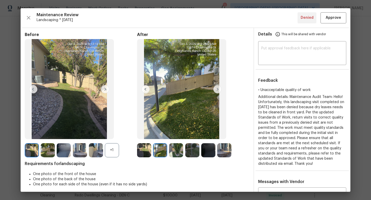
click at [176, 151] on img at bounding box center [176, 151] width 14 height 14
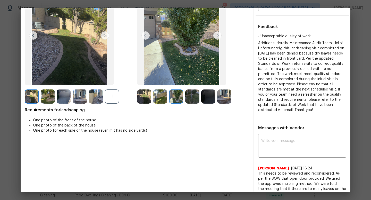
scroll to position [53, 0]
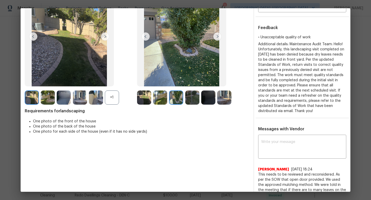
click at [178, 96] on img at bounding box center [176, 98] width 14 height 14
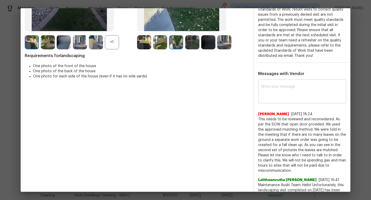
scroll to position [109, 0]
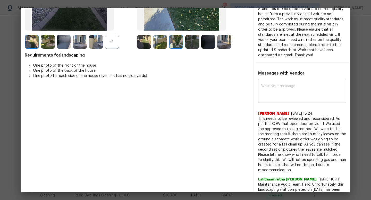
click at [276, 94] on textarea at bounding box center [302, 92] width 82 height 14
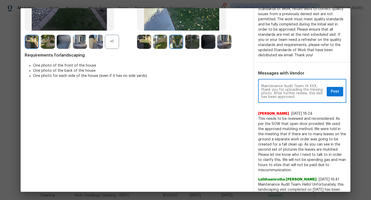
click at [312, 86] on textarea "Maintenance Audit Team: Hi XXX, thank you for uploading the missing photo. Afte…" at bounding box center [292, 92] width 63 height 14
click at [277, 89] on textarea "Maintenance Audit Team: Hi XAnotnioXX, thank you for uploading the missing phot…" at bounding box center [292, 92] width 63 height 14
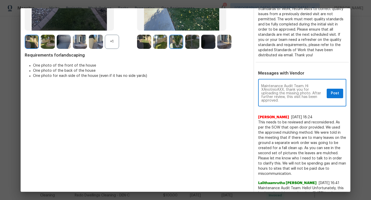
click at [277, 89] on textarea "Maintenance Audit Team: Hi XAnotnioAXX, thank you for uploading the missing pho…" at bounding box center [292, 94] width 63 height 18
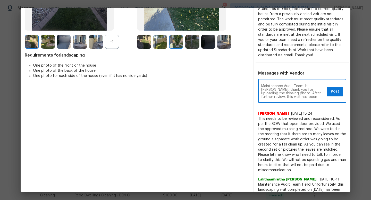
drag, startPoint x: 272, startPoint y: 93, endPoint x: 260, endPoint y: 90, distance: 12.6
click at [260, 90] on div "Maintenance Audit Team: Hi [PERSON_NAME], thank you for uploading the missing p…" at bounding box center [302, 91] width 88 height 23
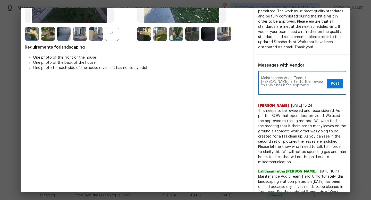
scroll to position [118, 0]
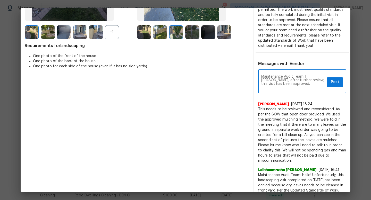
click at [281, 84] on textarea "Maintenance Audit Team: Hi [PERSON_NAME], after further review, this visit has …" at bounding box center [292, 82] width 63 height 14
type textarea "Maintenance Audit Team: Hi [PERSON_NAME], after further review, this visit has …"
click at [339, 82] on span "Post" at bounding box center [335, 82] width 8 height 6
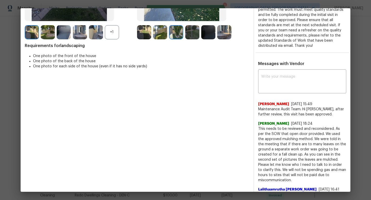
scroll to position [0, 0]
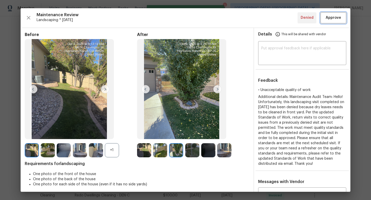
click at [333, 20] on span "Approve" at bounding box center [333, 18] width 15 height 6
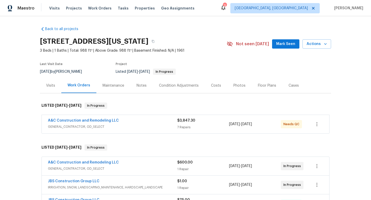
click at [108, 86] on div "Maintenance" at bounding box center [114, 85] width 22 height 5
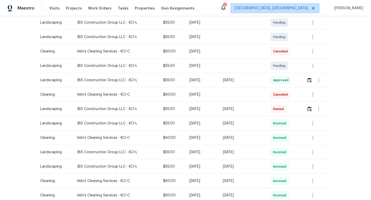
scroll to position [103, 0]
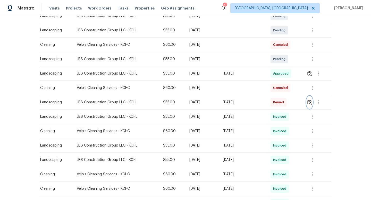
click at [312, 103] on img "button" at bounding box center [309, 102] width 4 height 5
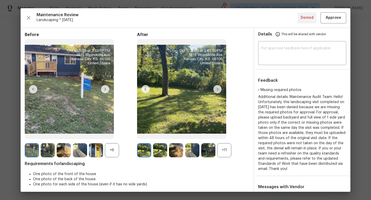
click at [226, 147] on div "+11" at bounding box center [224, 151] width 14 height 14
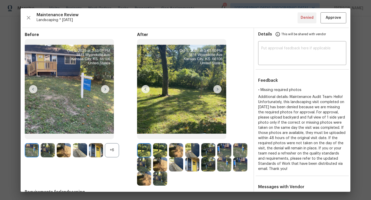
click at [113, 151] on div "+6" at bounding box center [112, 151] width 14 height 14
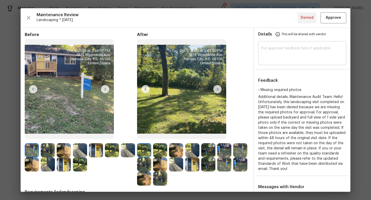
click at [280, 58] on textarea at bounding box center [302, 54] width 82 height 14
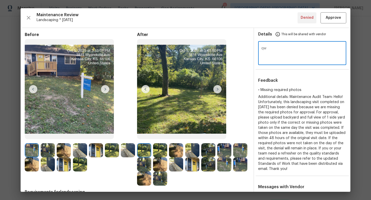
type textarea "q"
drag, startPoint x: 307, startPoint y: 48, endPoint x: 289, endPoint y: 54, distance: 18.4
click at [289, 54] on textarea "Maintenance Audit Team: Maintenance Audit Team: Hi XXX, thank you for uploading…" at bounding box center [302, 54] width 82 height 14
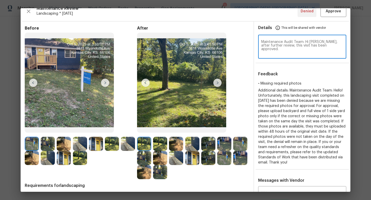
scroll to position [0, 0]
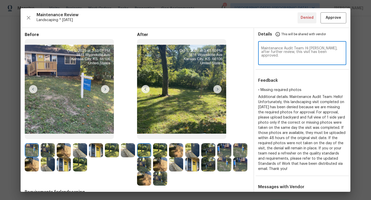
click at [291, 53] on textarea "Maintenance Audit Team: Hi [PERSON_NAME], after further review, this visit has …" at bounding box center [302, 54] width 82 height 14
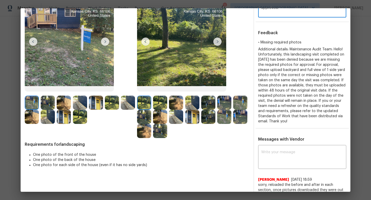
scroll to position [69, 0]
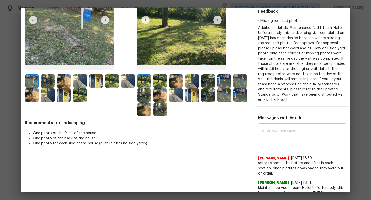
type textarea "Maintenance Audit Team: Hi [PERSON_NAME], after further review, this visit has …"
click at [288, 129] on textarea at bounding box center [302, 136] width 82 height 14
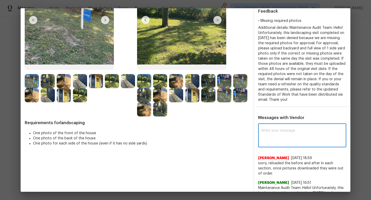
paste textarea "Maintenance Audit Team: Hi [PERSON_NAME], after further review, this visit has …"
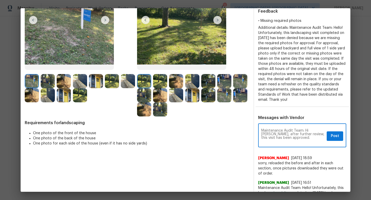
type textarea "Maintenance Audit Team: Hi [PERSON_NAME], after further review, this visit has …"
click at [336, 138] on span "Post" at bounding box center [335, 136] width 8 height 6
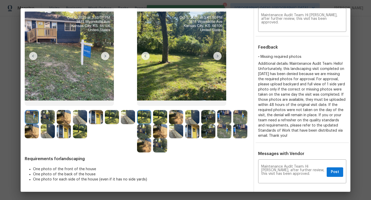
scroll to position [0, 0]
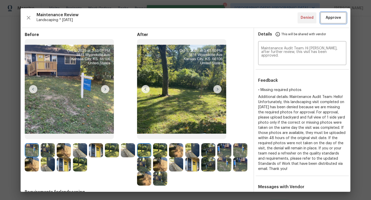
click at [334, 19] on span "Approve" at bounding box center [333, 18] width 15 height 6
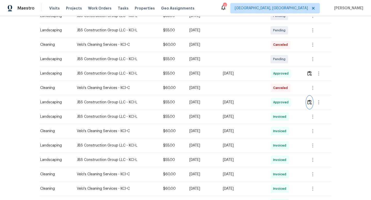
click at [308, 102] on button "button" at bounding box center [310, 102] width 6 height 12
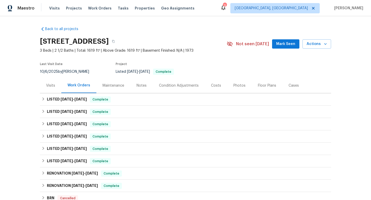
click at [114, 86] on div "Maintenance" at bounding box center [114, 85] width 22 height 5
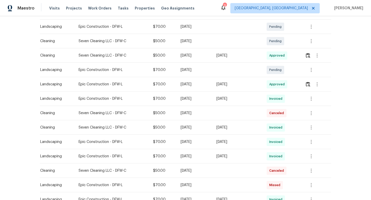
scroll to position [103, 0]
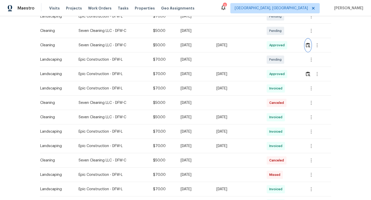
click at [309, 45] on img "button" at bounding box center [308, 45] width 4 height 5
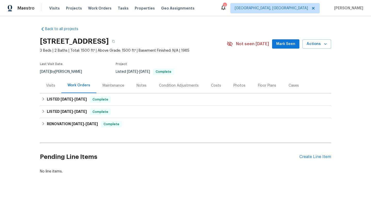
click at [108, 86] on div "Maintenance" at bounding box center [114, 85] width 22 height 5
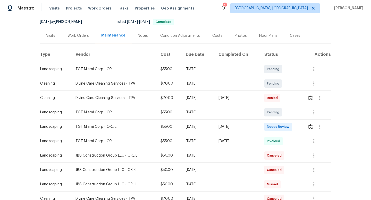
scroll to position [66, 0]
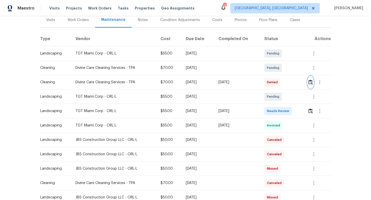
click at [311, 83] on img "button" at bounding box center [310, 82] width 4 height 5
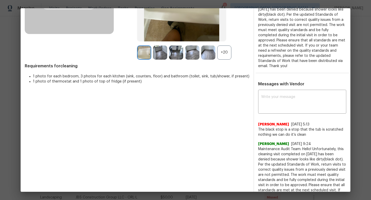
scroll to position [0, 0]
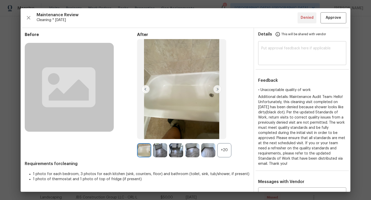
click at [275, 54] on textarea at bounding box center [302, 54] width 82 height 14
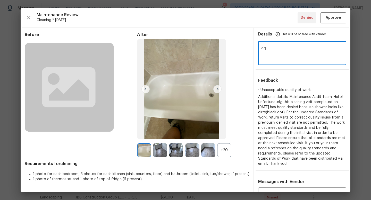
type textarea "q"
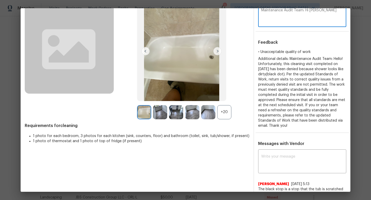
scroll to position [22, 0]
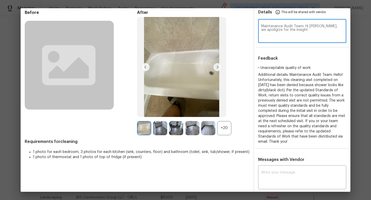
click at [337, 26] on textarea "Maintenance Audit Team: Hi [PERSON_NAME], we apoligize for the insight" at bounding box center [302, 31] width 82 height 14
type textarea "Maintenance Audit Team: Hi [PERSON_NAME], we apologize for the insight and the …"
click at [286, 32] on textarea "Maintenance Audit Team: Hi [PERSON_NAME], we apologize for the insight and the …" at bounding box center [302, 31] width 82 height 14
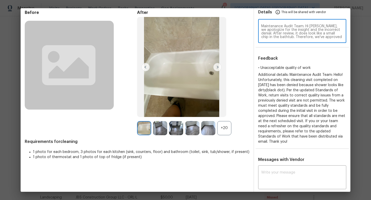
click at [286, 32] on textarea "Maintenance Audit Team: Hi [PERSON_NAME], we apologize for the insight and the …" at bounding box center [302, 31] width 82 height 14
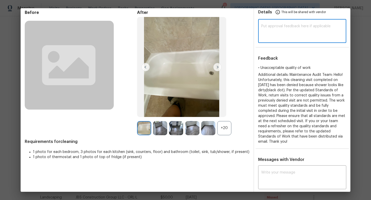
paste textarea "Maintenance Audit Team: Hi [PERSON_NAME], we apologize for the oversight and th…"
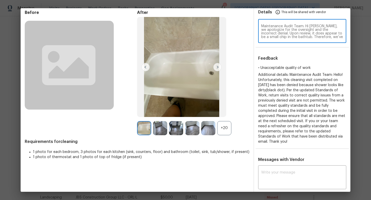
scroll to position [28, 0]
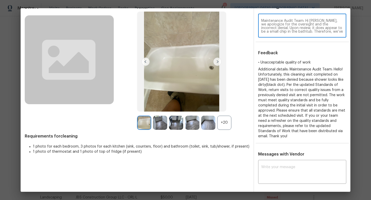
click at [305, 20] on textarea "Maintenance Audit Team: Hi [PERSON_NAME], we apologize for the oversight and th…" at bounding box center [302, 26] width 82 height 14
type textarea "Maintenance Audit Team: Hi [PERSON_NAME], we apologize for the oversight and th…"
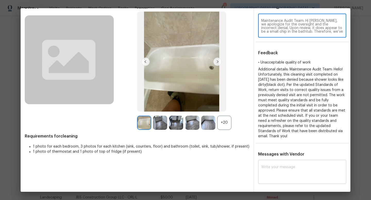
click at [289, 166] on textarea at bounding box center [302, 173] width 82 height 14
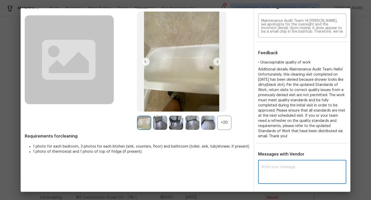
paste textarea "Maintenance Audit Team: Hi [PERSON_NAME], we apologize for the oversight and th…"
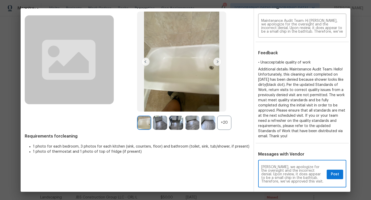
scroll to position [0, 0]
type textarea "Maintenance Audit Team: Hi [PERSON_NAME], we apologize for the oversight and th…"
click at [331, 172] on span "Post" at bounding box center [335, 175] width 8 height 6
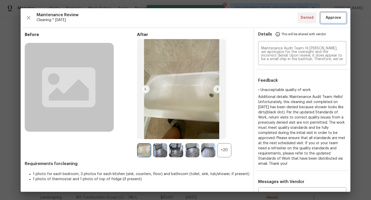
click at [333, 15] on span "Approve" at bounding box center [333, 18] width 15 height 6
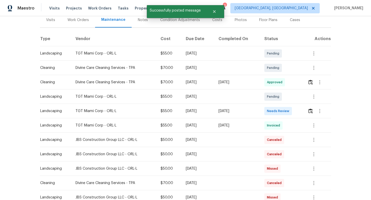
click at [111, 83] on div "Divine Care Cleaning Services - TPA" at bounding box center [113, 82] width 77 height 5
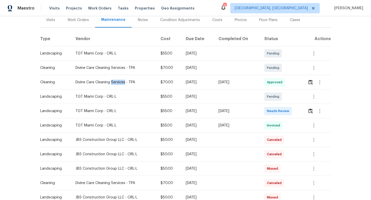
click at [111, 83] on div "Divine Care Cleaning Services - TPA" at bounding box center [113, 82] width 77 height 5
copy div "Divine Care Cleaning Services - TPA"
click at [313, 84] on img "button" at bounding box center [310, 82] width 4 height 5
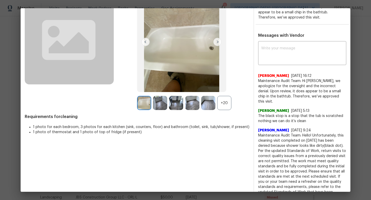
scroll to position [51, 0]
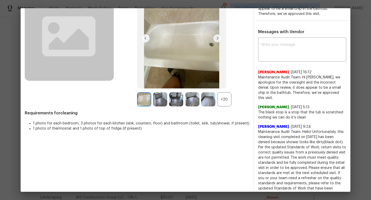
click at [266, 124] on span "[PERSON_NAME]" at bounding box center [273, 126] width 31 height 5
copy span "[PERSON_NAME]"
click at [298, 132] on span "Maintenance Audit Team: Hello! Unfortunately, this cleaning visit completed on …" at bounding box center [302, 163] width 88 height 67
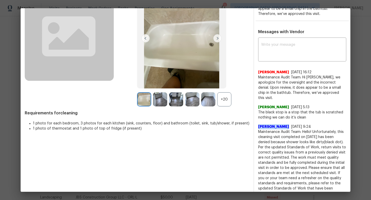
click at [298, 132] on span "Maintenance Audit Team: Hello! Unfortunately, this cleaning visit completed on …" at bounding box center [302, 163] width 88 height 67
copy span "Maintenance Audit Team: Hello! Unfortunately, this cleaning visit completed on …"
